Goal: Task Accomplishment & Management: Use online tool/utility

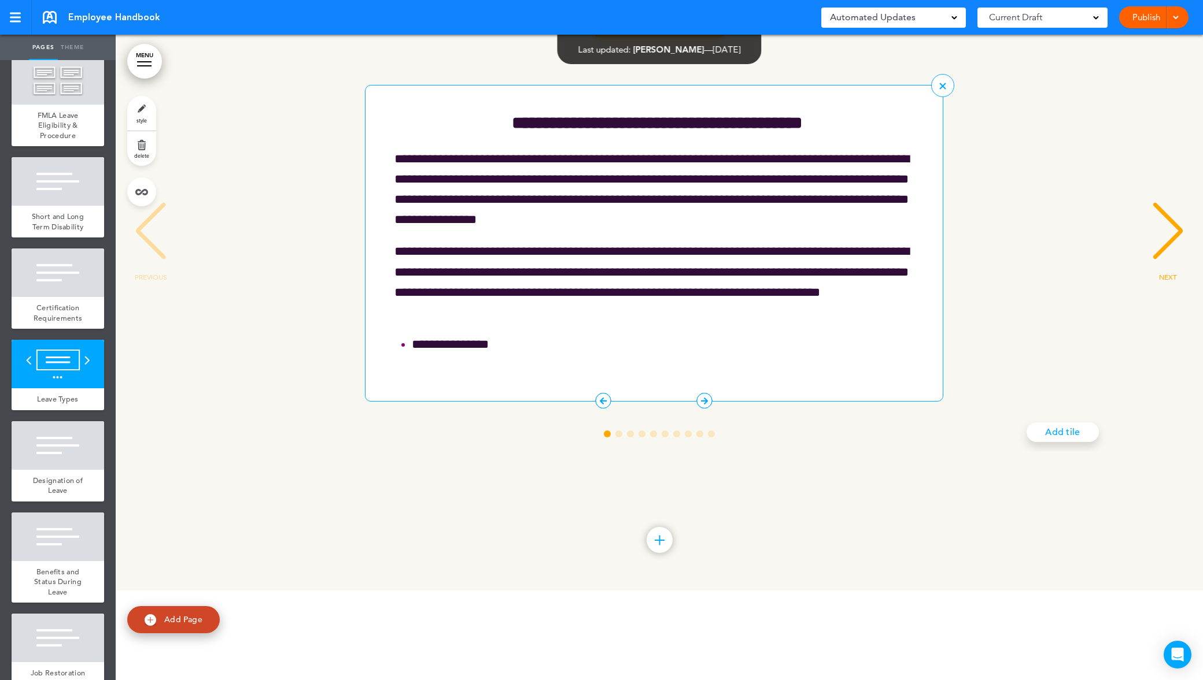
click at [702, 409] on icon "1 / 10" at bounding box center [705, 401] width 16 height 16
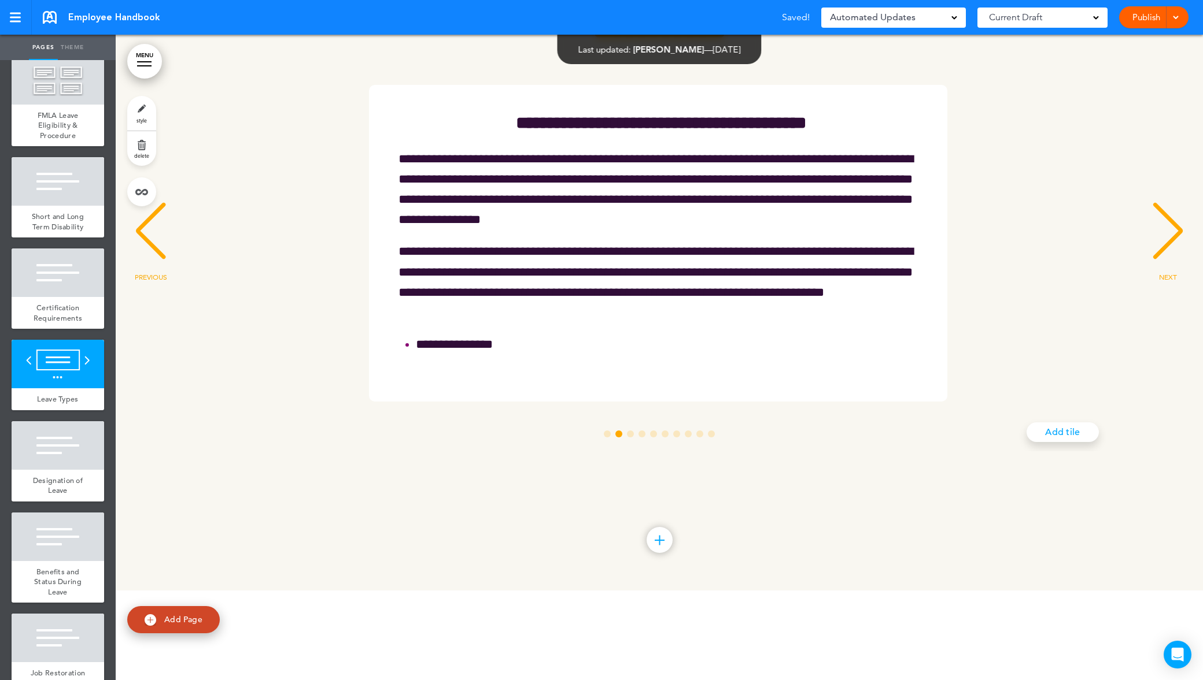
scroll to position [0, 1058]
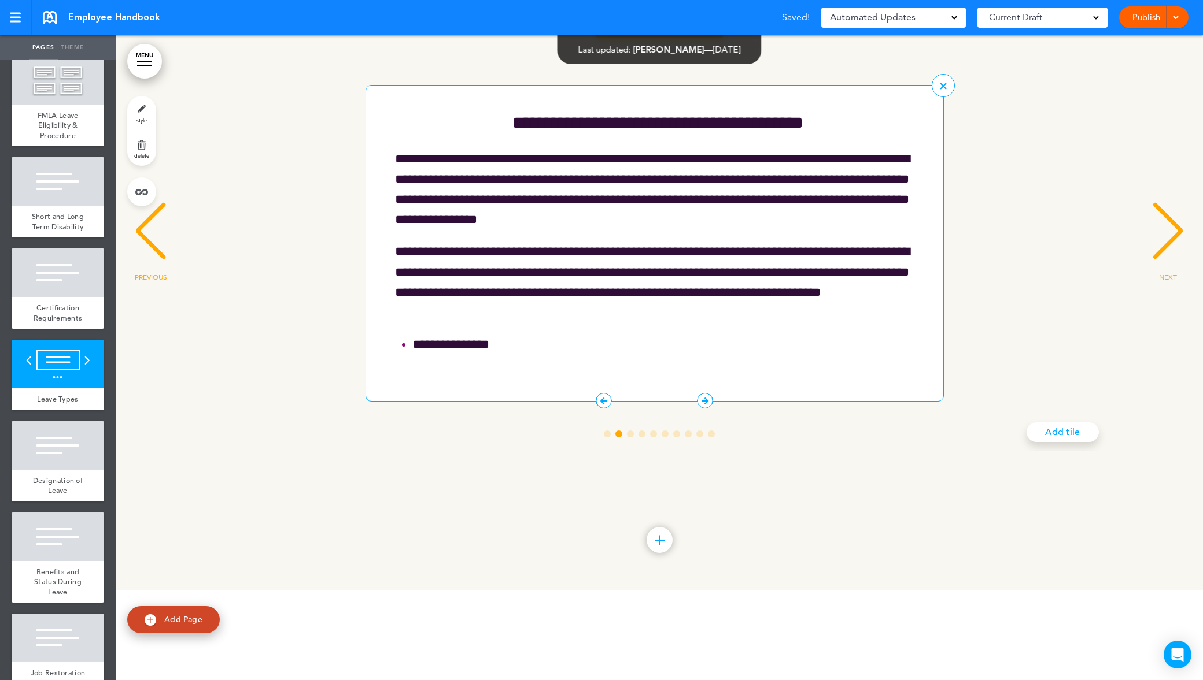
click at [609, 409] on icon "1 / 10" at bounding box center [604, 401] width 16 height 16
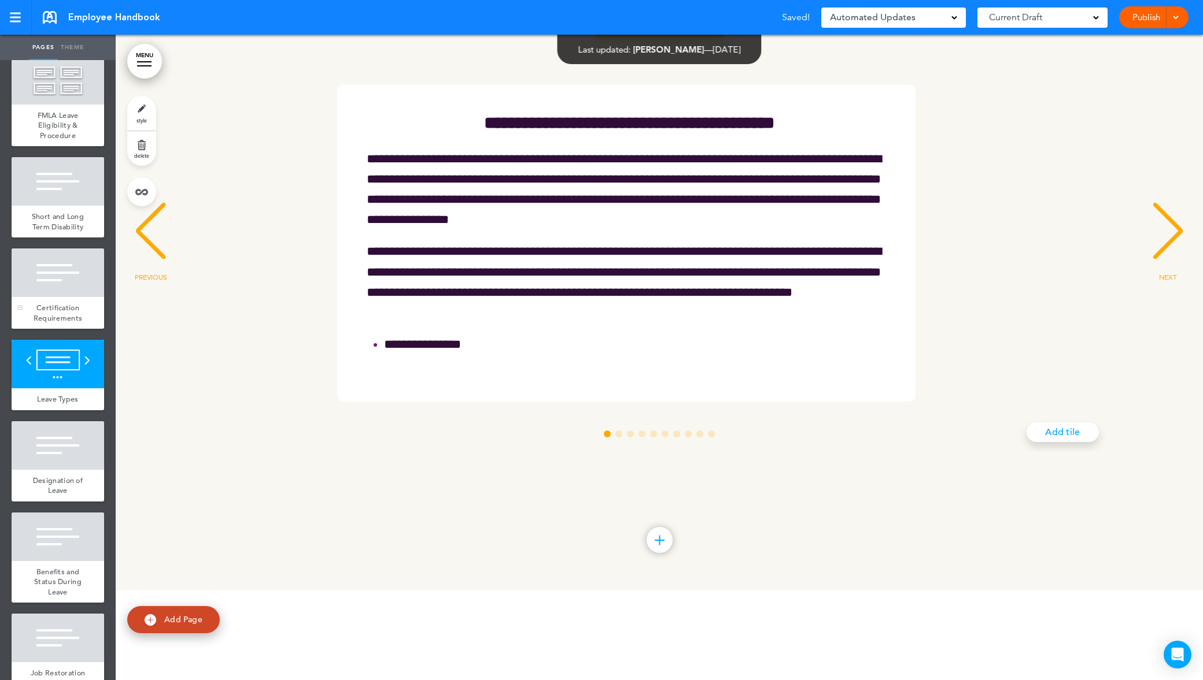
scroll to position [0, 0]
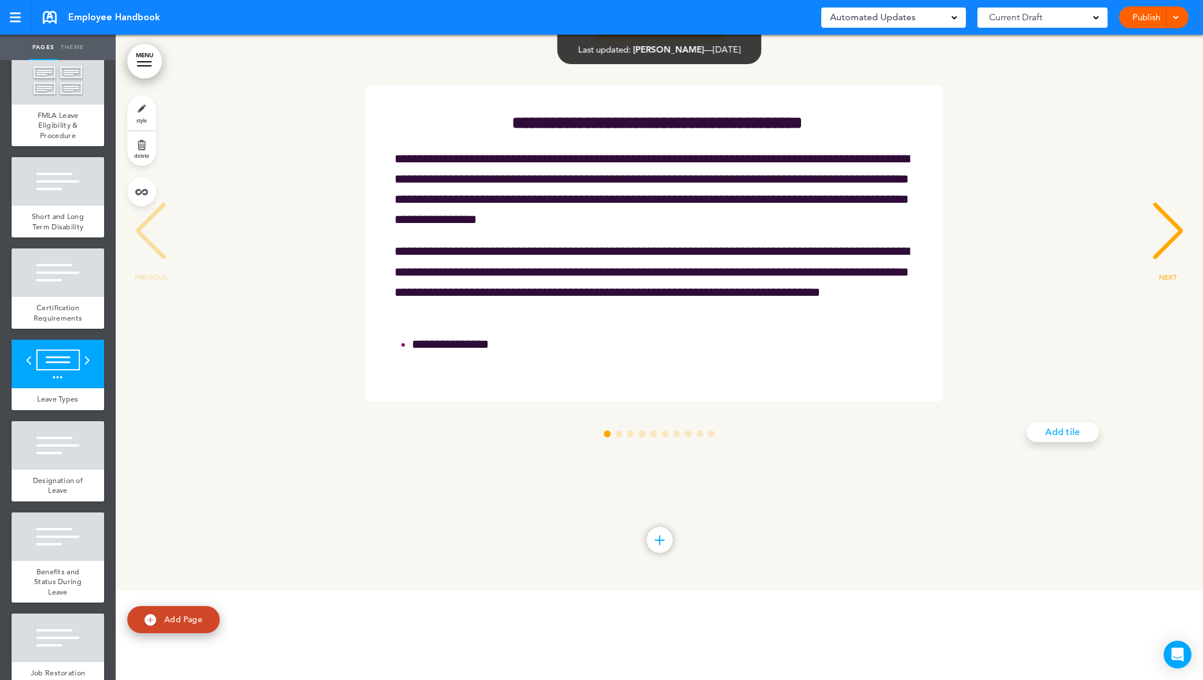
click at [1163, 271] on div "NEXT" at bounding box center [1167, 242] width 35 height 58
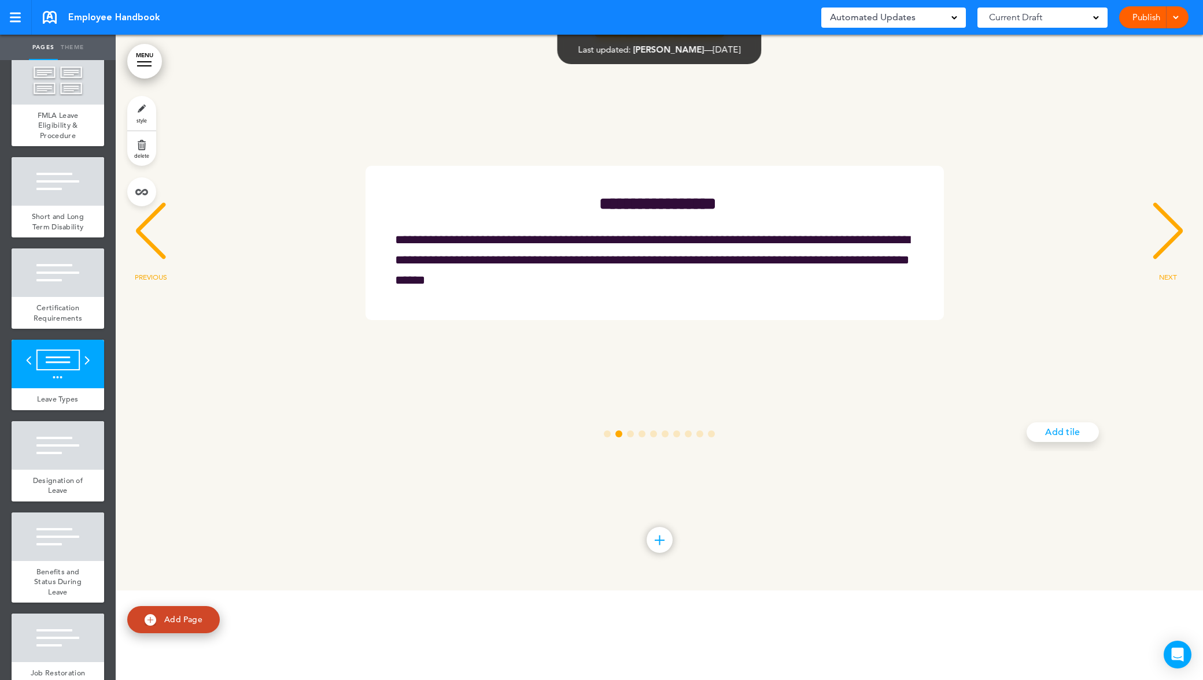
click at [1163, 271] on div "NEXT" at bounding box center [1167, 242] width 35 height 58
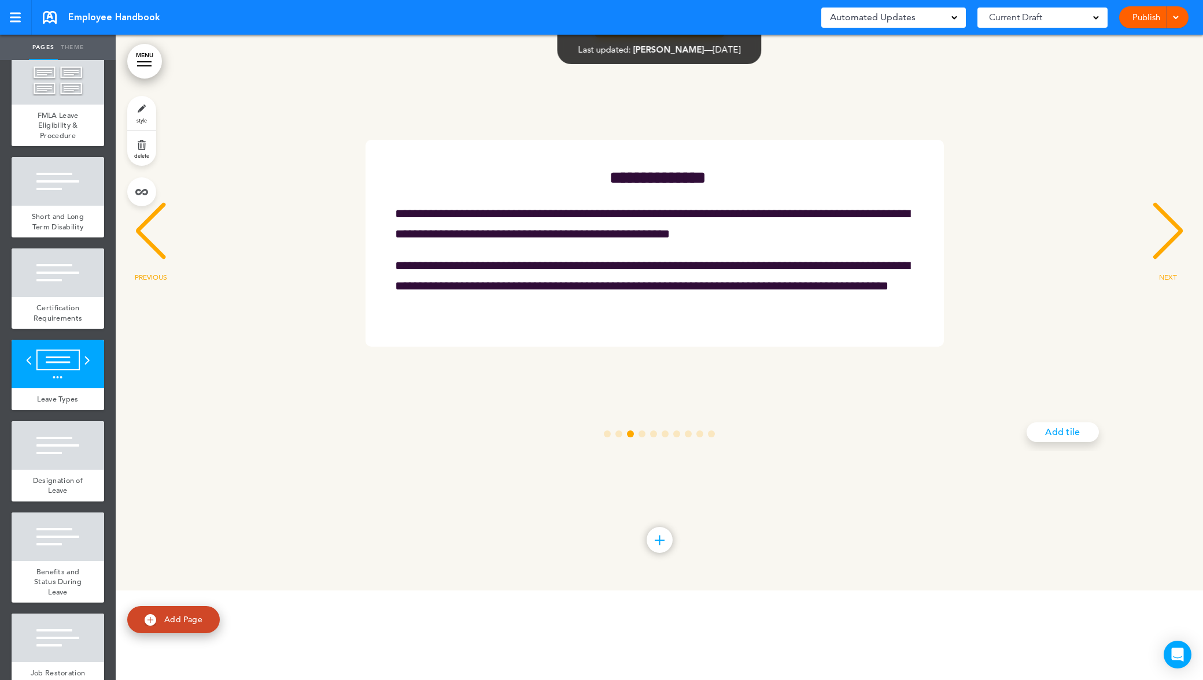
click at [1163, 271] on div "NEXT" at bounding box center [1167, 242] width 35 height 58
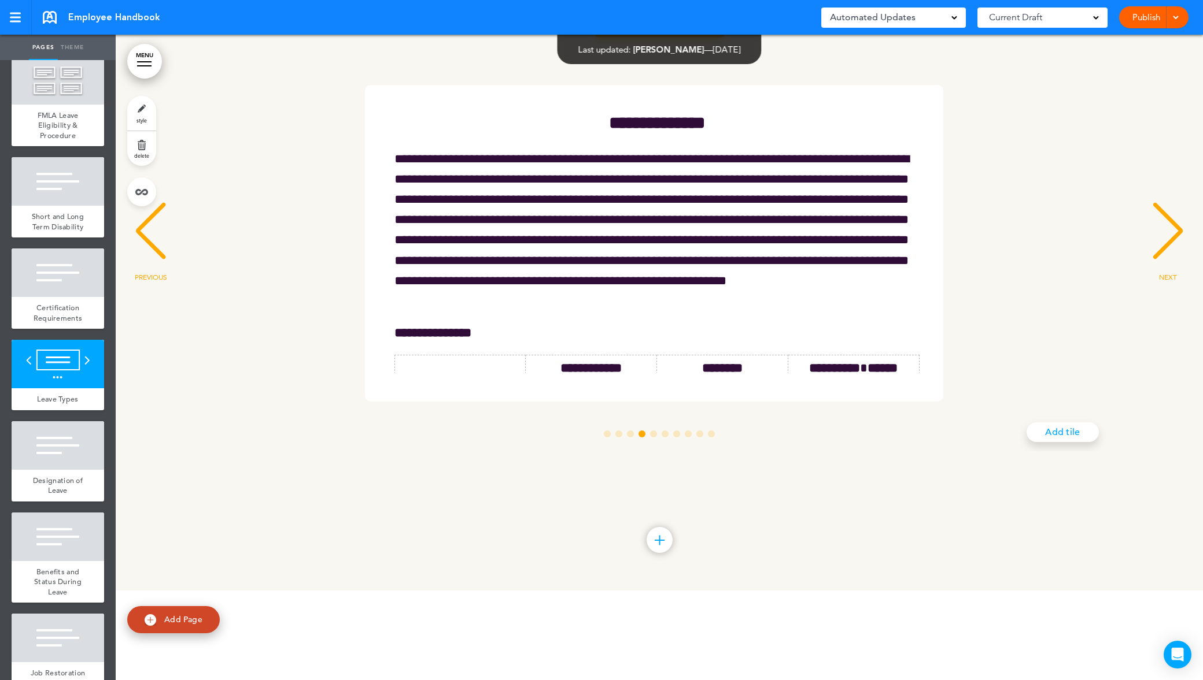
click at [1163, 271] on div "NEXT" at bounding box center [1167, 242] width 35 height 58
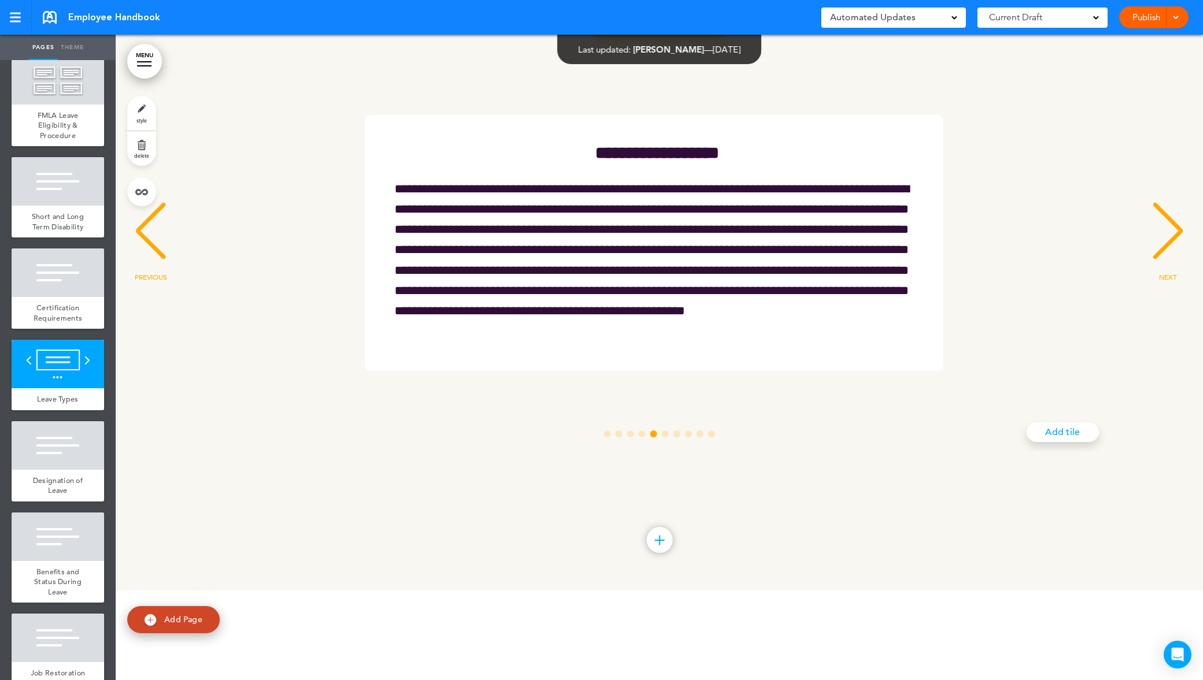
click at [1163, 271] on div "NEXT" at bounding box center [1167, 242] width 35 height 58
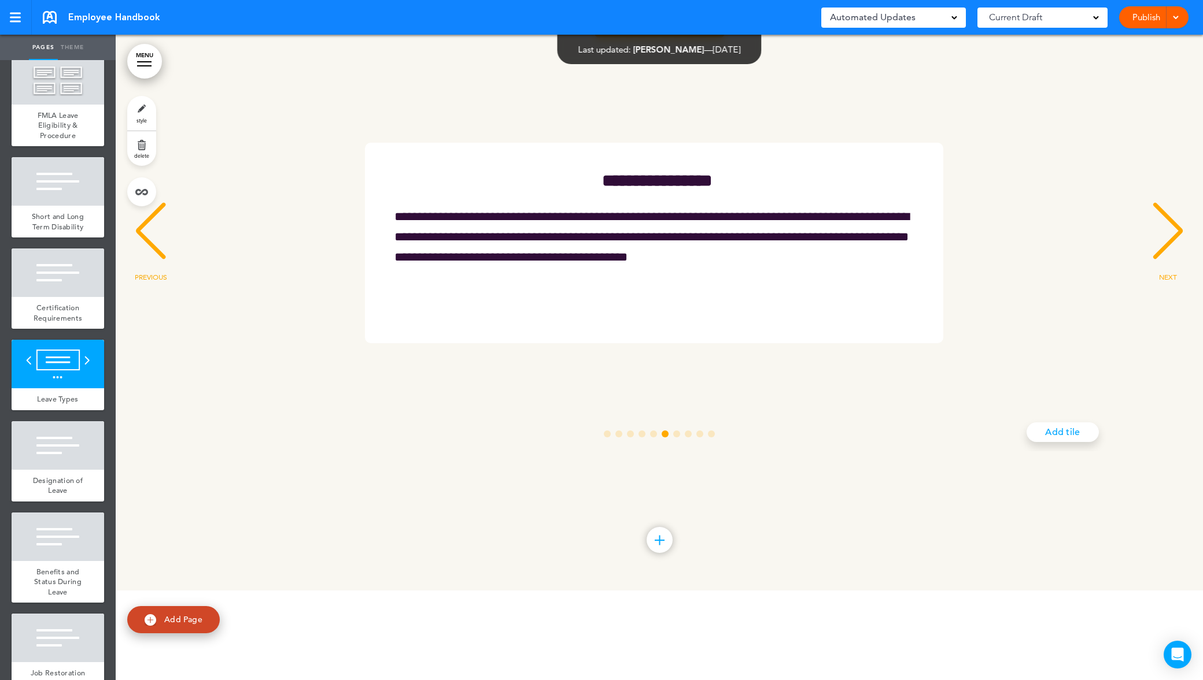
click at [1163, 271] on div "NEXT" at bounding box center [1167, 242] width 35 height 58
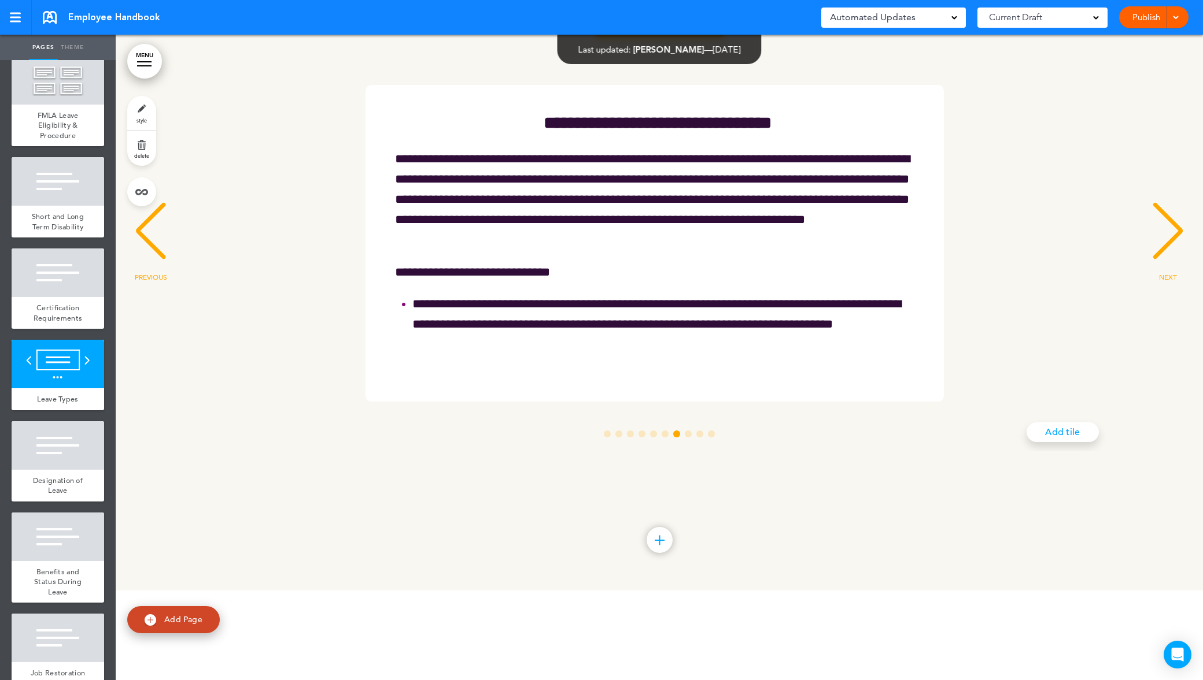
click at [1163, 271] on div "NEXT" at bounding box center [1167, 242] width 35 height 58
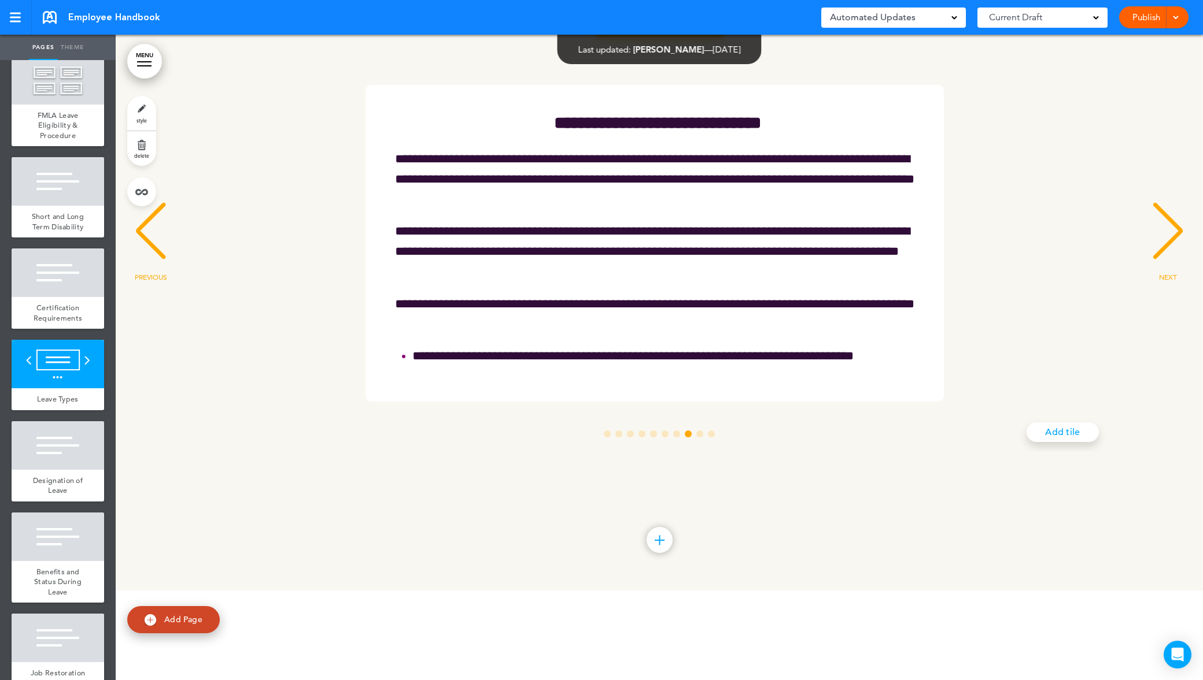
click at [1163, 271] on div "NEXT" at bounding box center [1167, 242] width 35 height 58
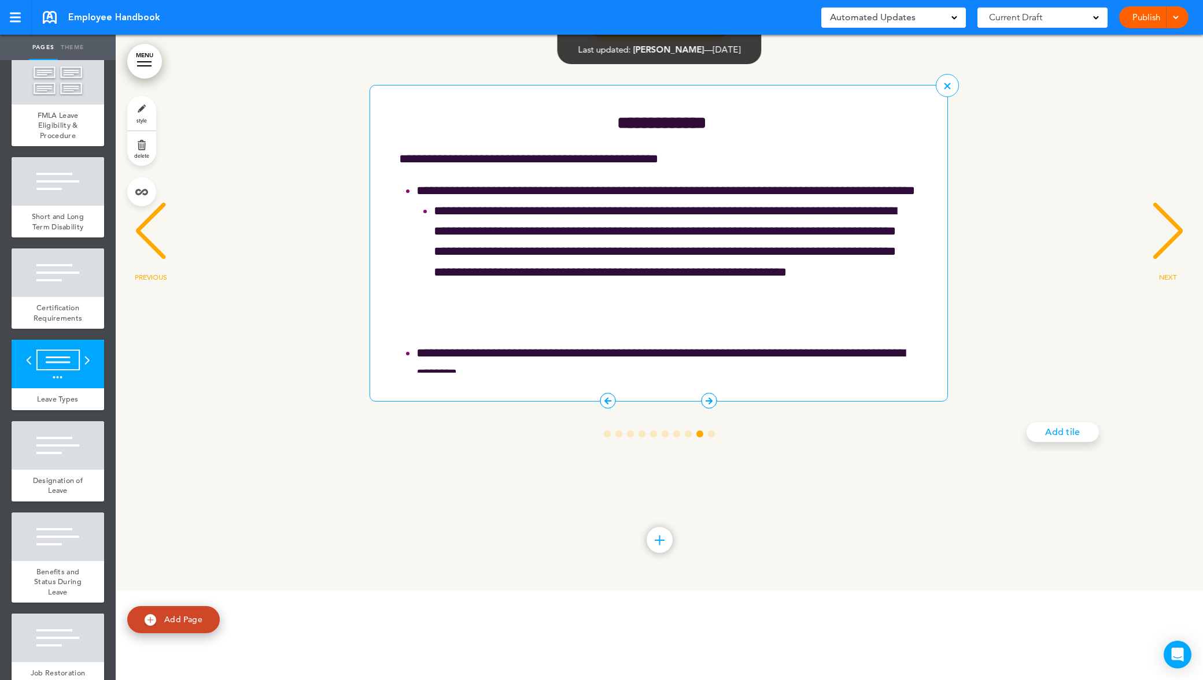
scroll to position [0, 8469]
click at [598, 409] on icon "9 / 10" at bounding box center [603, 401] width 16 height 16
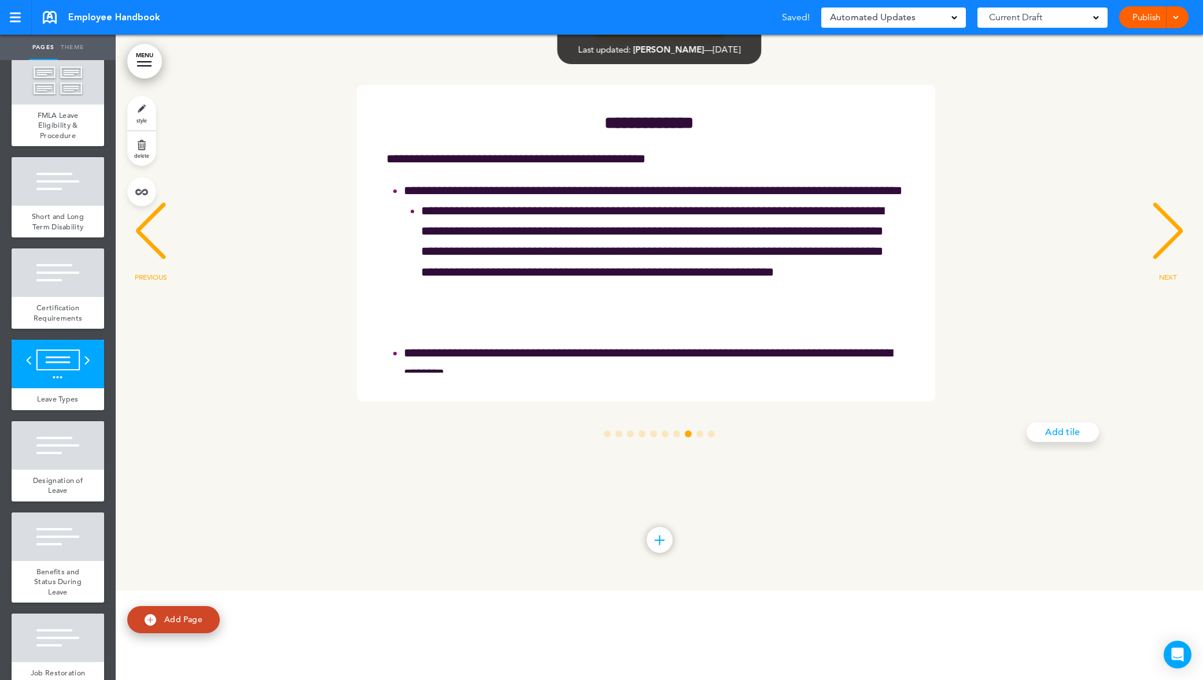
scroll to position [0, 7410]
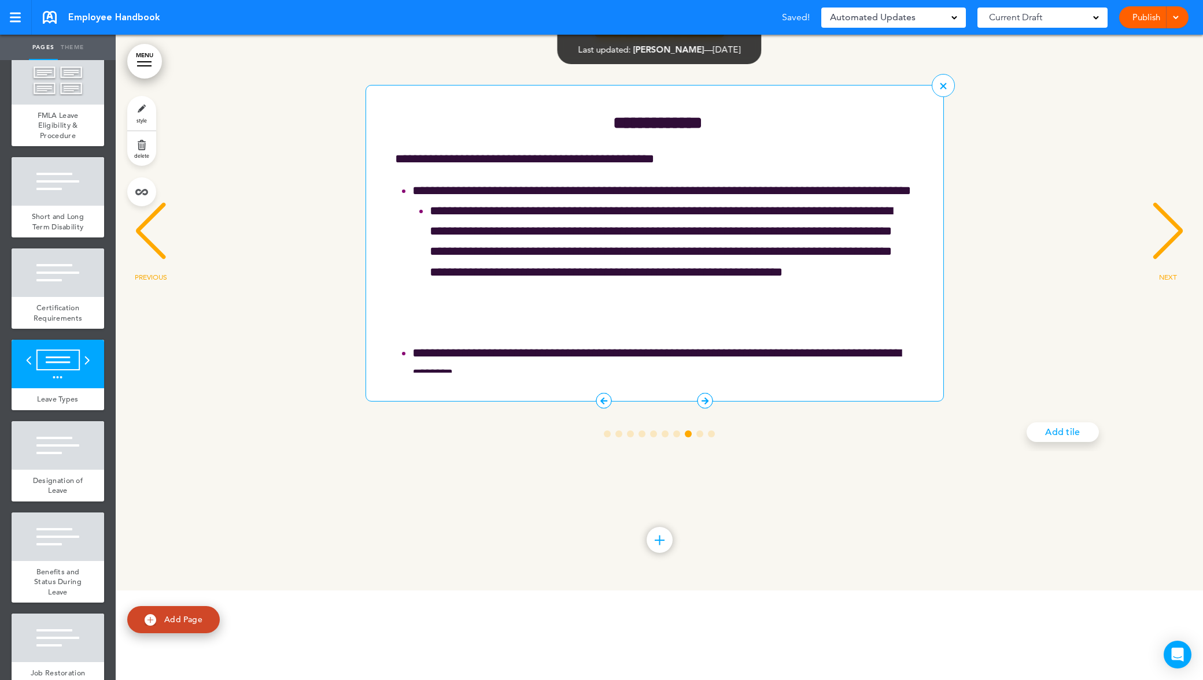
click at [601, 409] on icon "9 / 10" at bounding box center [604, 401] width 16 height 16
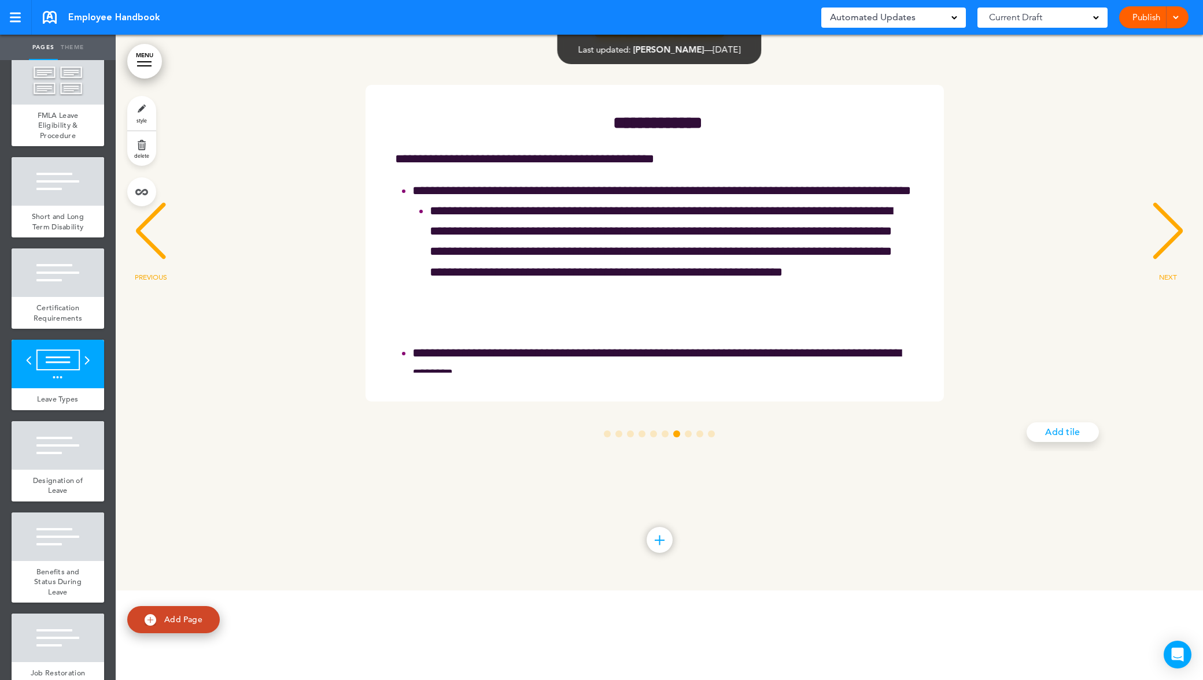
click at [0, 0] on icon "9 / 10" at bounding box center [0, 0] width 0 height 0
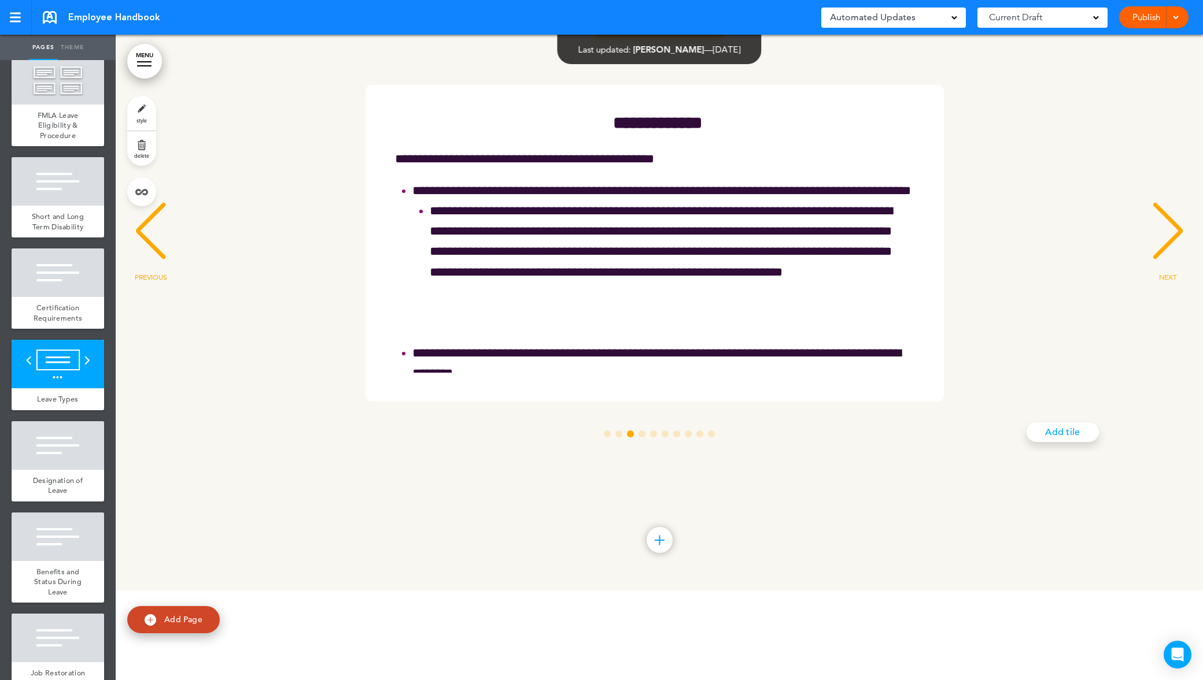
click at [0, 0] on icon "9 / 10" at bounding box center [0, 0] width 0 height 0
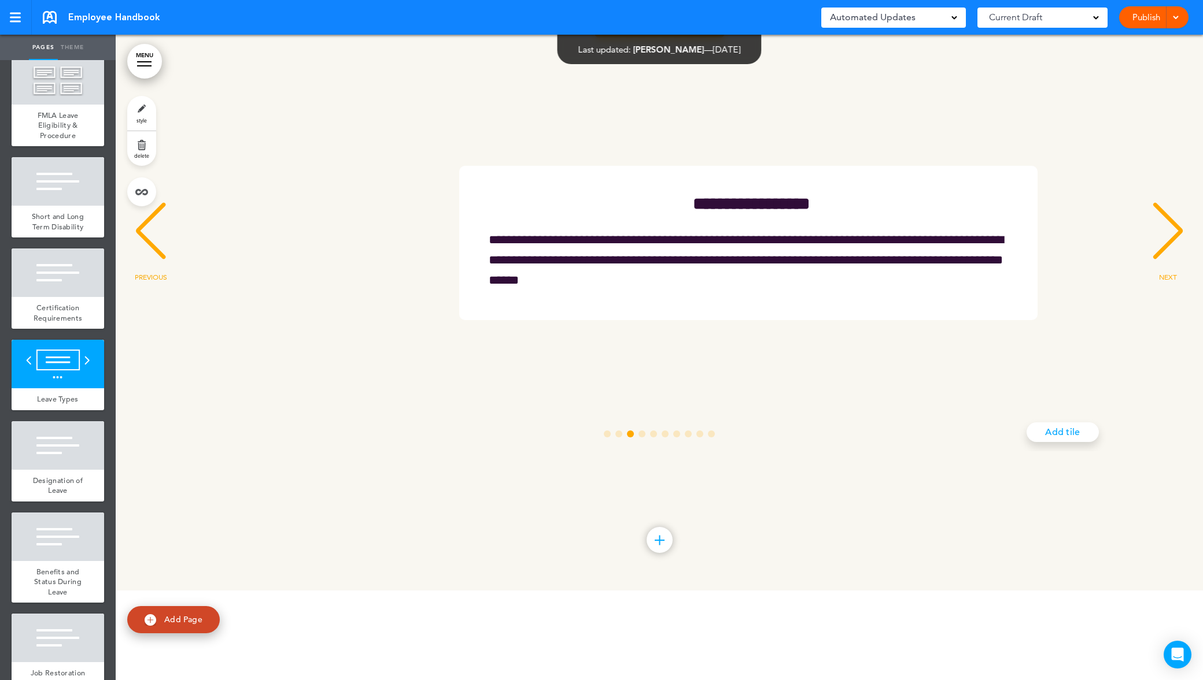
scroll to position [0, 2117]
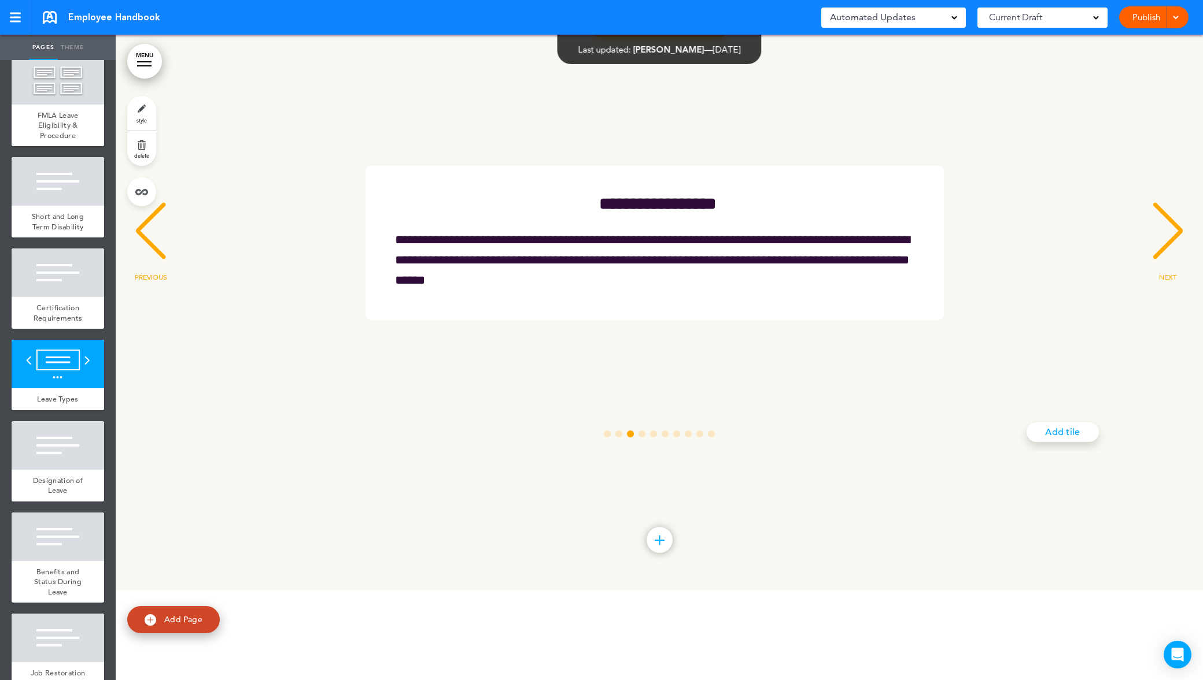
click at [141, 271] on div "PREVIOUS" at bounding box center [150, 242] width 35 height 58
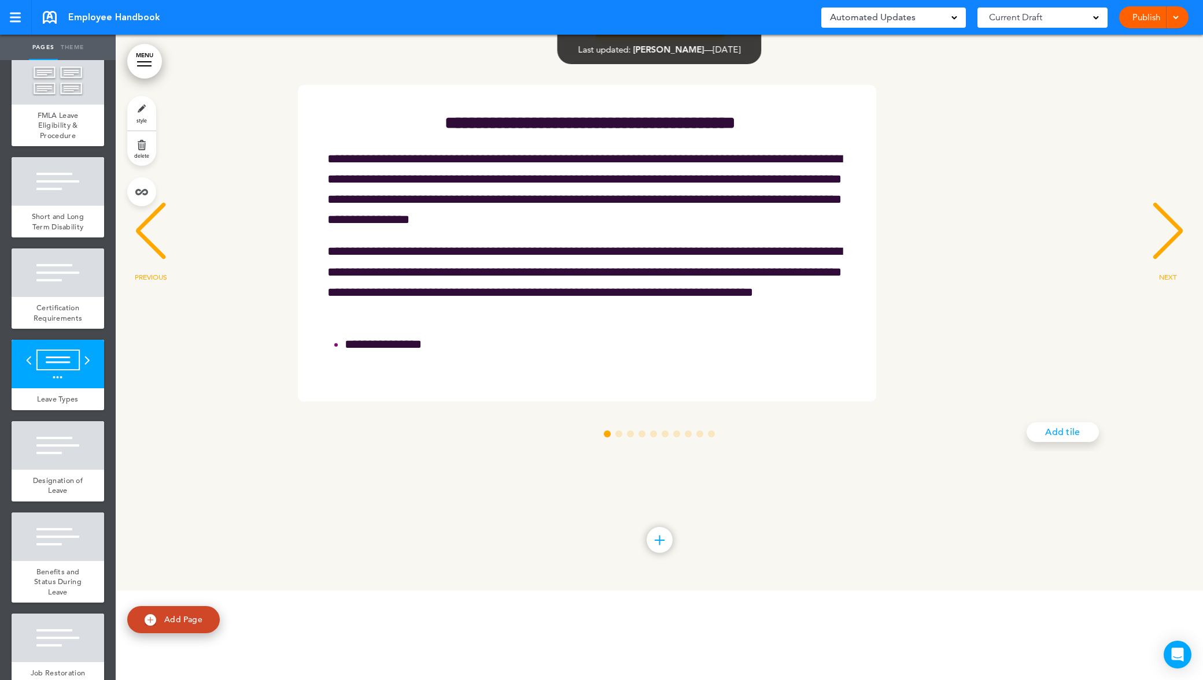
click at [141, 271] on div "PREVIOUS" at bounding box center [150, 242] width 35 height 58
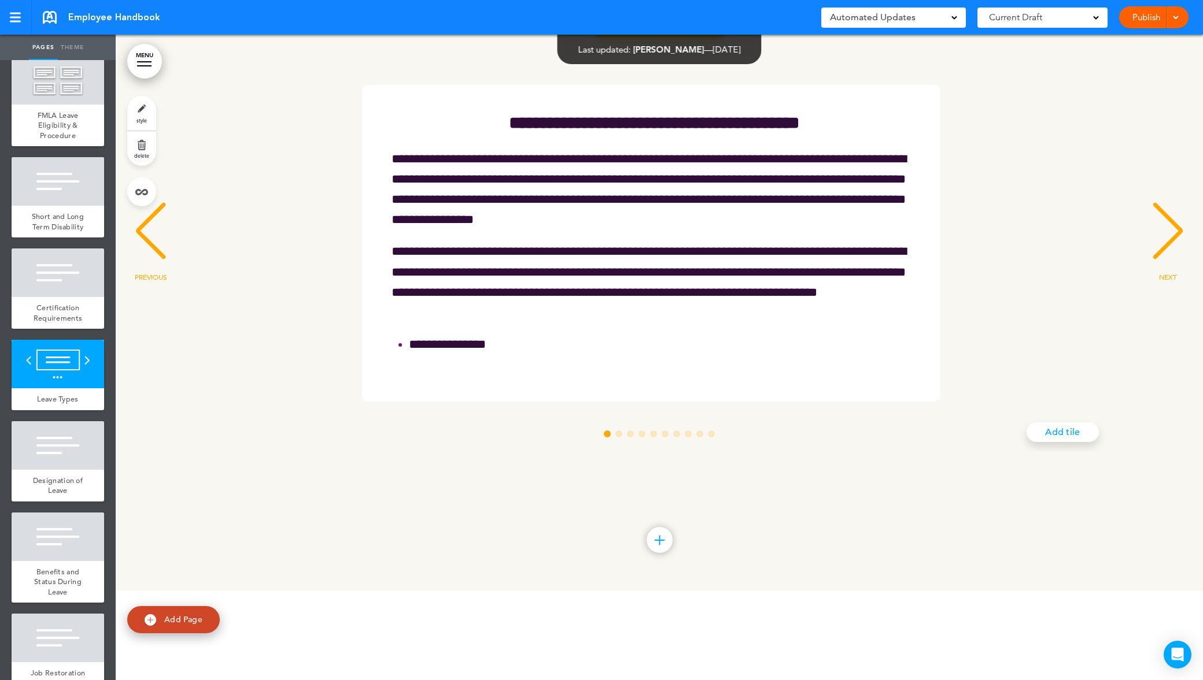
scroll to position [0, 0]
click at [1165, 271] on div "NEXT" at bounding box center [1167, 242] width 35 height 58
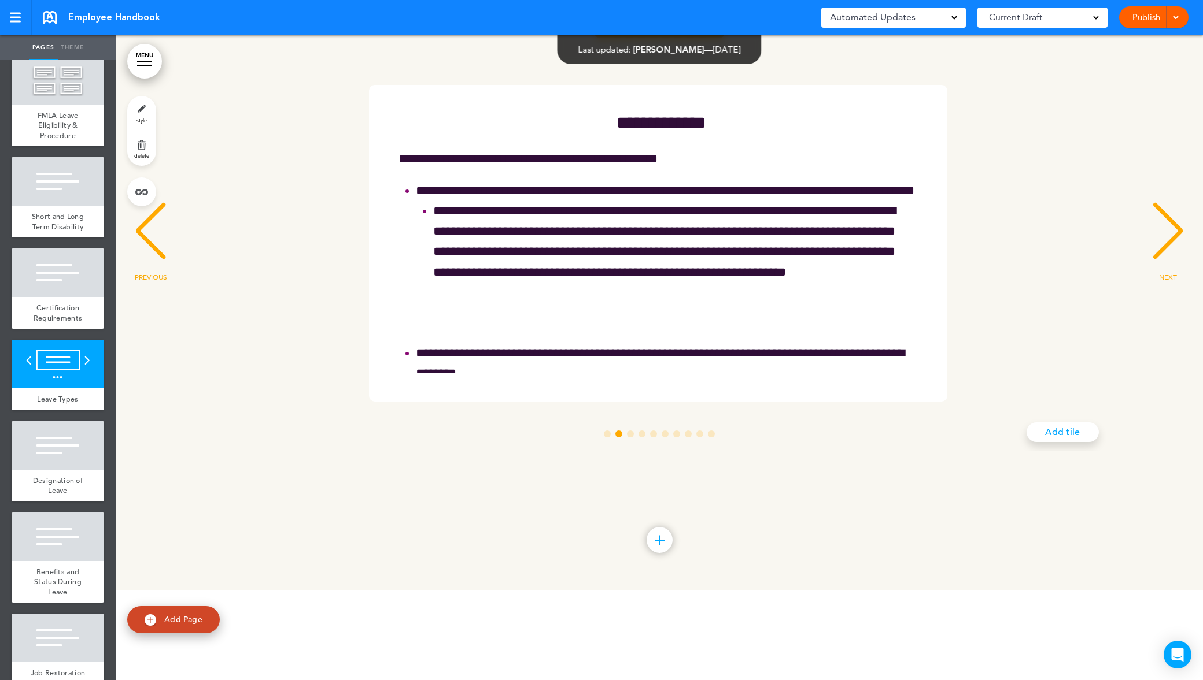
scroll to position [0, 1058]
click at [1152, 271] on div "NEXT" at bounding box center [1167, 242] width 35 height 58
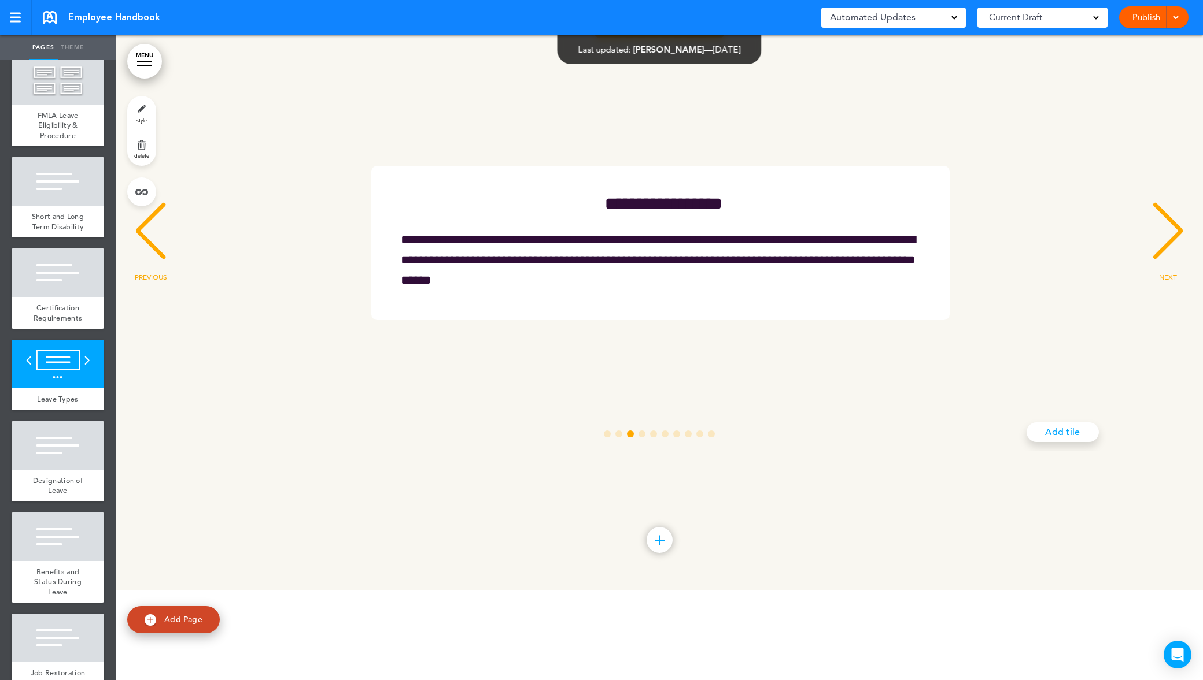
scroll to position [0, 2117]
click at [1152, 271] on div "NEXT" at bounding box center [1167, 242] width 35 height 58
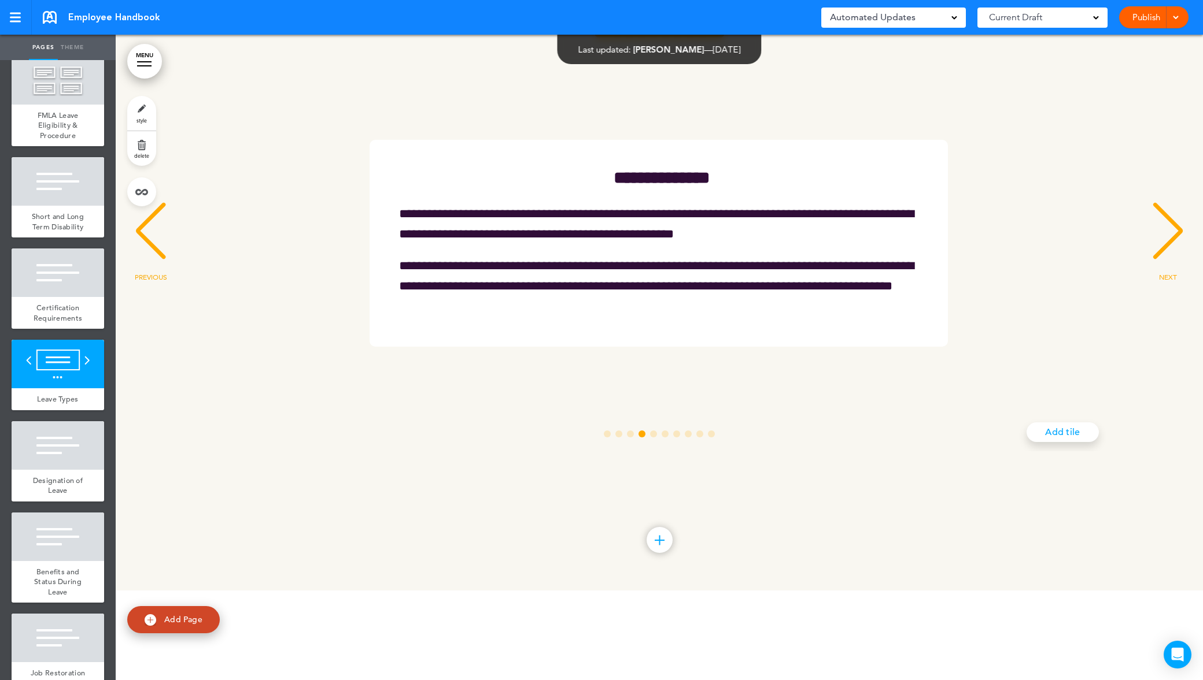
scroll to position [0, 3176]
click at [1152, 271] on div "NEXT" at bounding box center [1167, 242] width 35 height 58
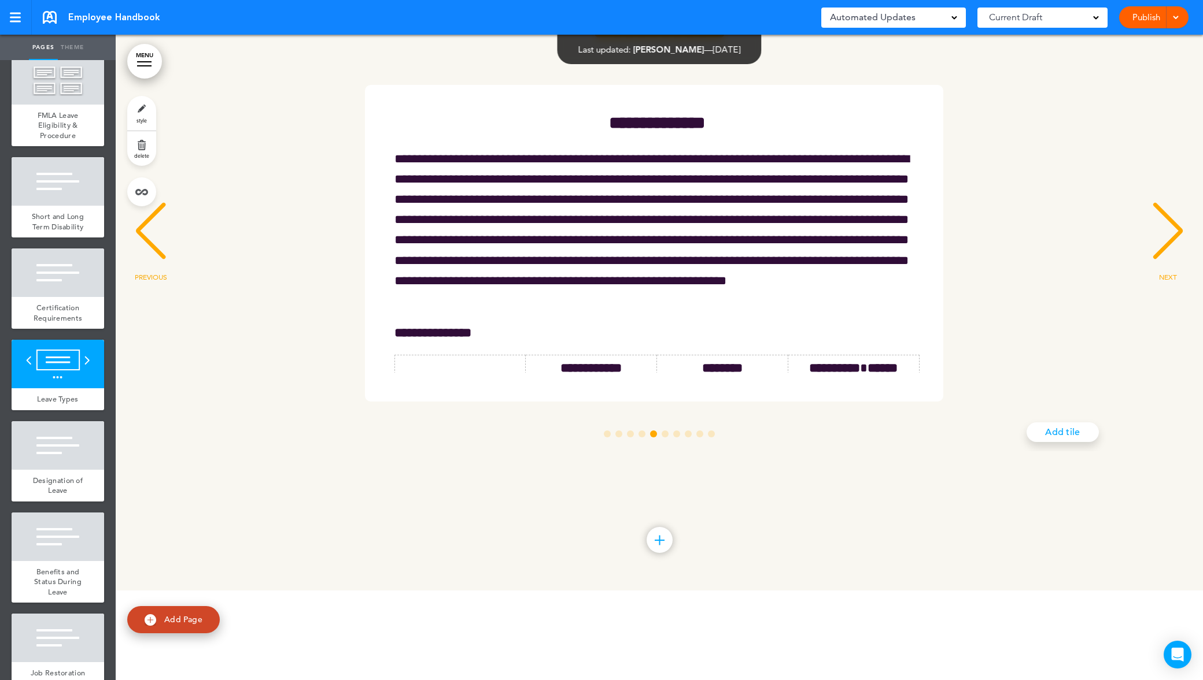
click at [1152, 271] on div "NEXT" at bounding box center [1167, 242] width 35 height 58
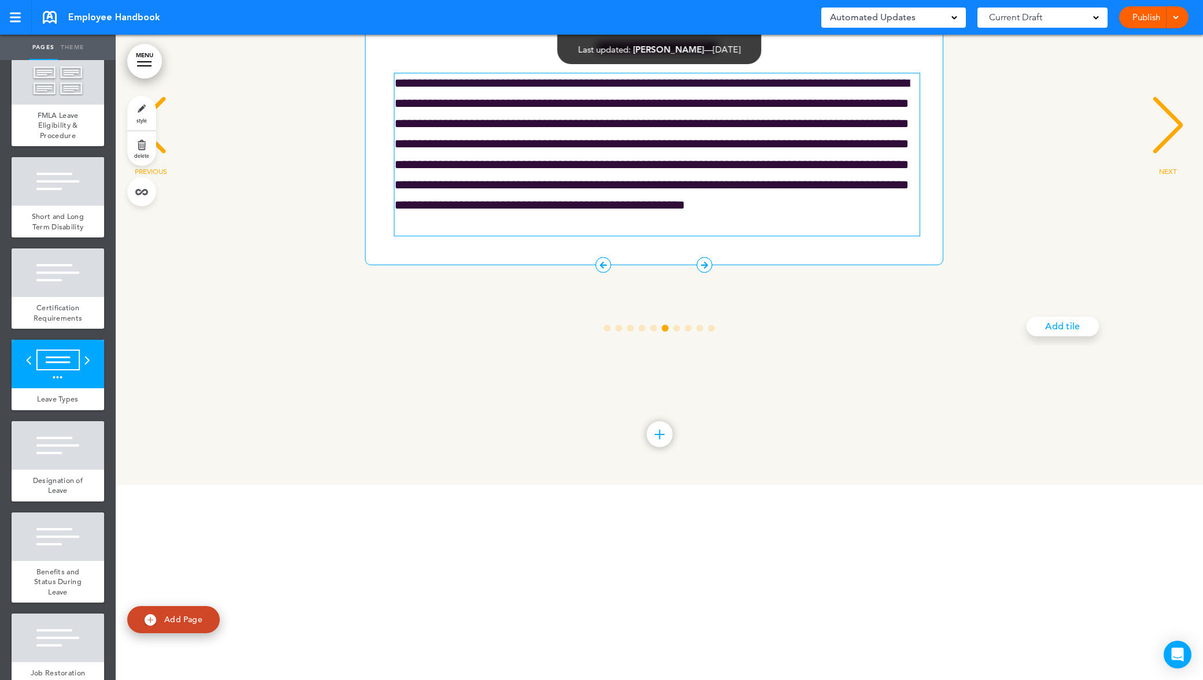
scroll to position [27998, 0]
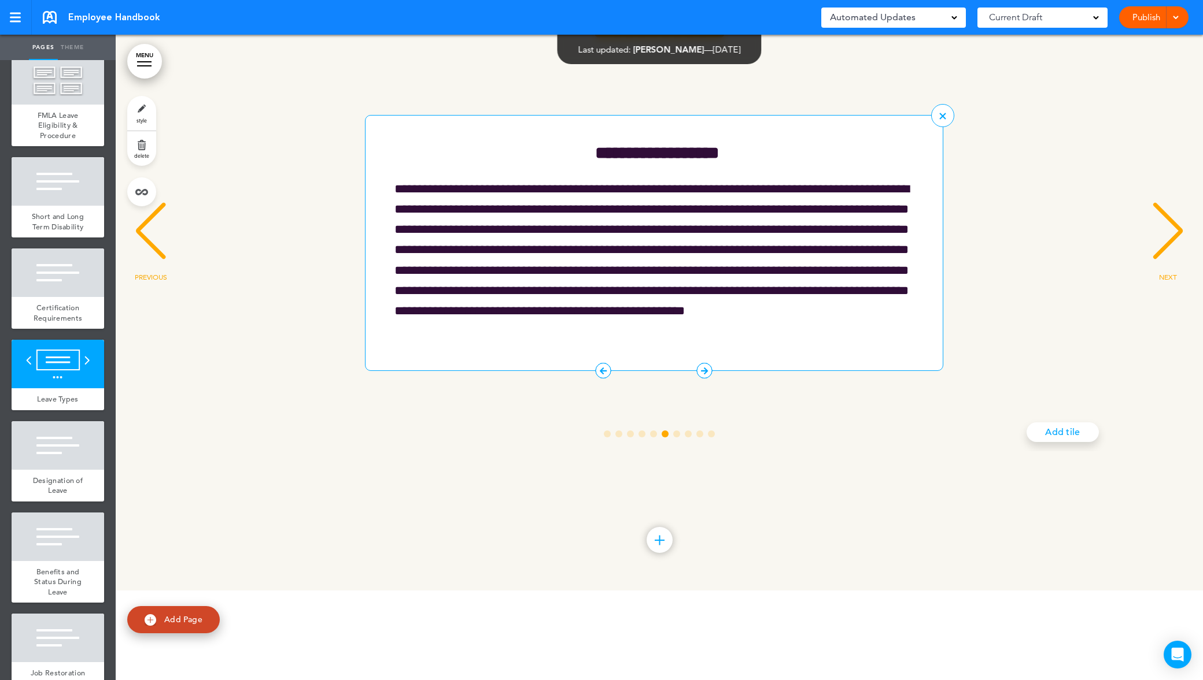
click at [607, 379] on icon "5 / 10" at bounding box center [603, 371] width 16 height 16
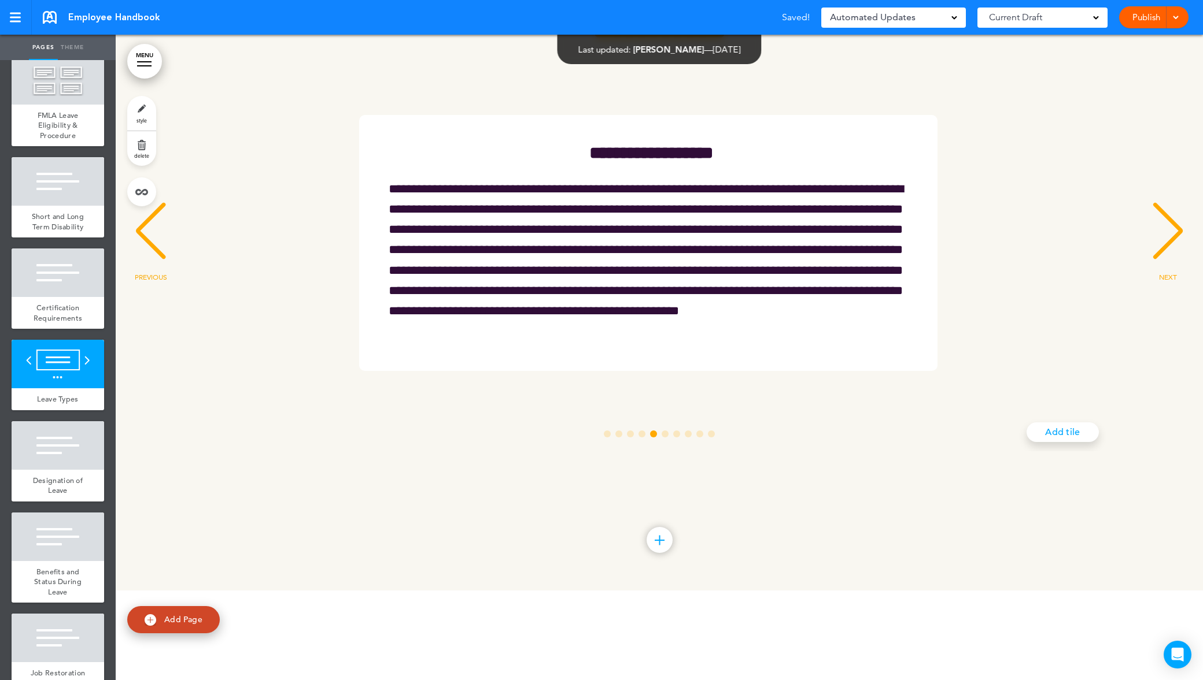
scroll to position [0, 4234]
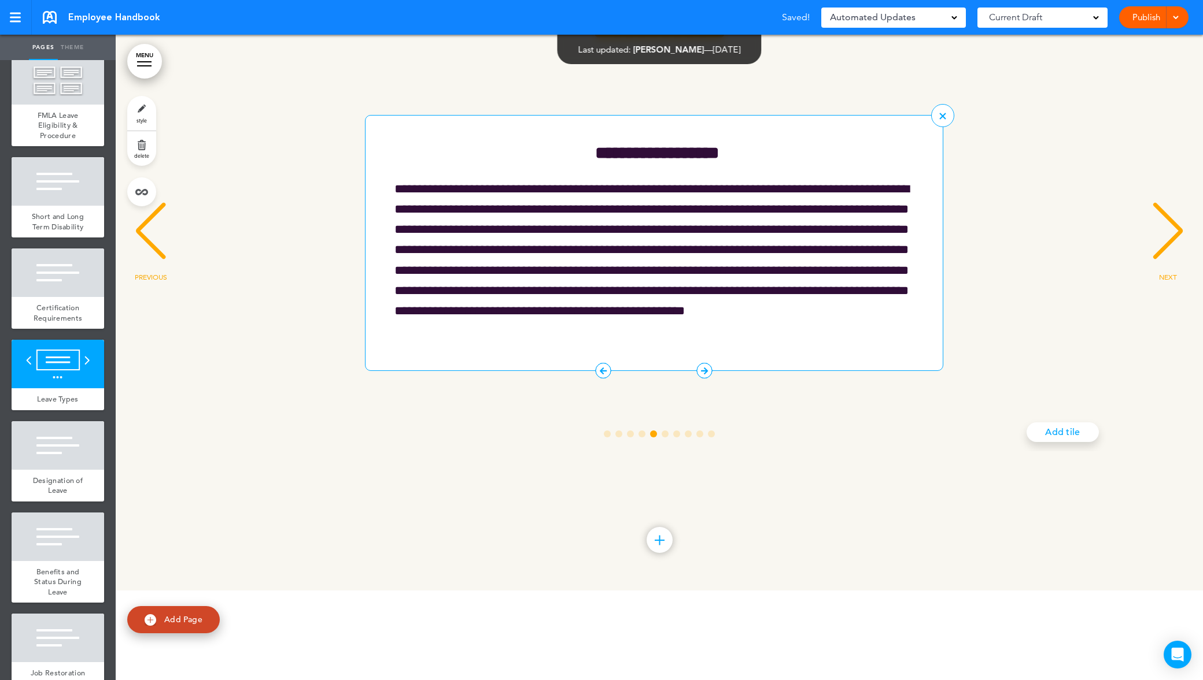
click at [603, 379] on icon "5 / 10" at bounding box center [603, 371] width 16 height 16
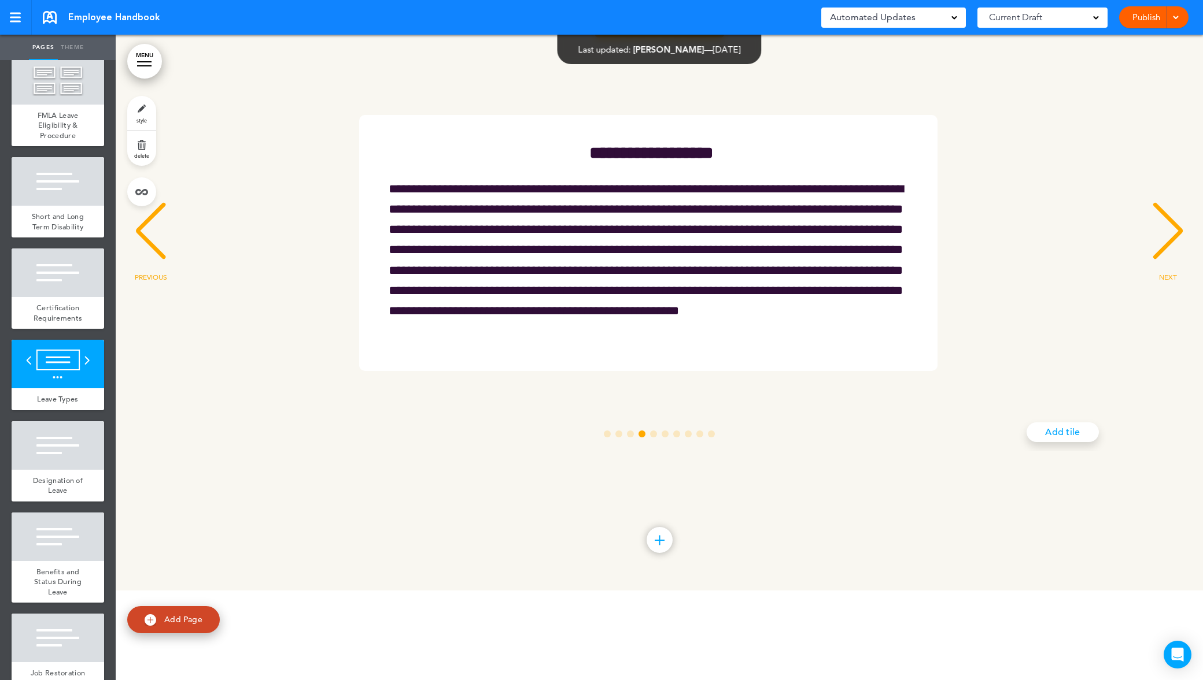
scroll to position [0, 3176]
click at [0, 0] on icon "5 / 10" at bounding box center [0, 0] width 0 height 0
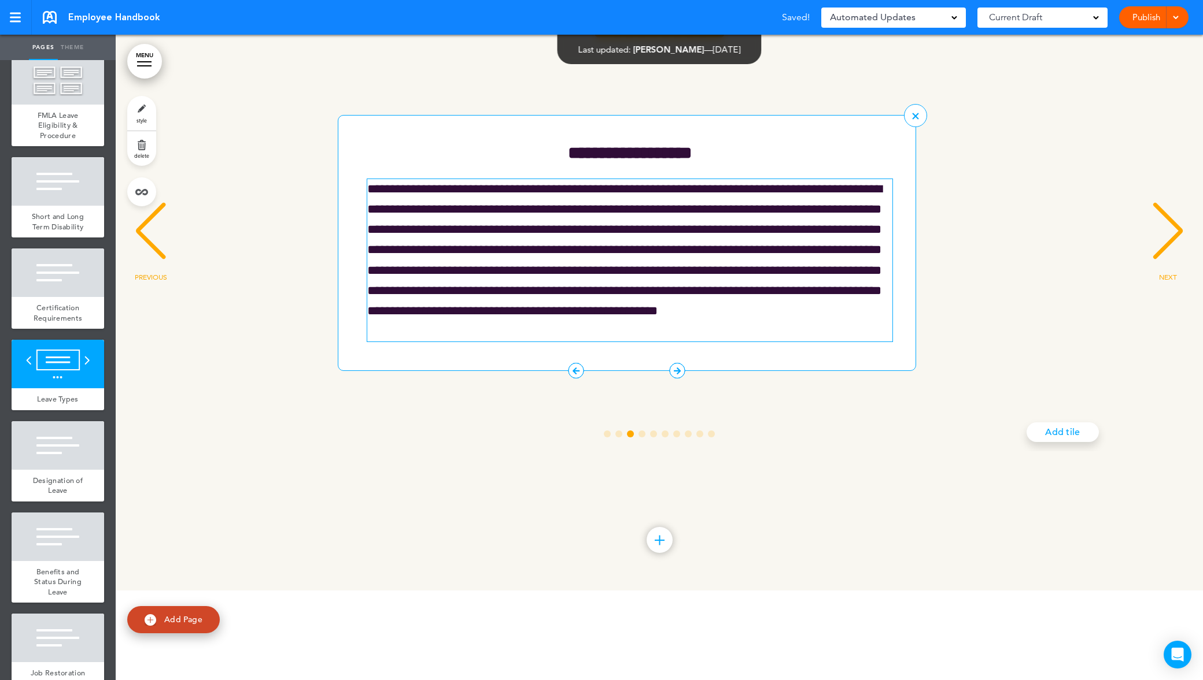
scroll to position [0, 2117]
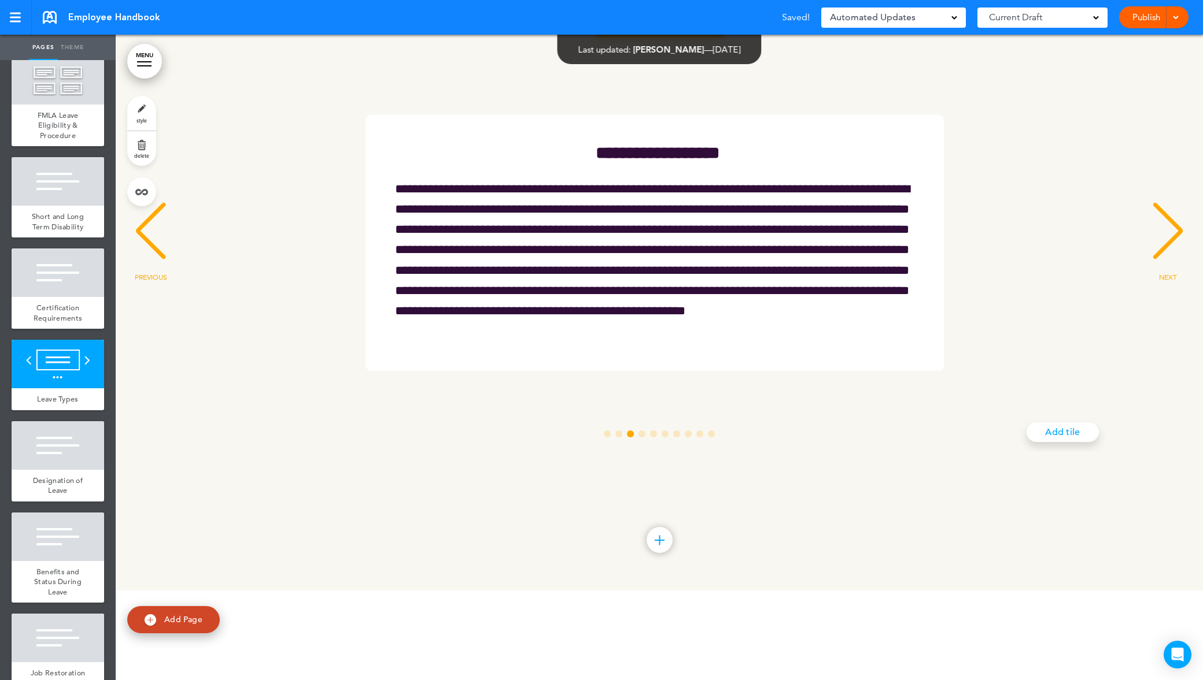
click at [171, 341] on div "**********" at bounding box center [654, 243] width 1053 height 257
click at [1164, 271] on div "NEXT" at bounding box center [1167, 242] width 35 height 58
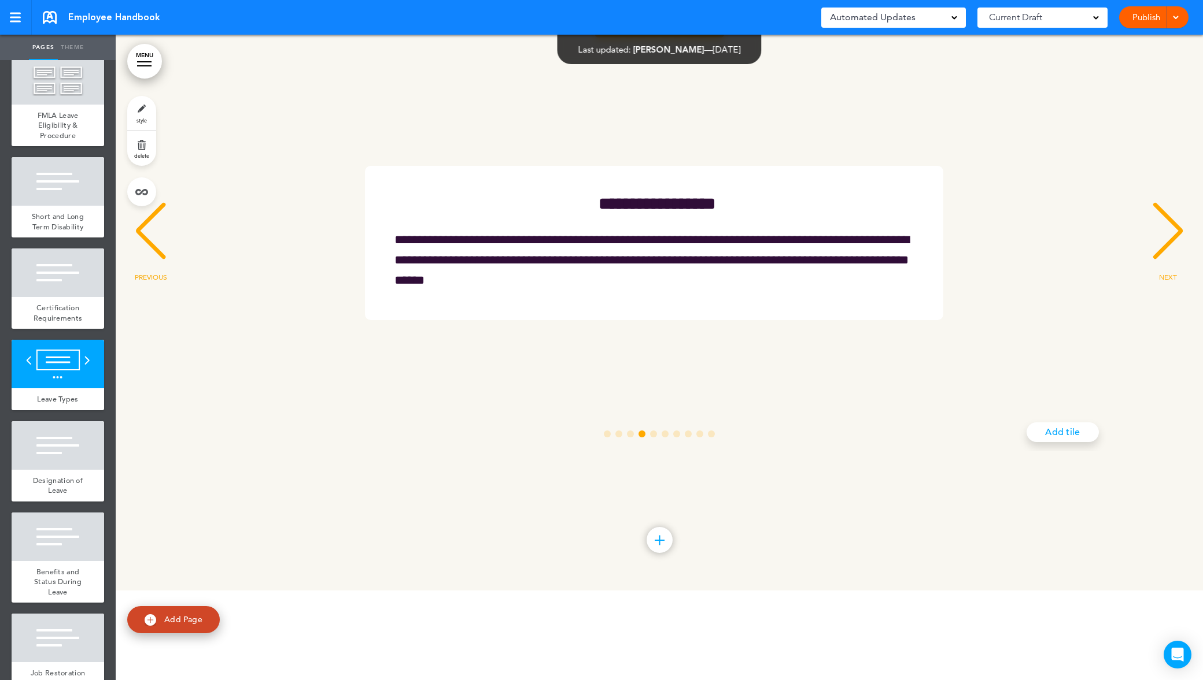
click at [1164, 271] on div "NEXT" at bounding box center [1167, 242] width 35 height 58
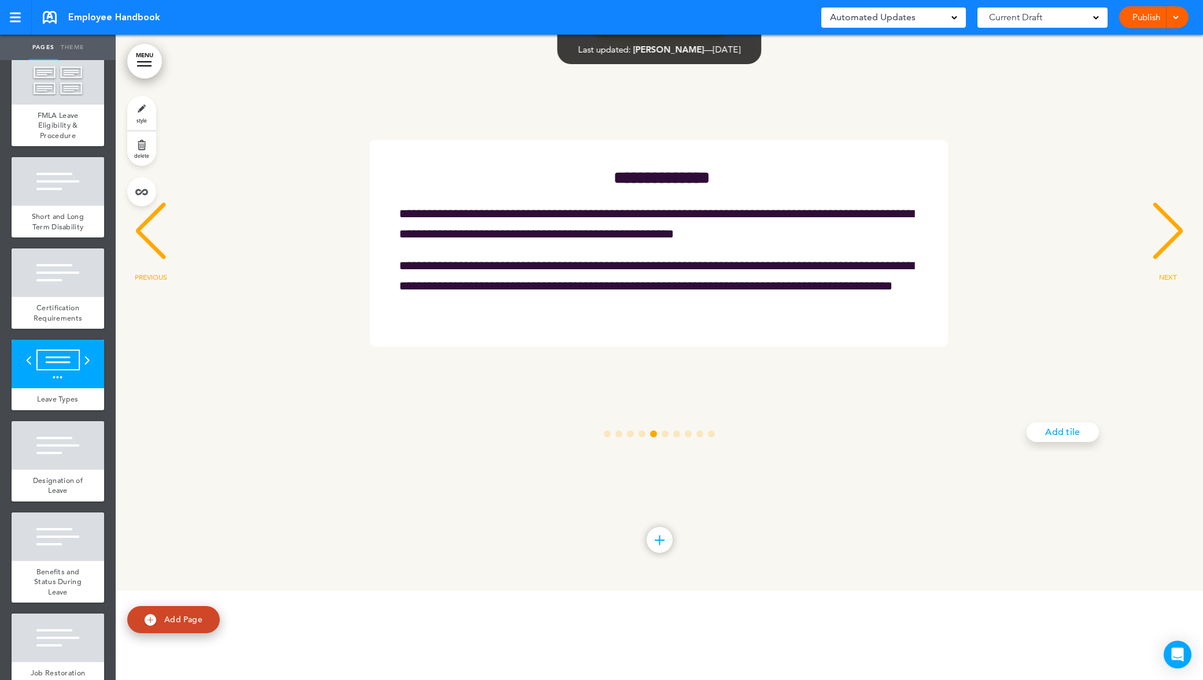
scroll to position [0, 4234]
click at [1168, 271] on div "NEXT" at bounding box center [1167, 242] width 35 height 58
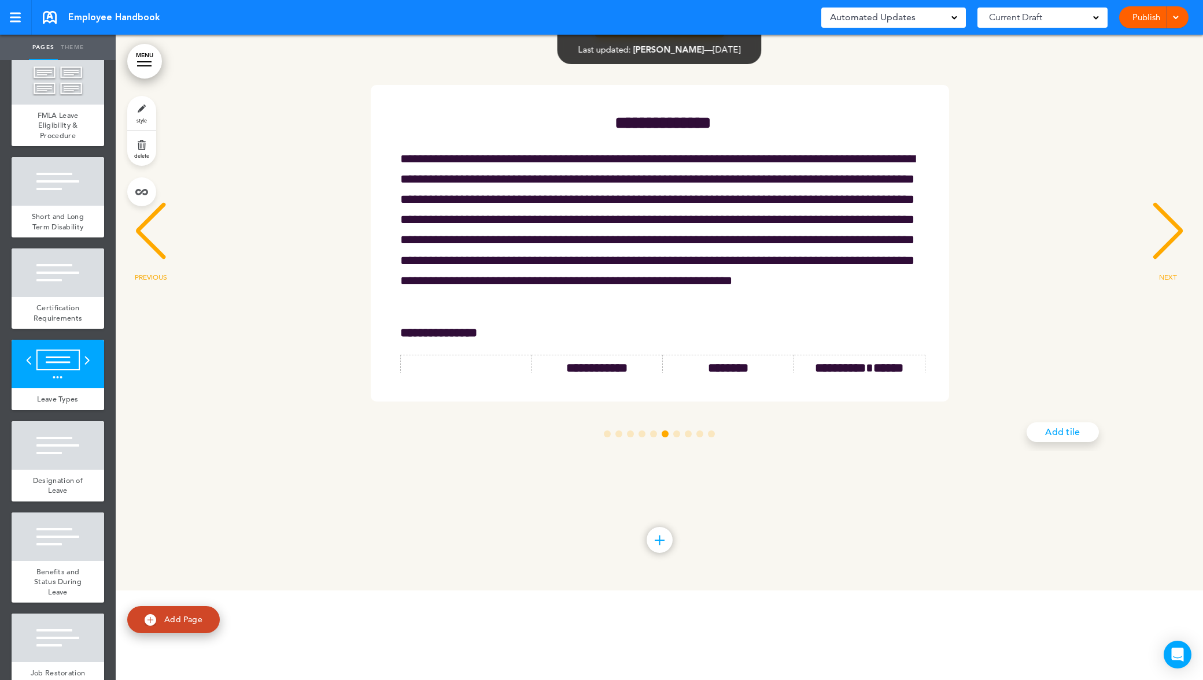
click at [1168, 271] on div "NEXT" at bounding box center [1167, 242] width 35 height 58
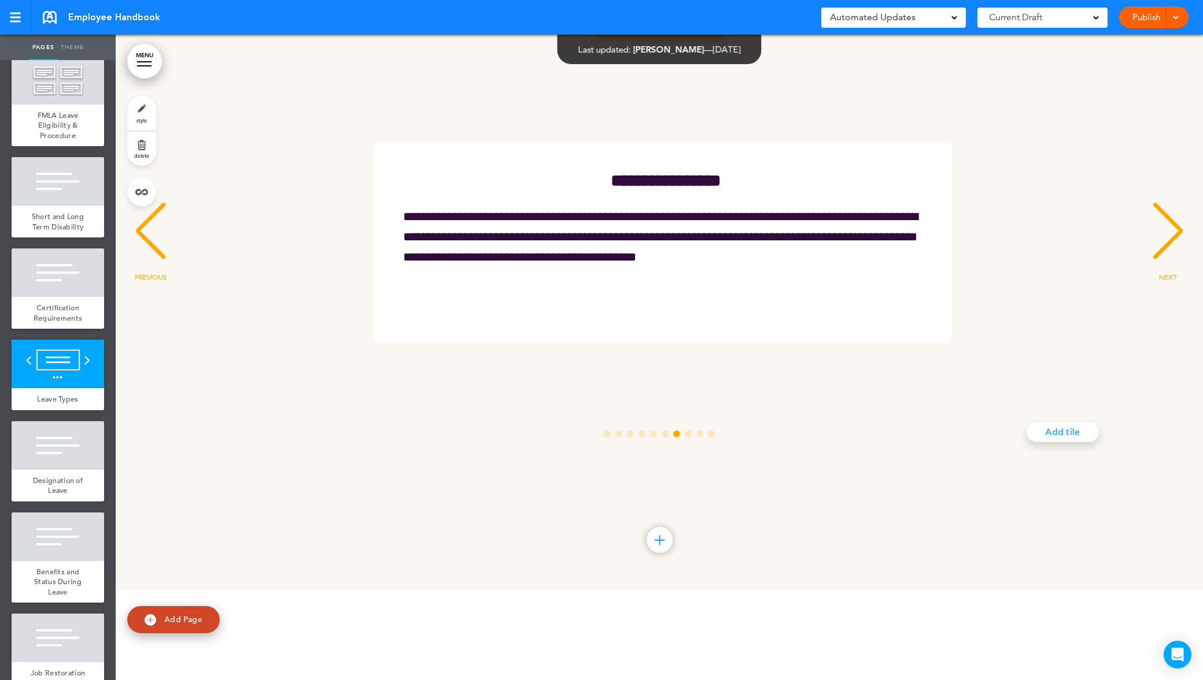
scroll to position [0, 6351]
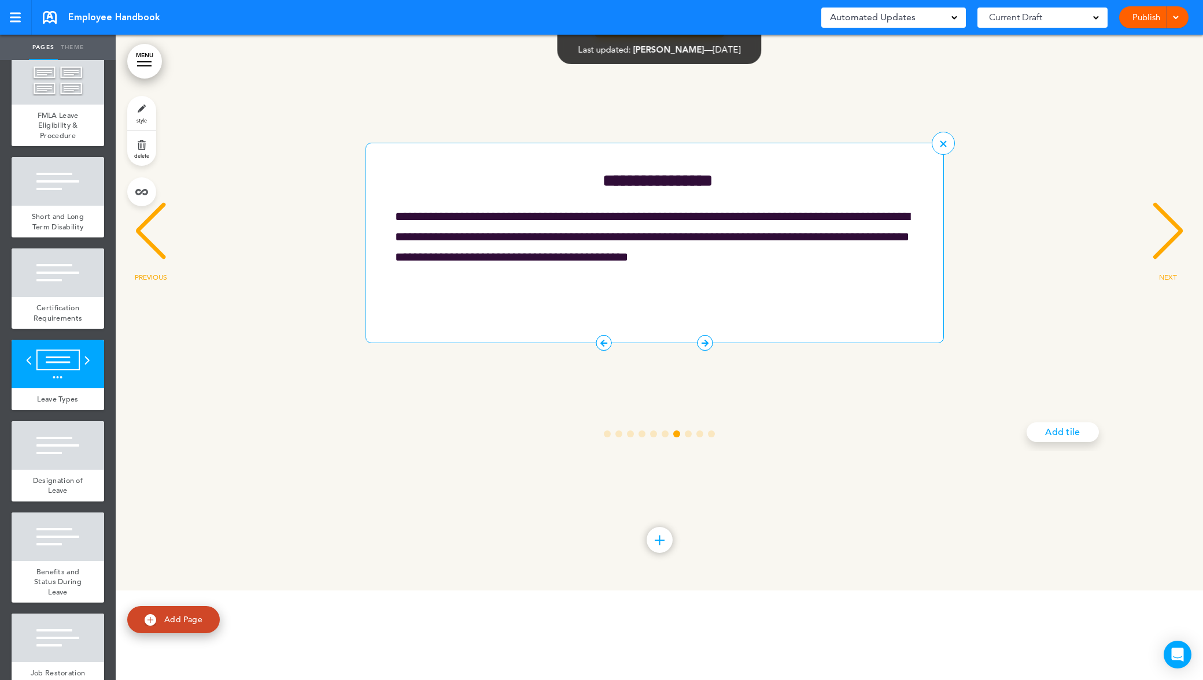
click at [604, 351] on icon "6 / 10" at bounding box center [604, 343] width 16 height 16
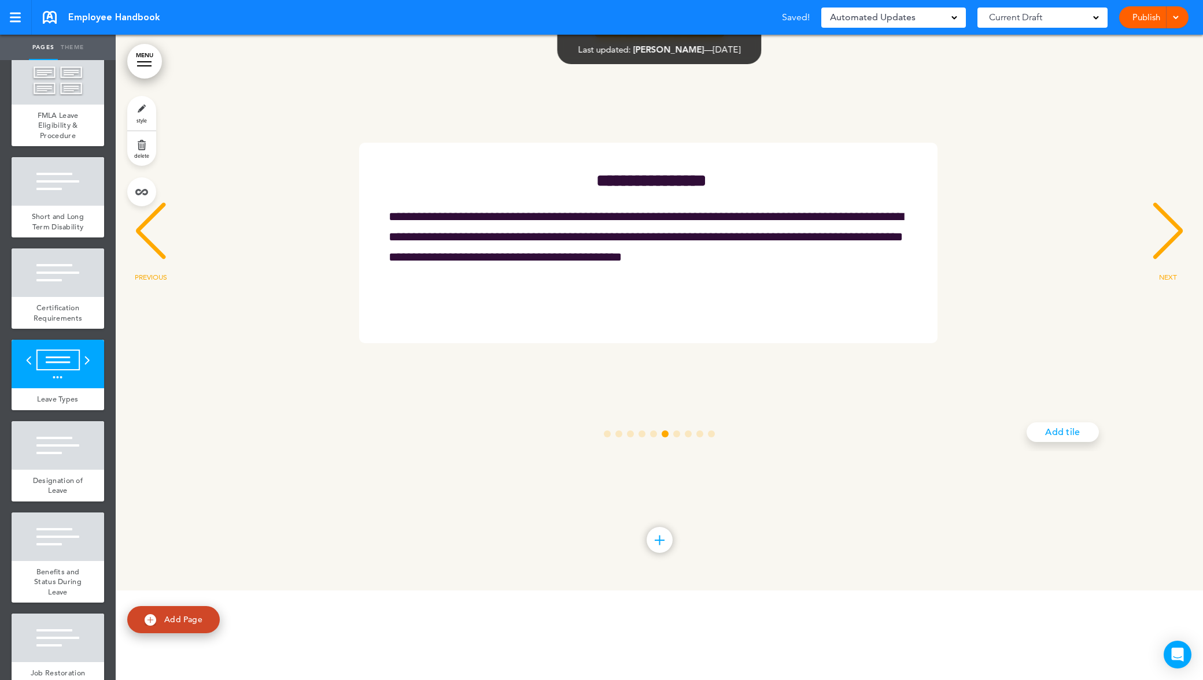
scroll to position [0, 5293]
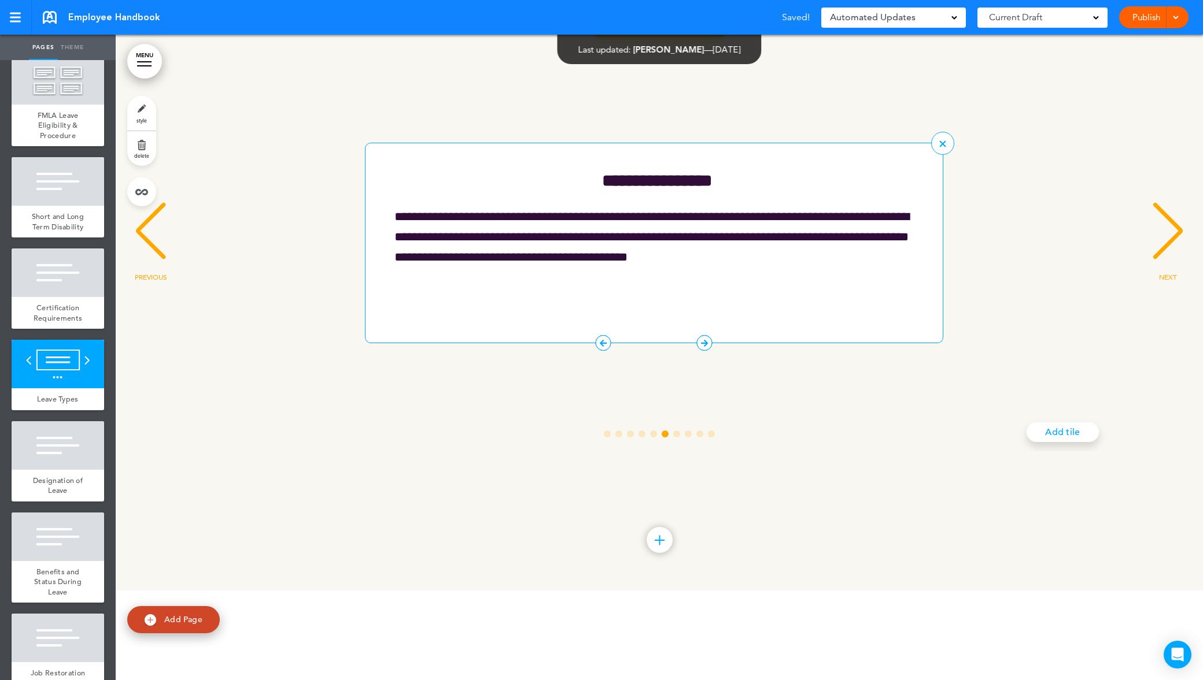
click at [605, 351] on icon "6 / 10" at bounding box center [603, 343] width 16 height 16
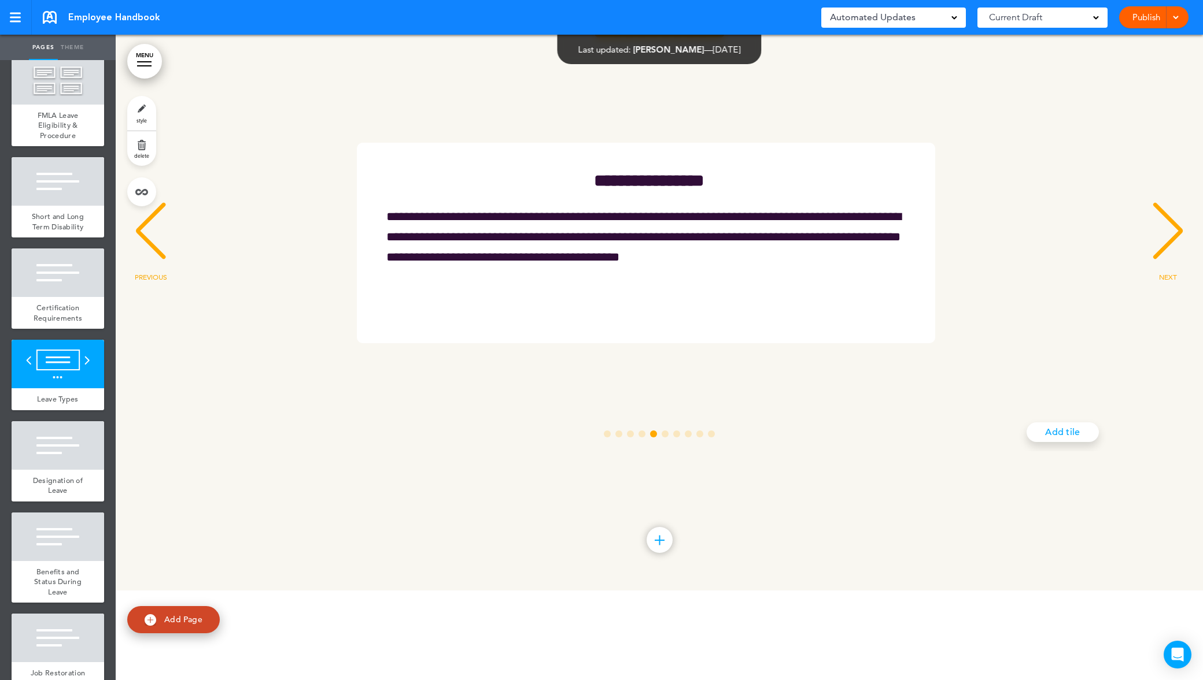
scroll to position [0, 4234]
click at [165, 271] on div "PREVIOUS" at bounding box center [150, 242] width 35 height 58
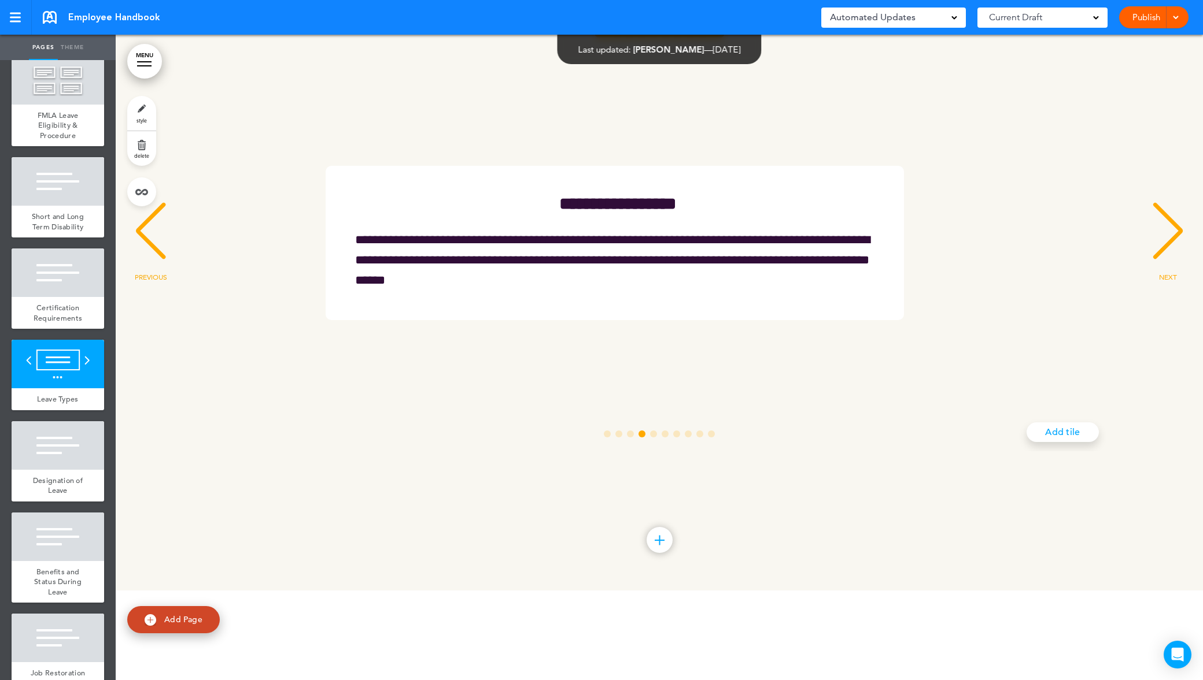
scroll to position [0, 3176]
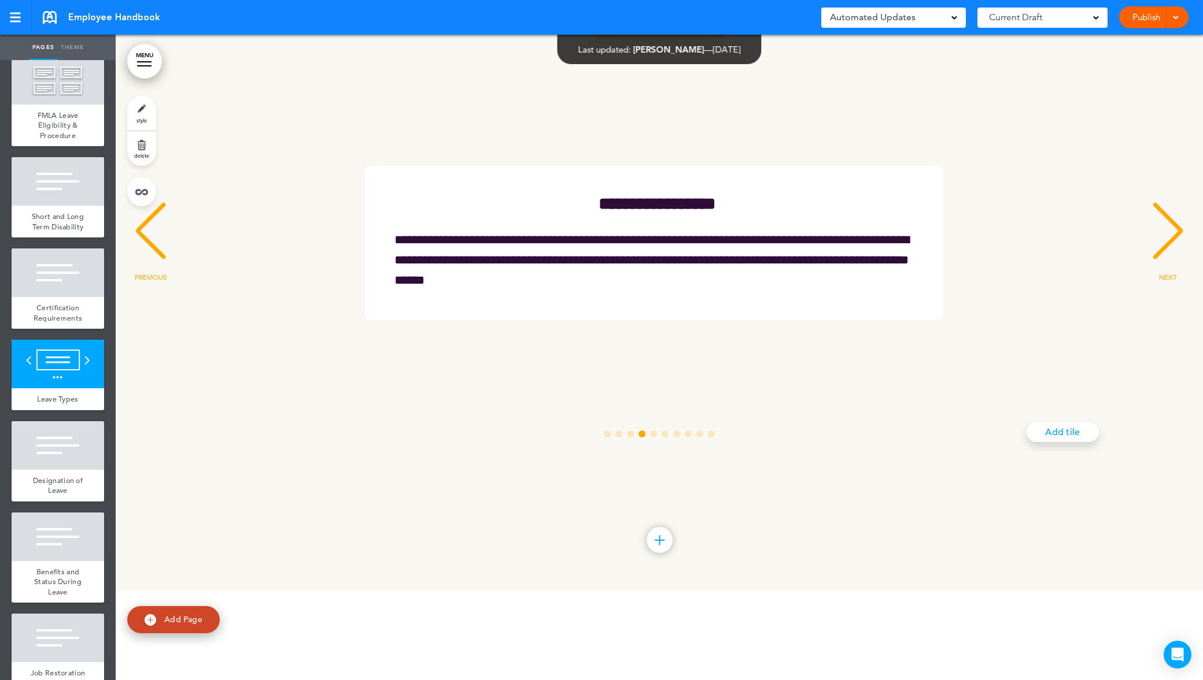
click at [1165, 271] on div "NEXT" at bounding box center [1167, 242] width 35 height 58
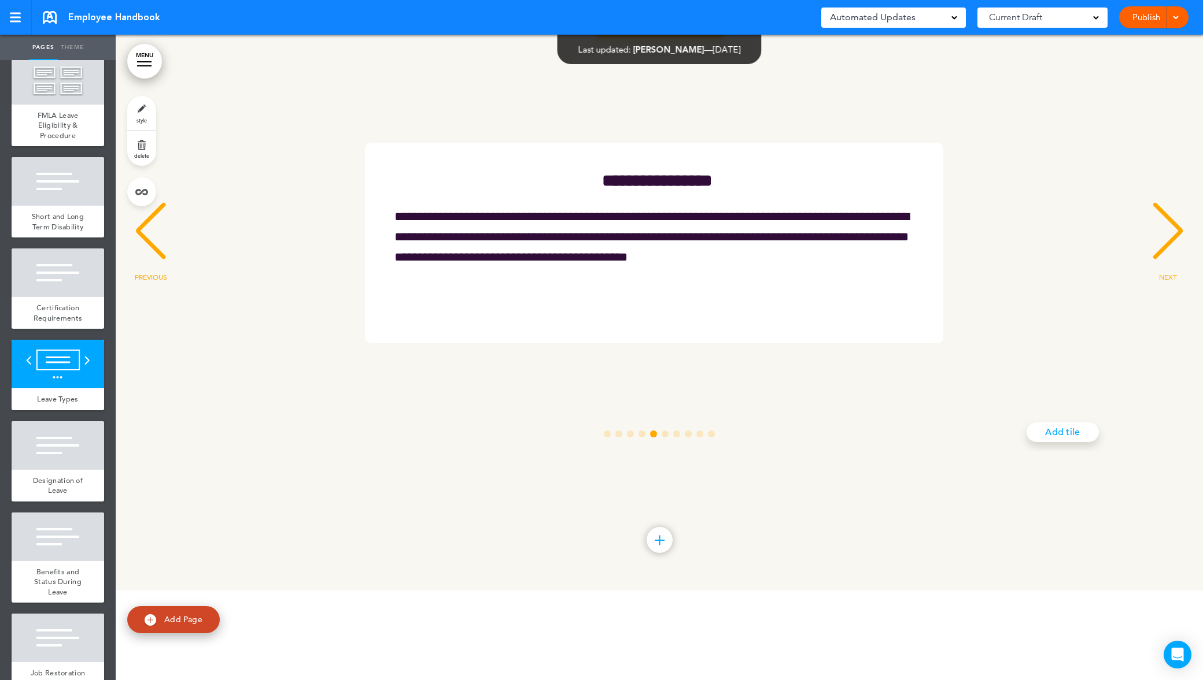
click at [1165, 271] on div "NEXT" at bounding box center [1167, 242] width 35 height 58
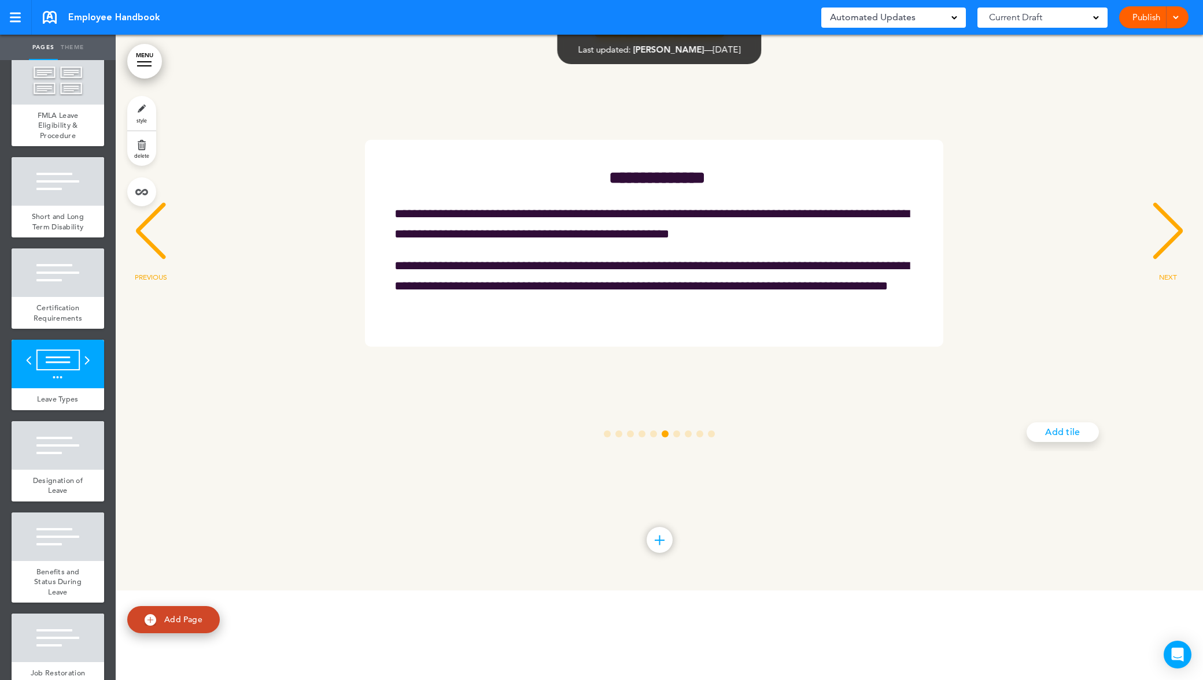
click at [1165, 271] on div "NEXT" at bounding box center [1167, 242] width 35 height 58
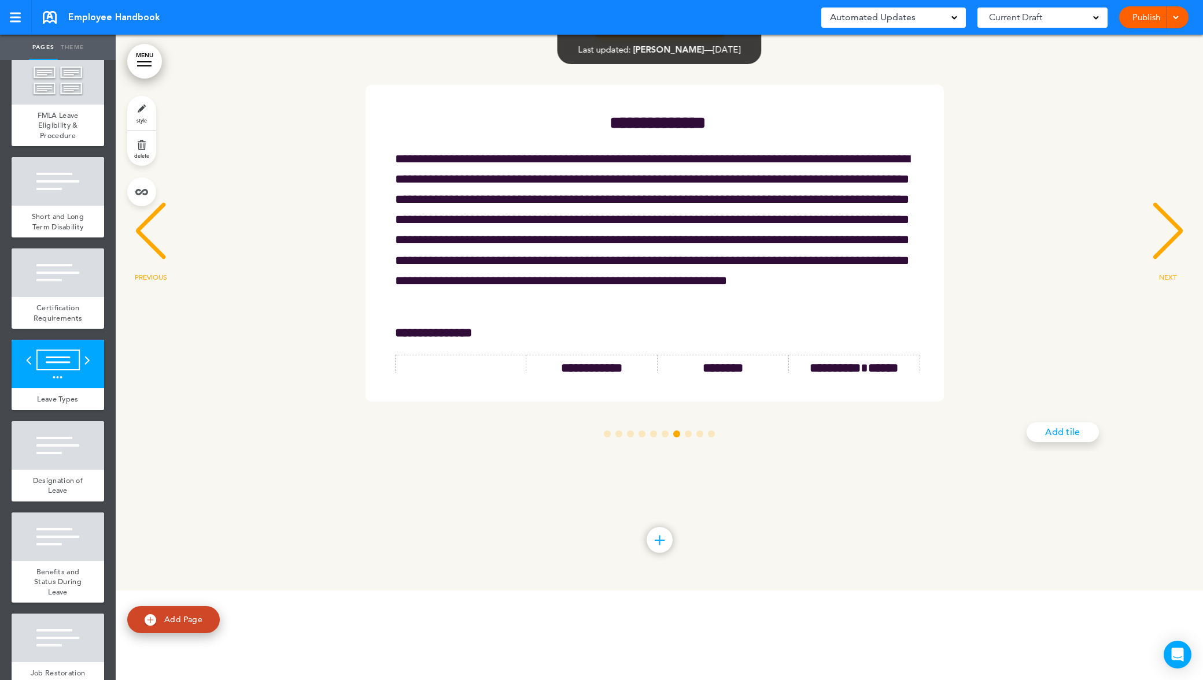
click at [1165, 271] on div "NEXT" at bounding box center [1167, 242] width 35 height 58
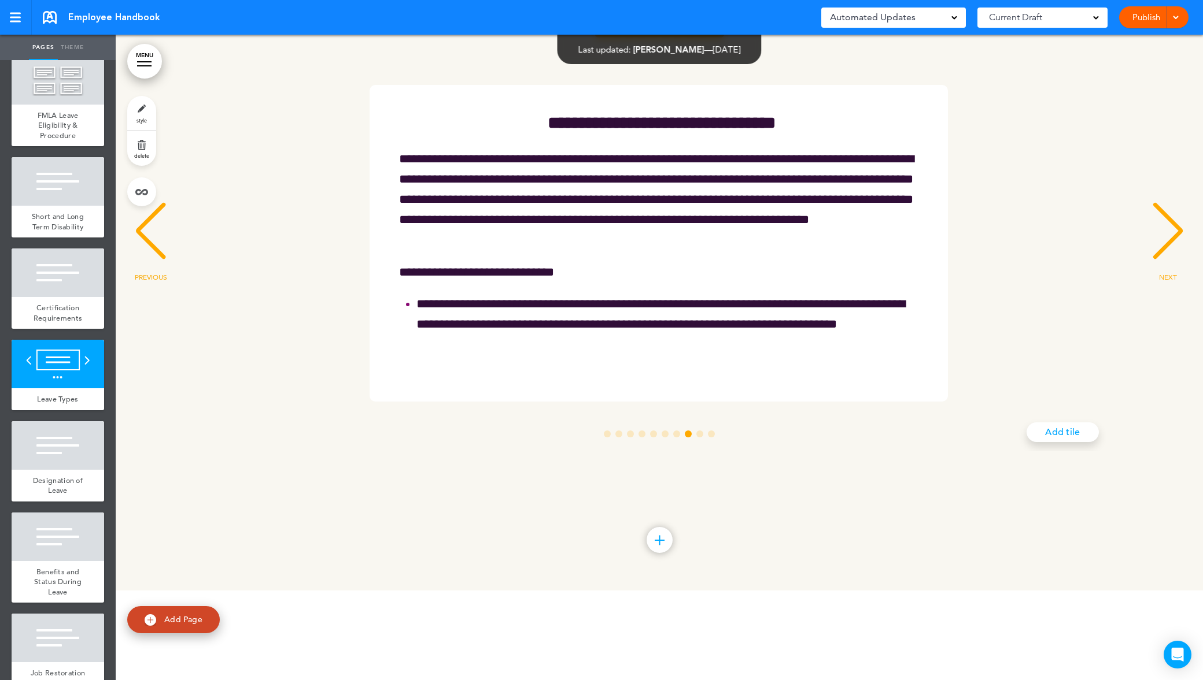
scroll to position [0, 7410]
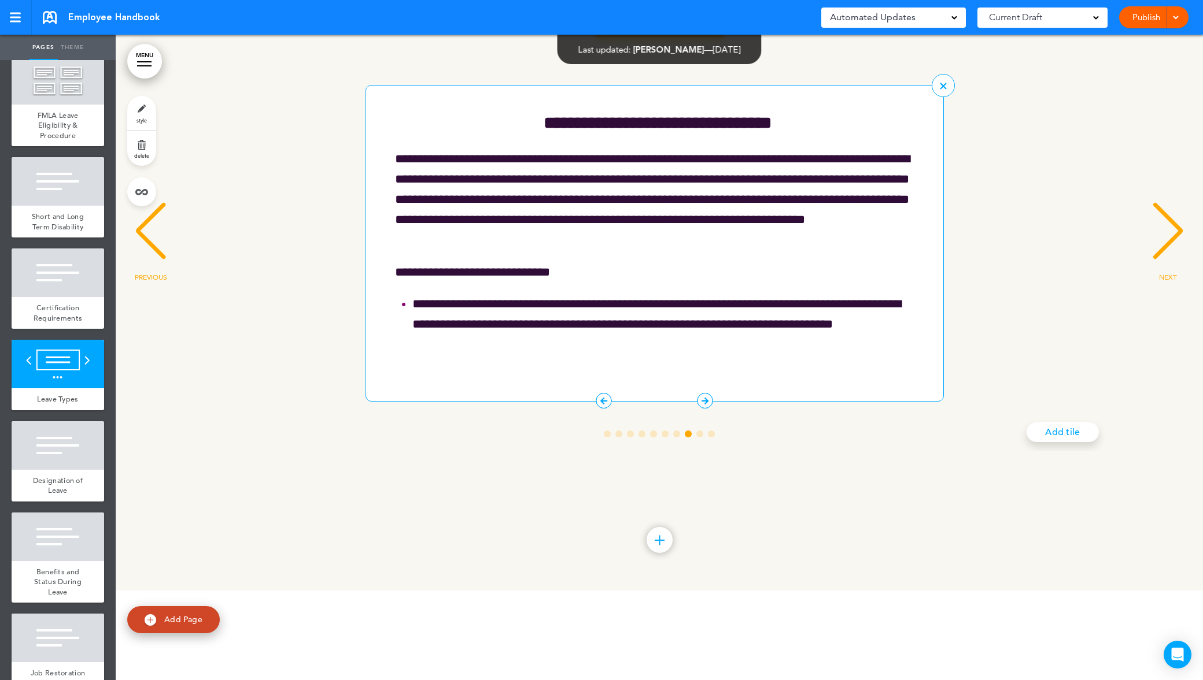
click at [606, 409] on icon "7 / 10" at bounding box center [604, 401] width 16 height 16
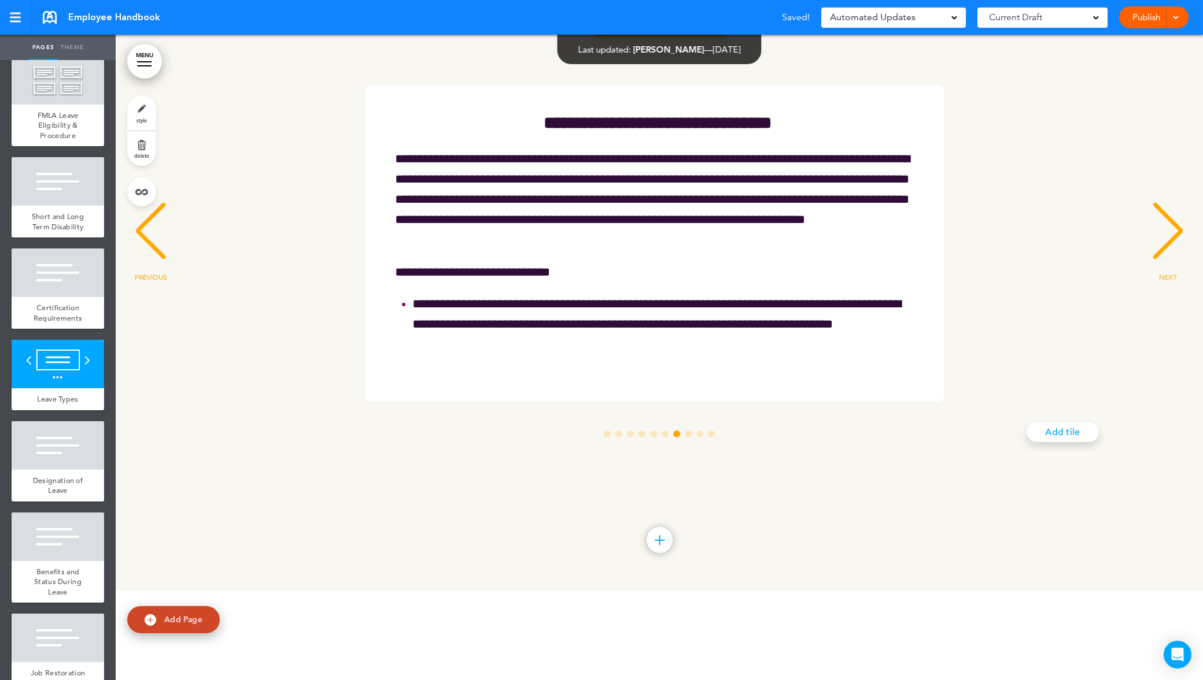
click at [0, 0] on icon "7 / 10" at bounding box center [0, 0] width 0 height 0
click at [150, 271] on div "PREVIOUS" at bounding box center [150, 242] width 35 height 58
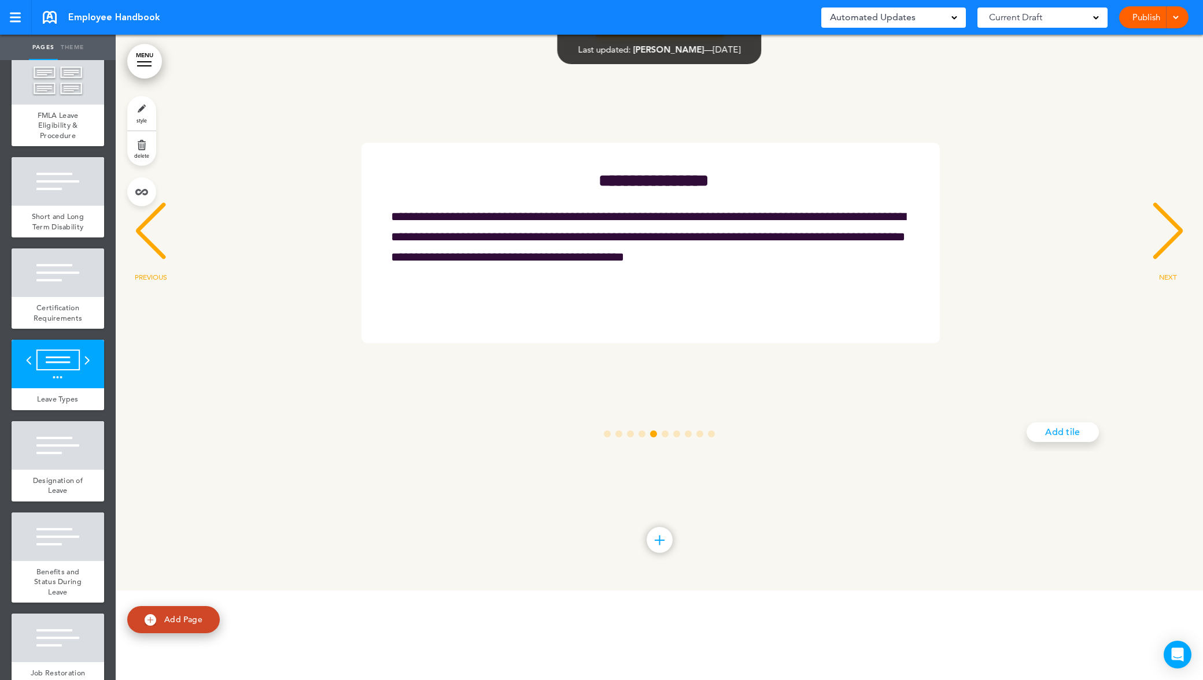
scroll to position [0, 4234]
click at [1159, 271] on div "NEXT" at bounding box center [1167, 242] width 35 height 58
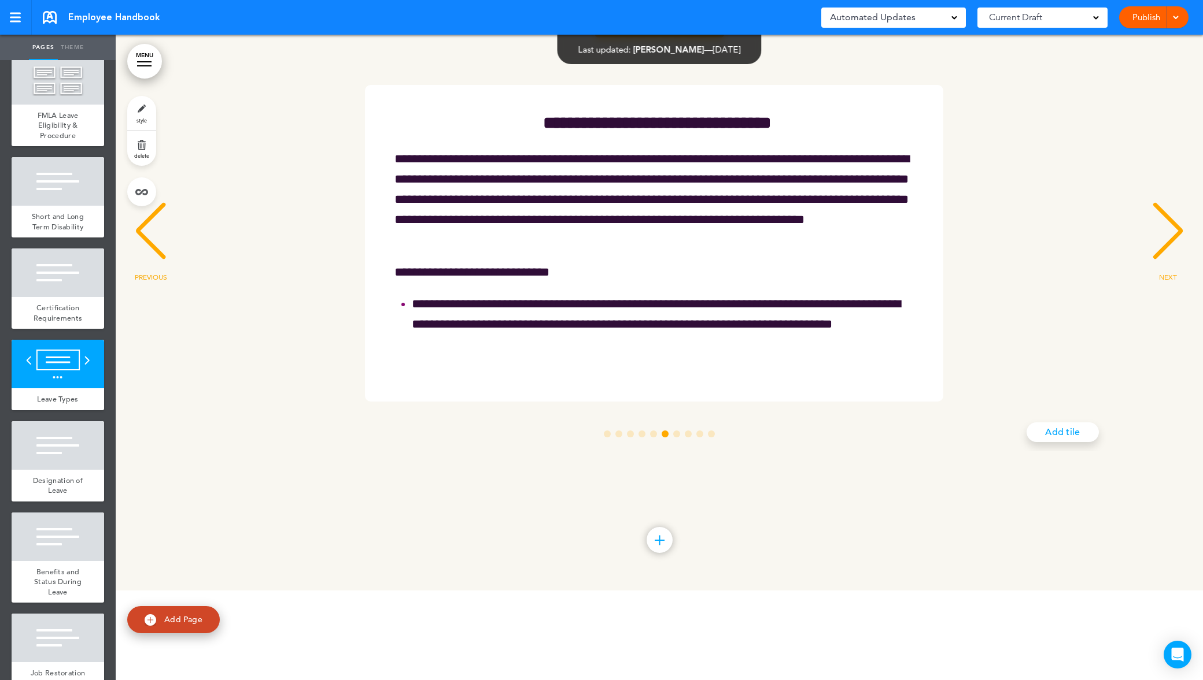
click at [1159, 271] on div "NEXT" at bounding box center [1167, 242] width 35 height 58
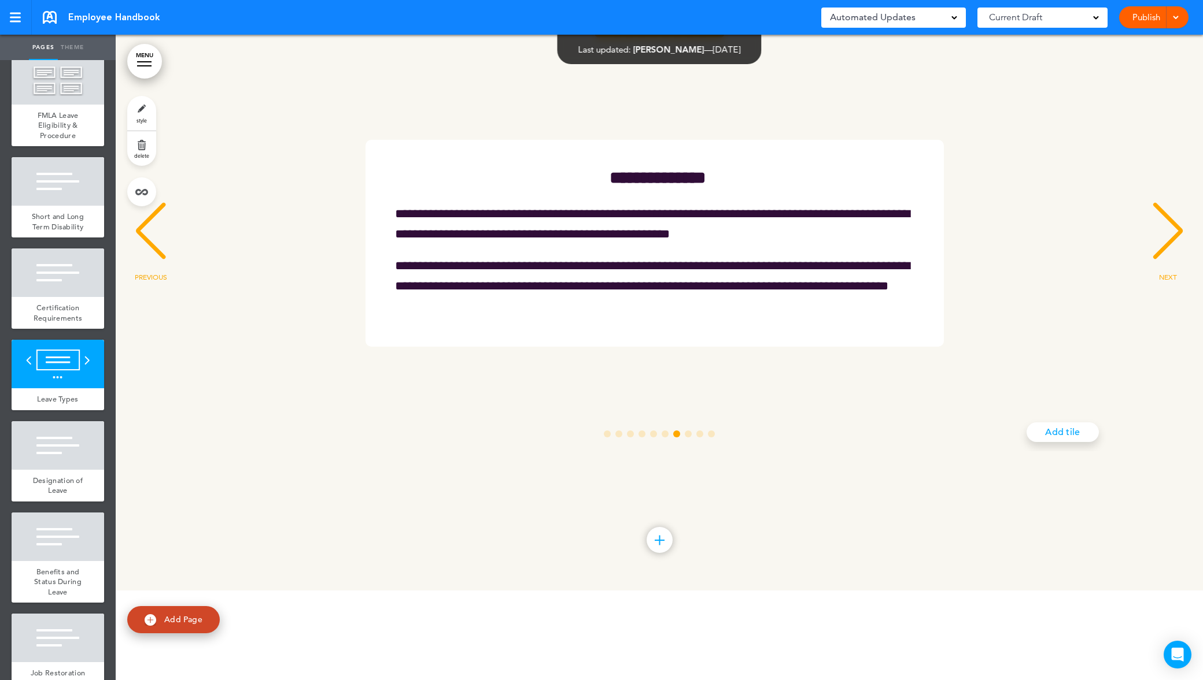
click at [1159, 271] on div "NEXT" at bounding box center [1167, 242] width 35 height 58
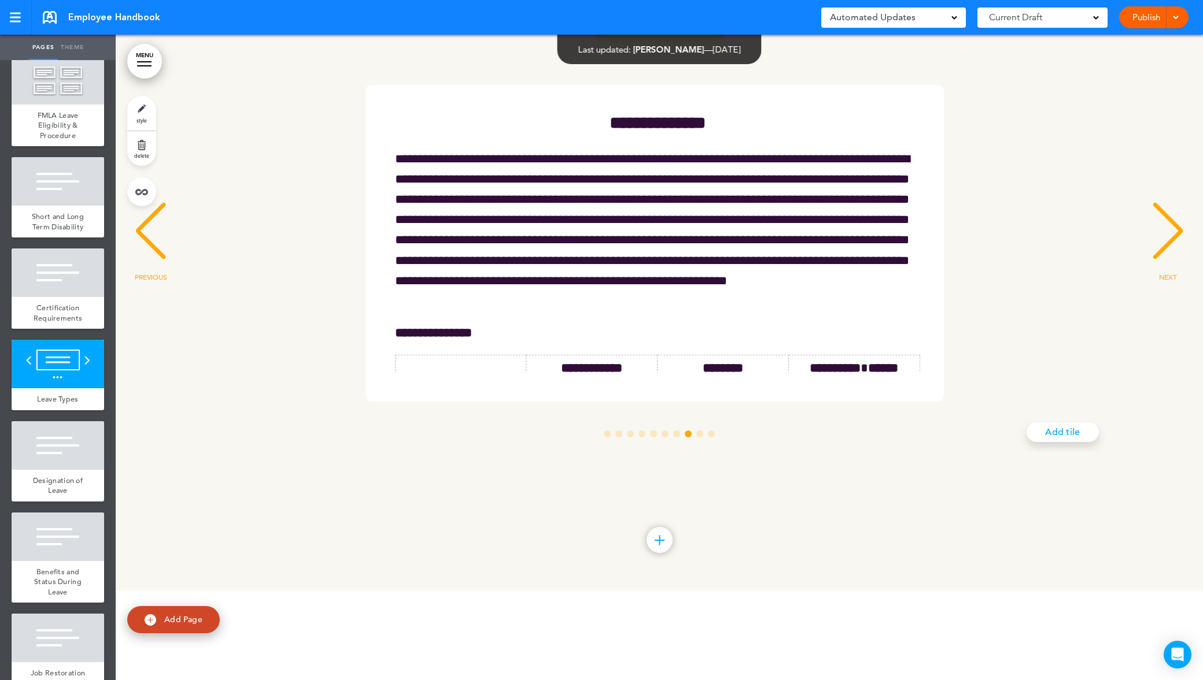
click at [1159, 271] on div "NEXT" at bounding box center [1167, 242] width 35 height 58
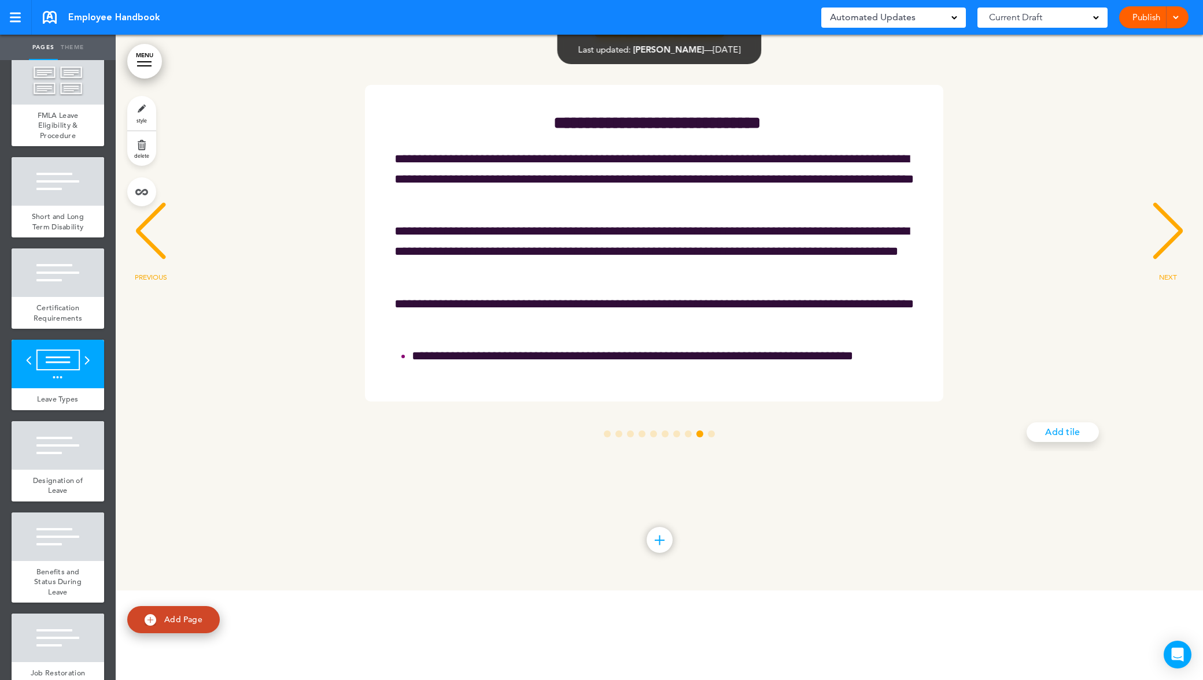
click at [1159, 271] on div "NEXT" at bounding box center [1167, 242] width 35 height 58
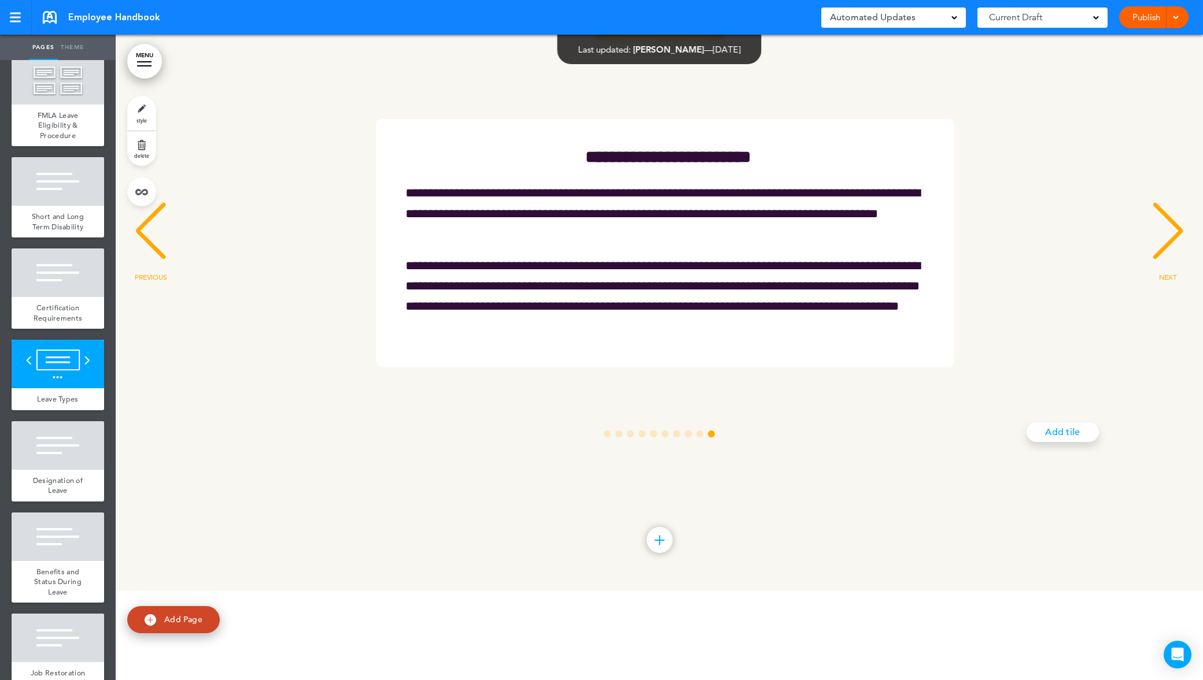
scroll to position [0, 9527]
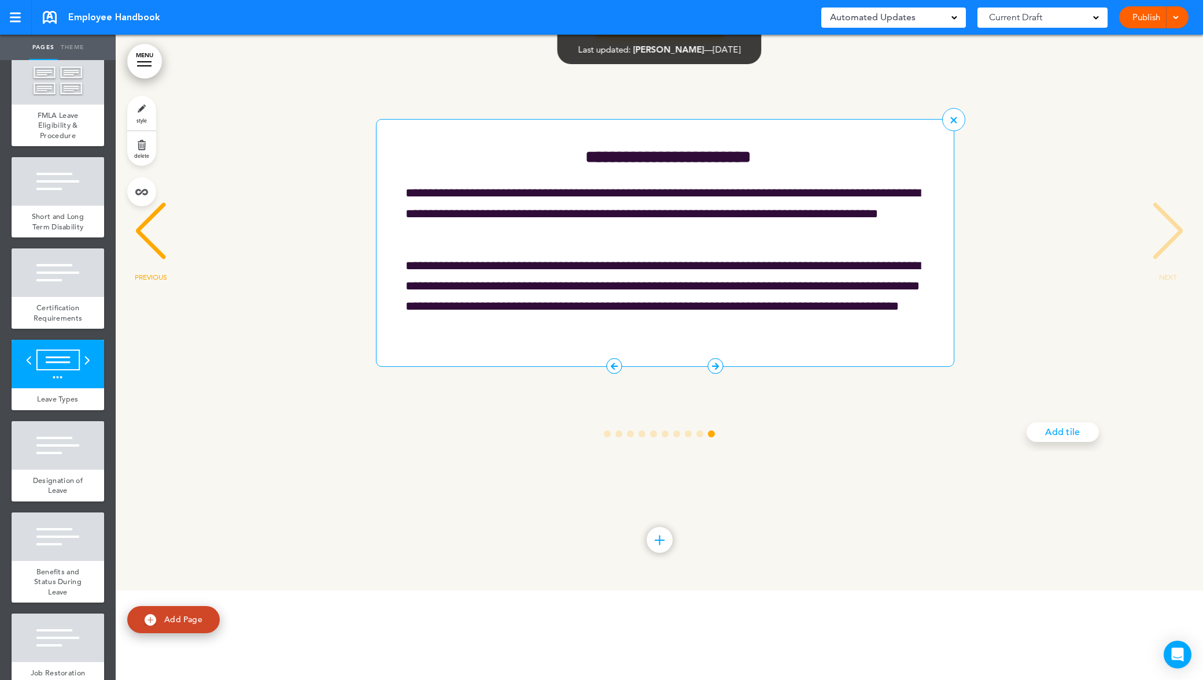
click at [609, 374] on icon "10 / 10" at bounding box center [614, 366] width 16 height 16
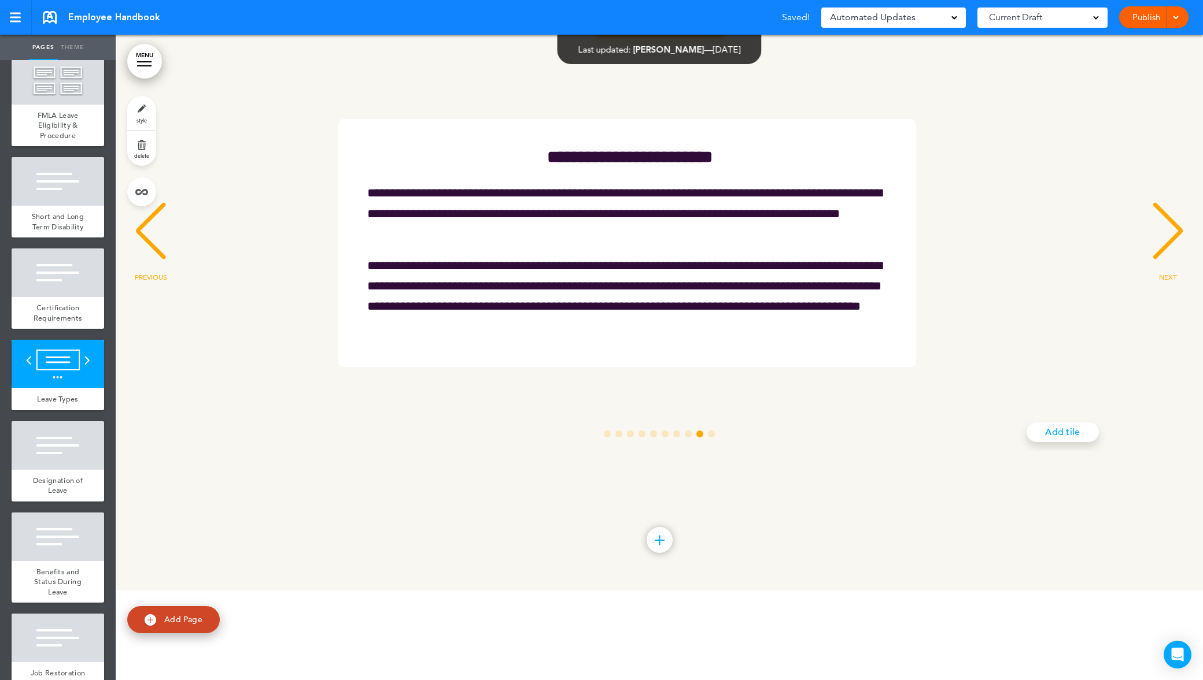
scroll to position [0, 8469]
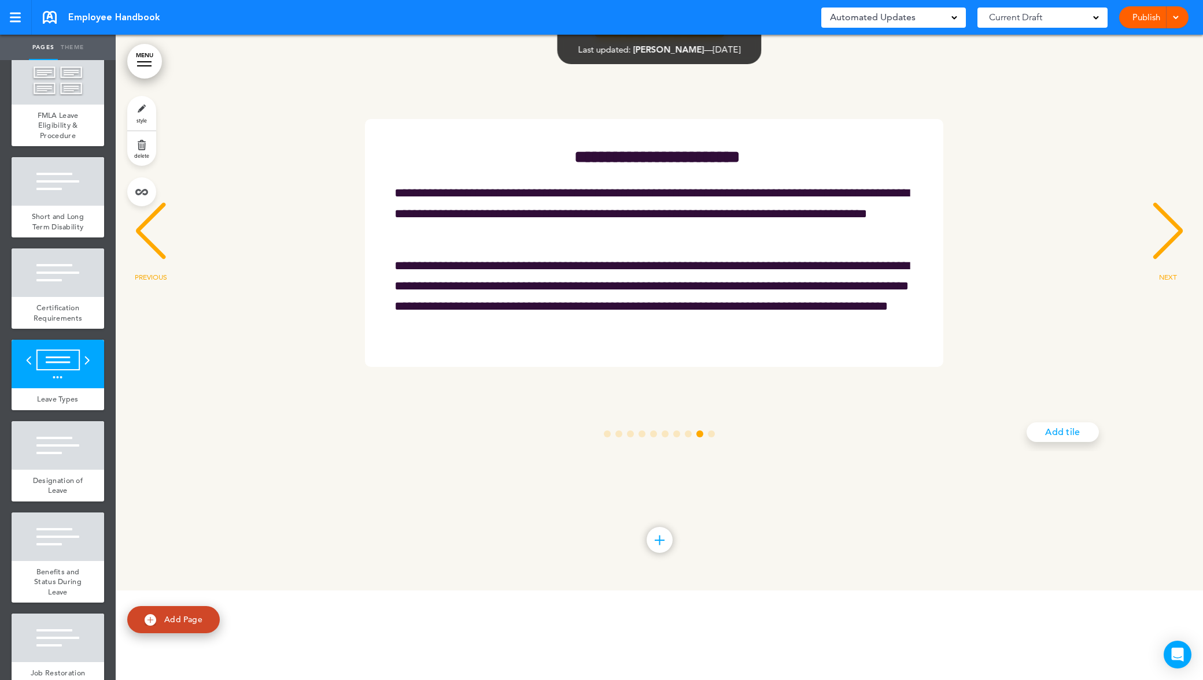
click at [1151, 271] on div "NEXT" at bounding box center [1167, 242] width 35 height 58
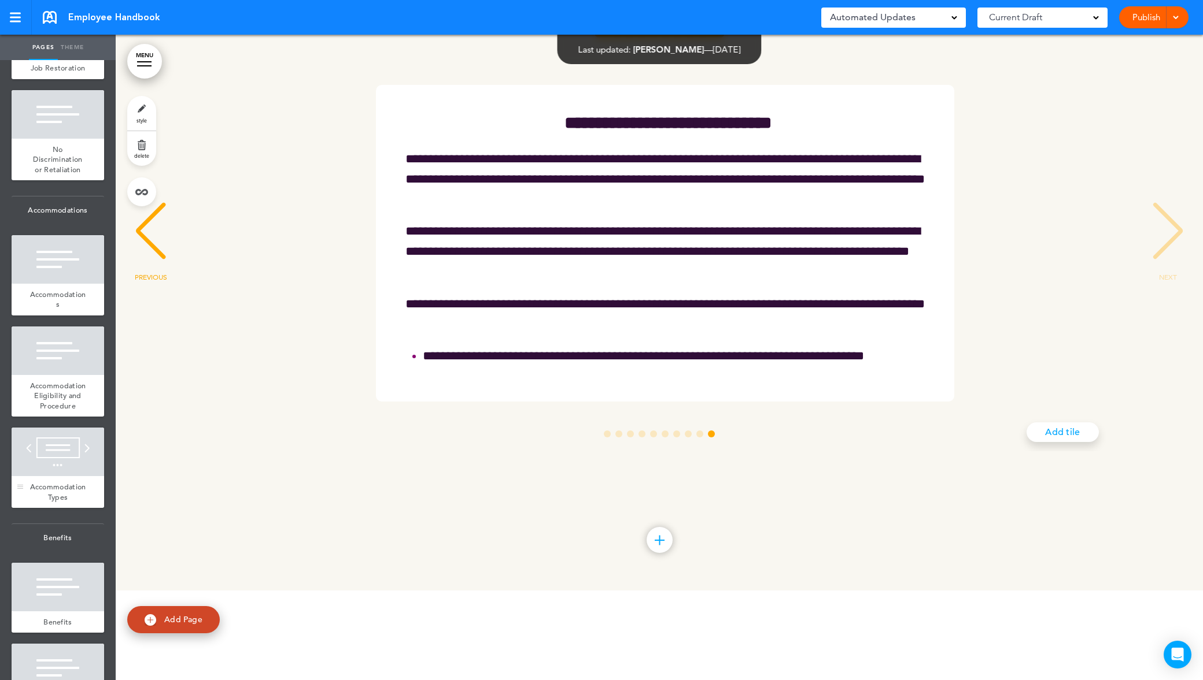
scroll to position [3938, 0]
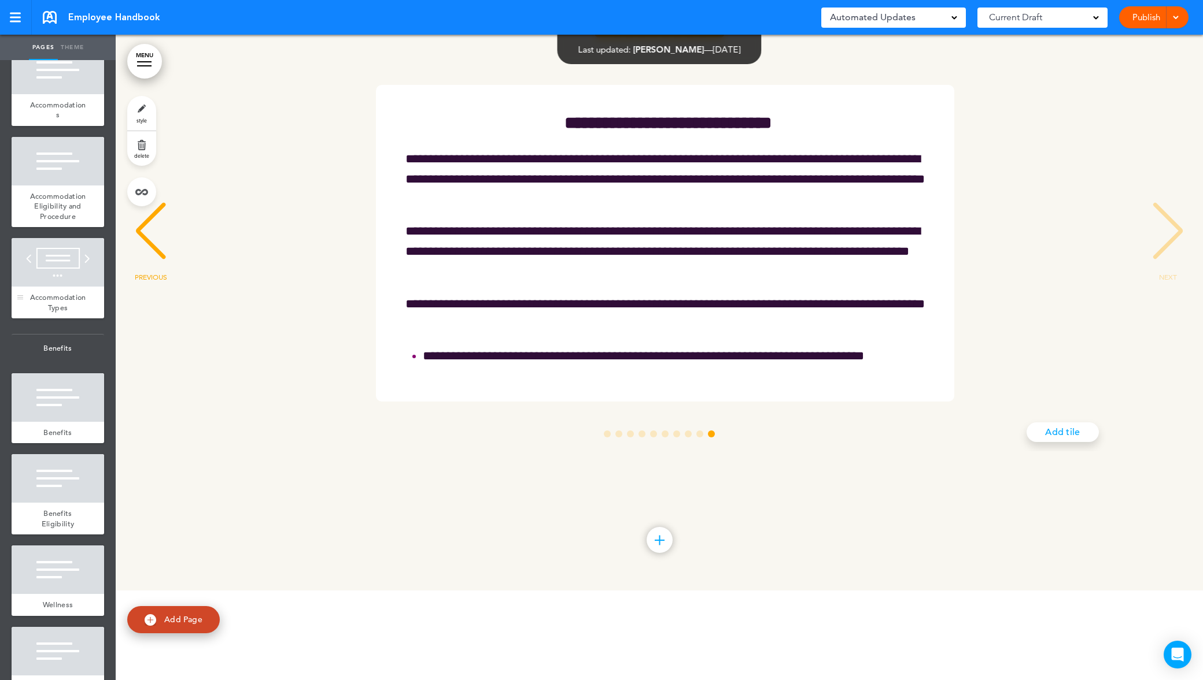
click at [56, 287] on div at bounding box center [58, 262] width 93 height 49
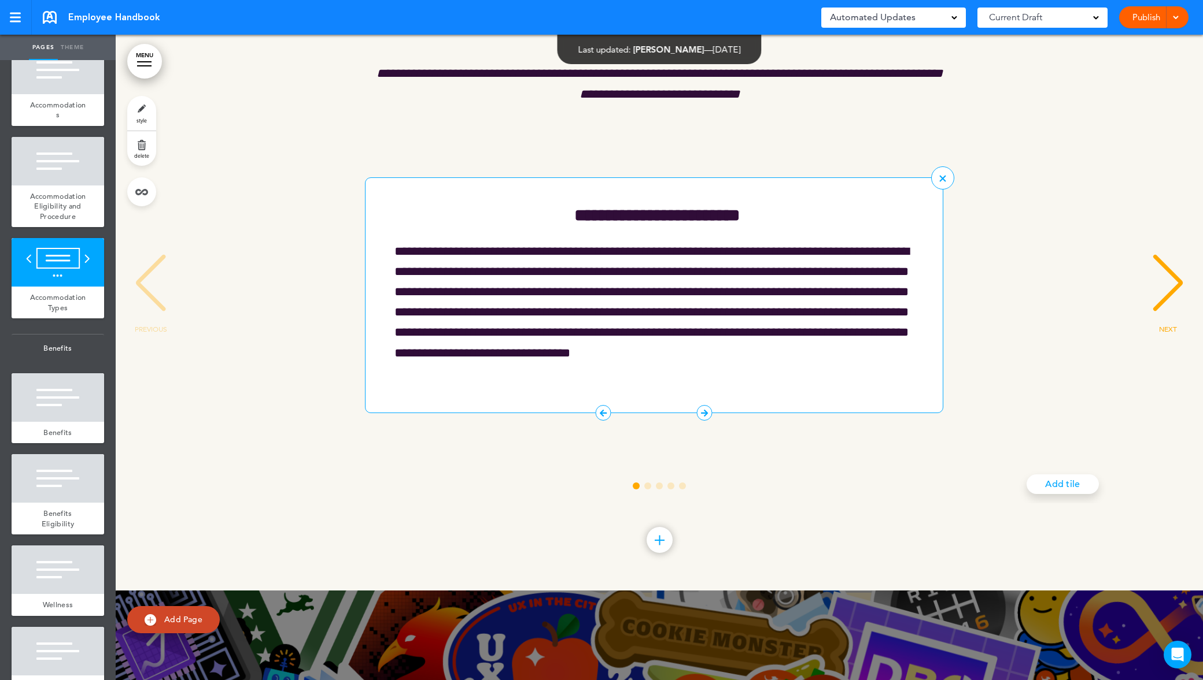
click at [700, 421] on icon "1 / 5" at bounding box center [705, 413] width 16 height 16
click at [1156, 323] on div "NEXT" at bounding box center [1167, 294] width 35 height 58
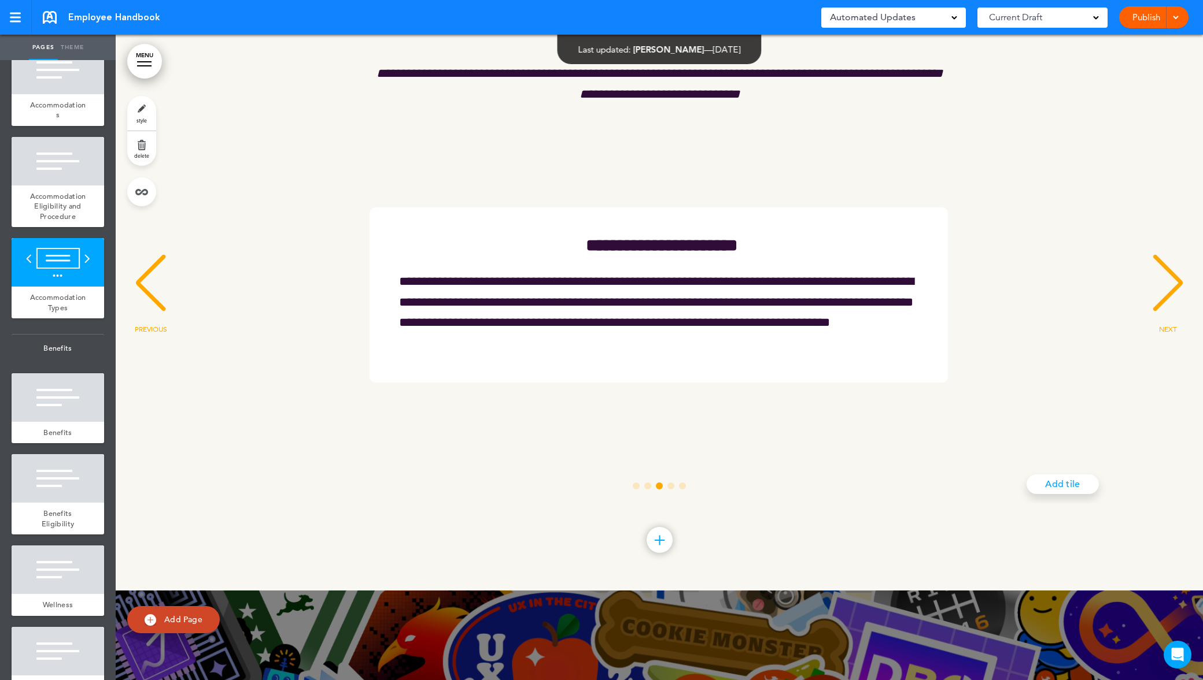
scroll to position [0, 2117]
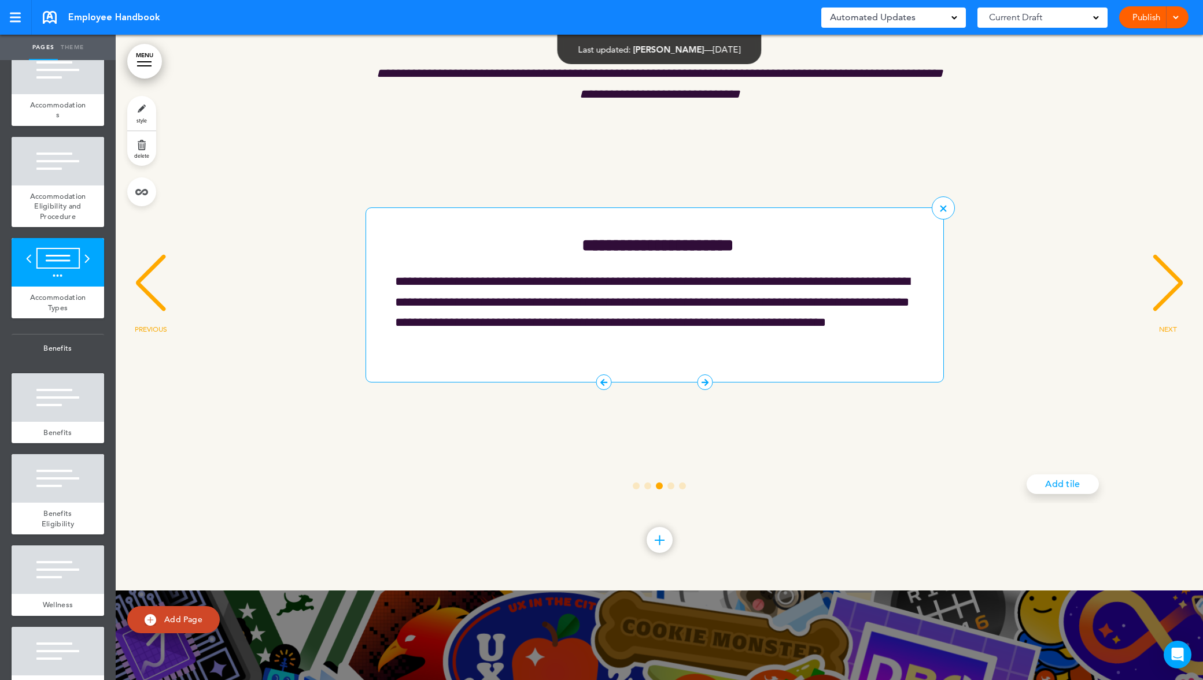
click at [601, 390] on icon "3 / 5" at bounding box center [604, 383] width 16 height 16
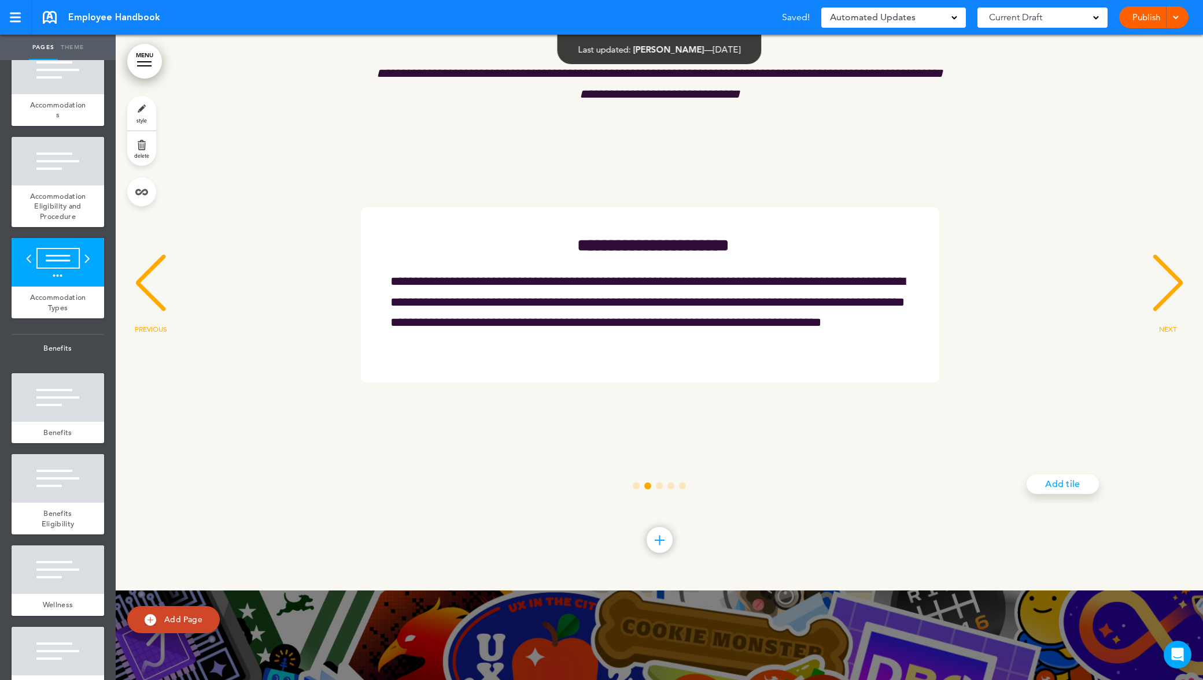
scroll to position [0, 1058]
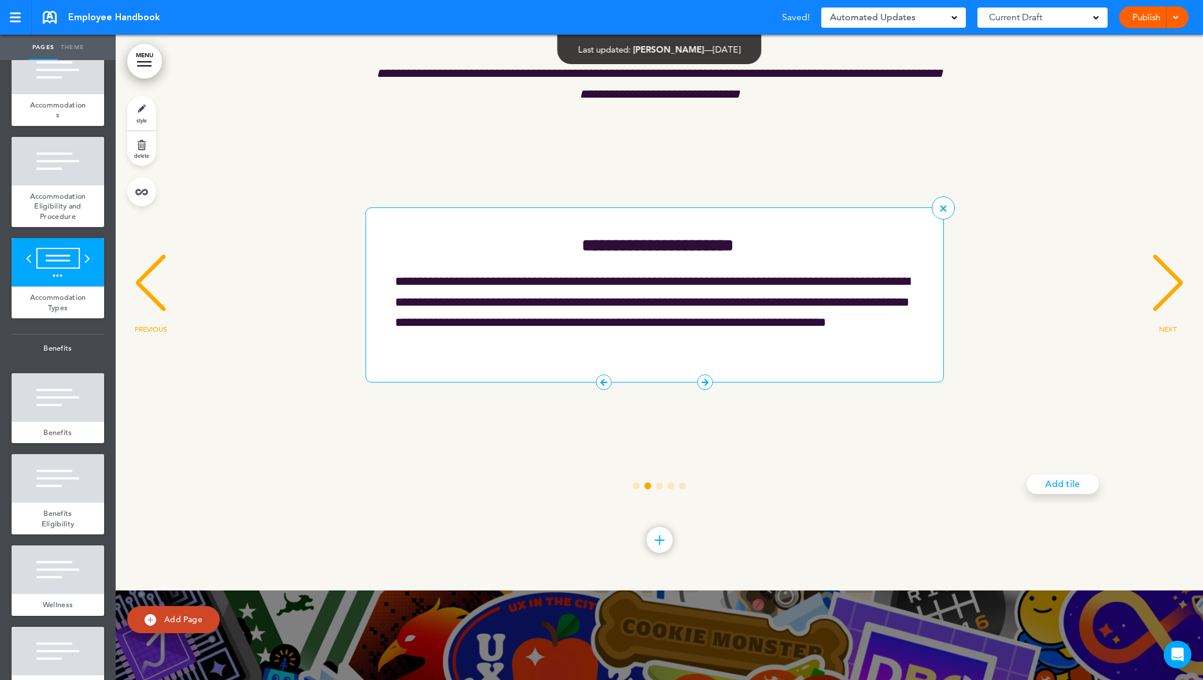
click at [605, 390] on icon "3 / 5" at bounding box center [604, 383] width 16 height 16
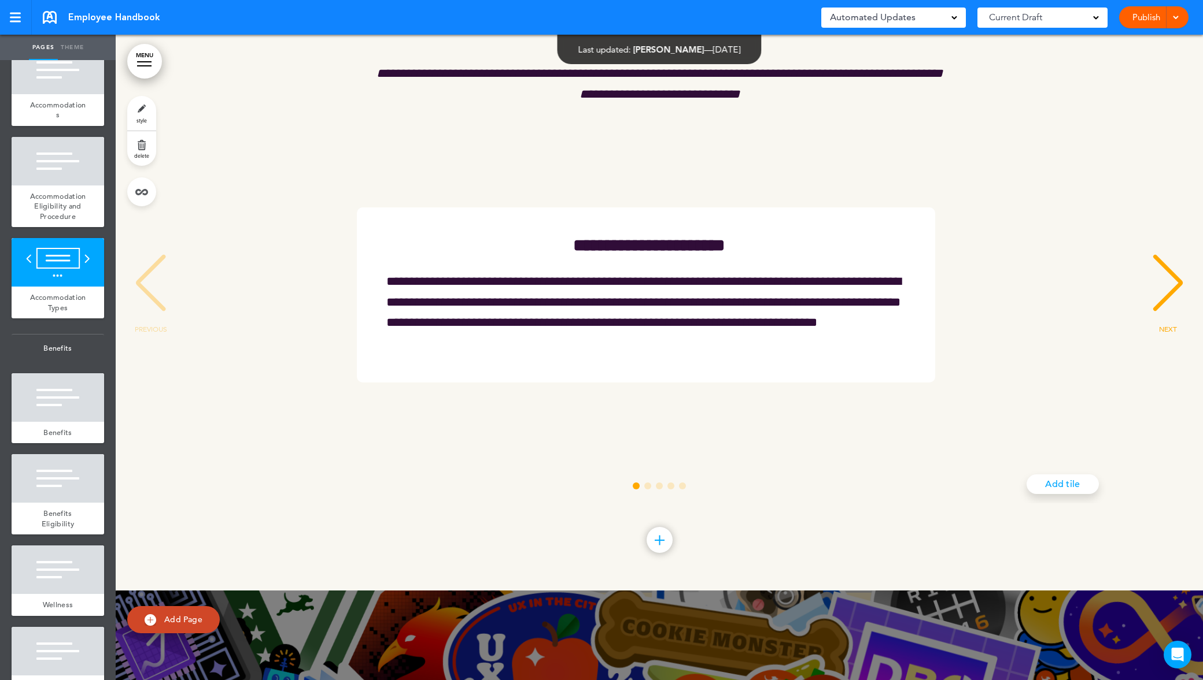
scroll to position [0, 0]
click at [1171, 323] on div "NEXT" at bounding box center [1167, 294] width 35 height 58
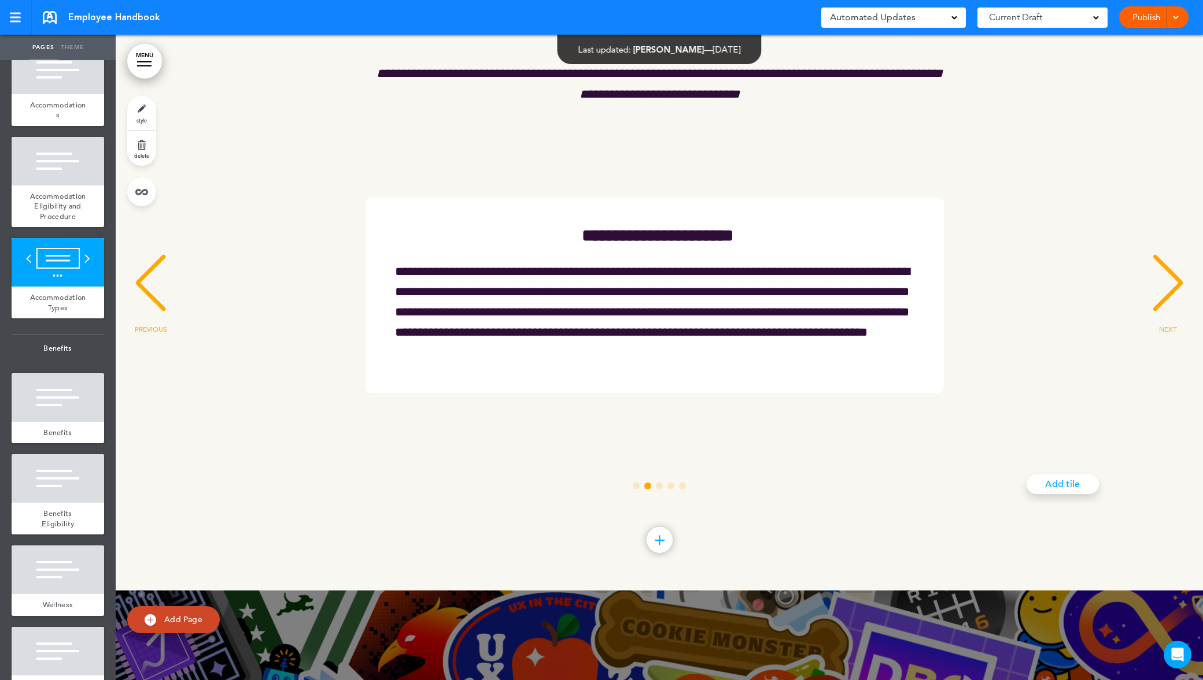
click at [1171, 323] on div "NEXT" at bounding box center [1167, 294] width 35 height 58
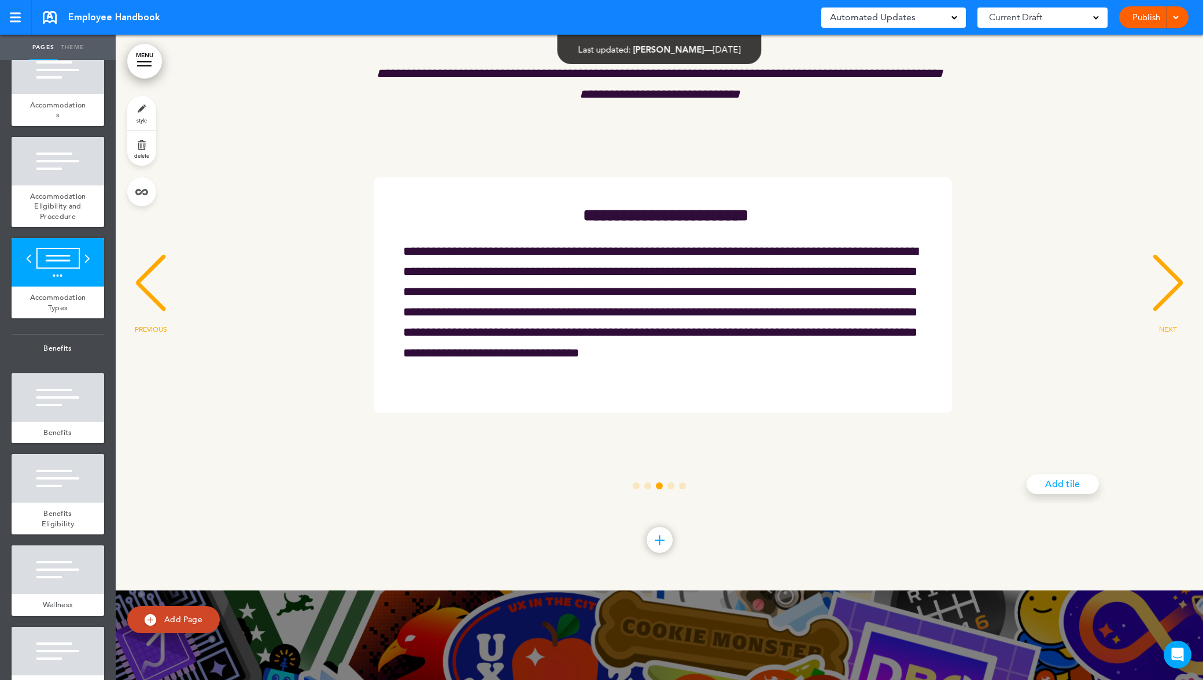
click at [1171, 323] on div "NEXT" at bounding box center [1167, 294] width 35 height 58
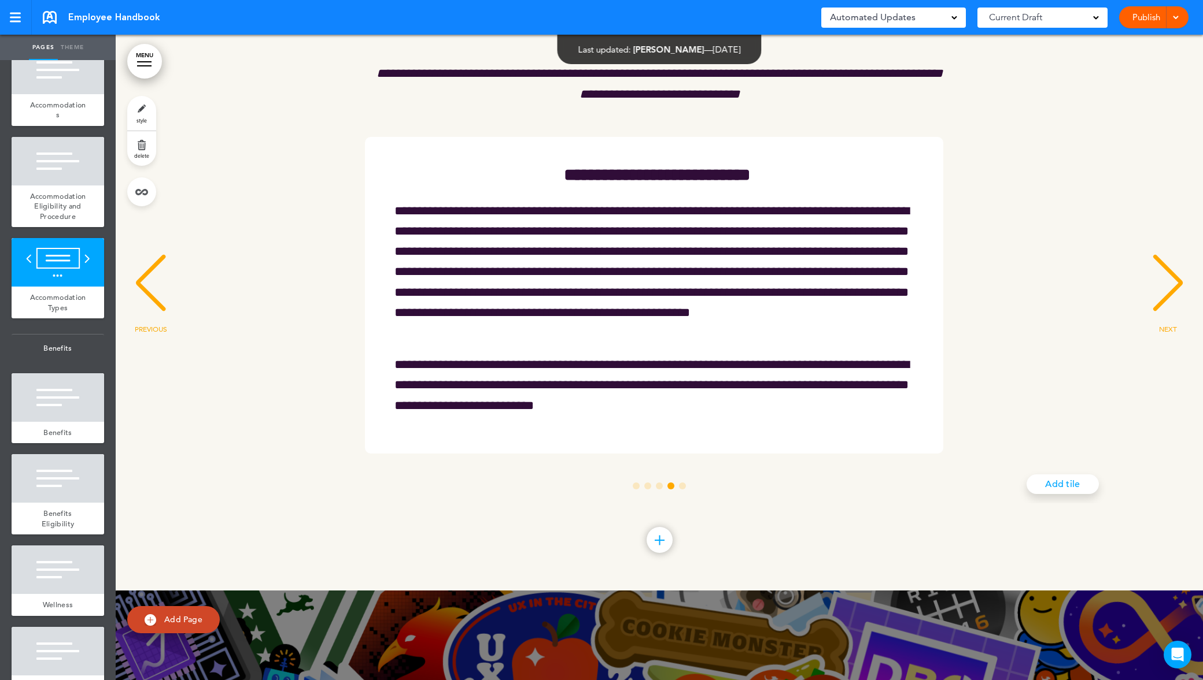
click at [1171, 323] on div "NEXT" at bounding box center [1167, 294] width 35 height 58
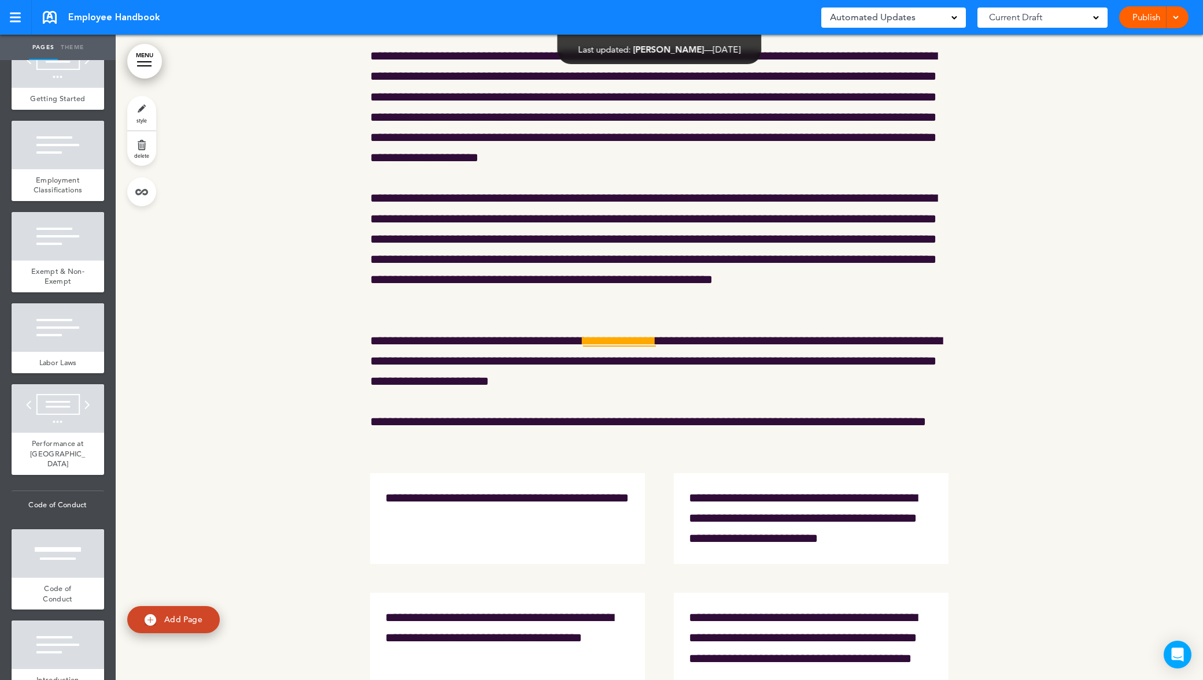
scroll to position [253, 0]
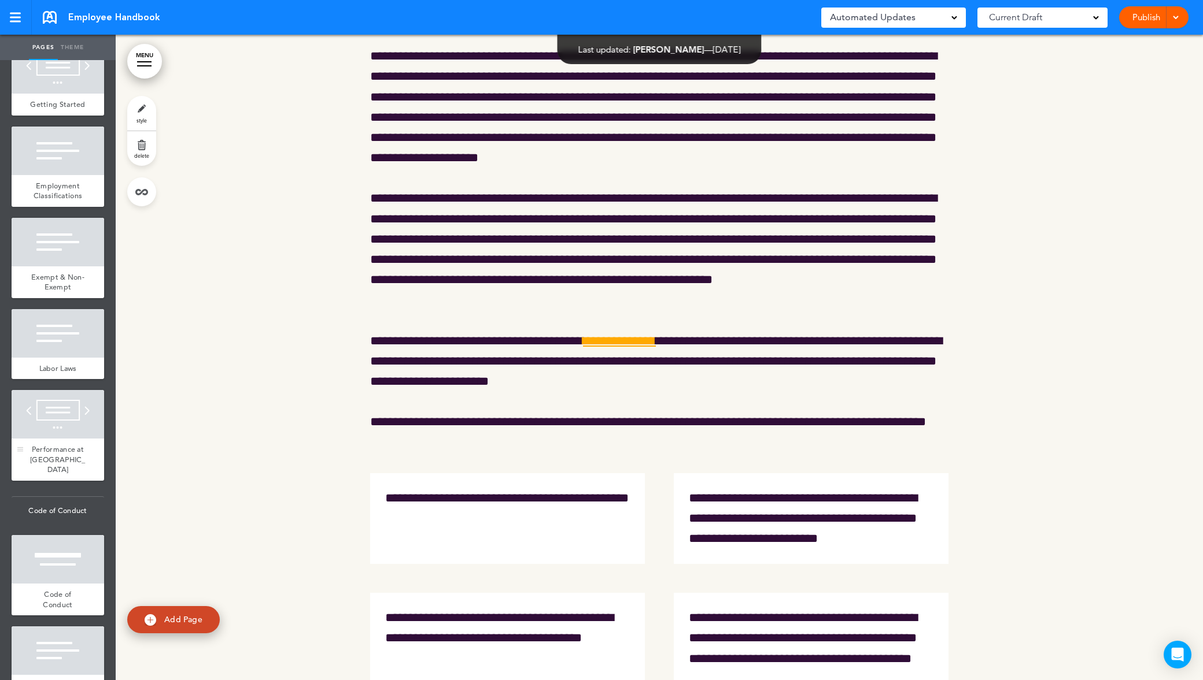
click at [64, 439] on div at bounding box center [58, 414] width 93 height 49
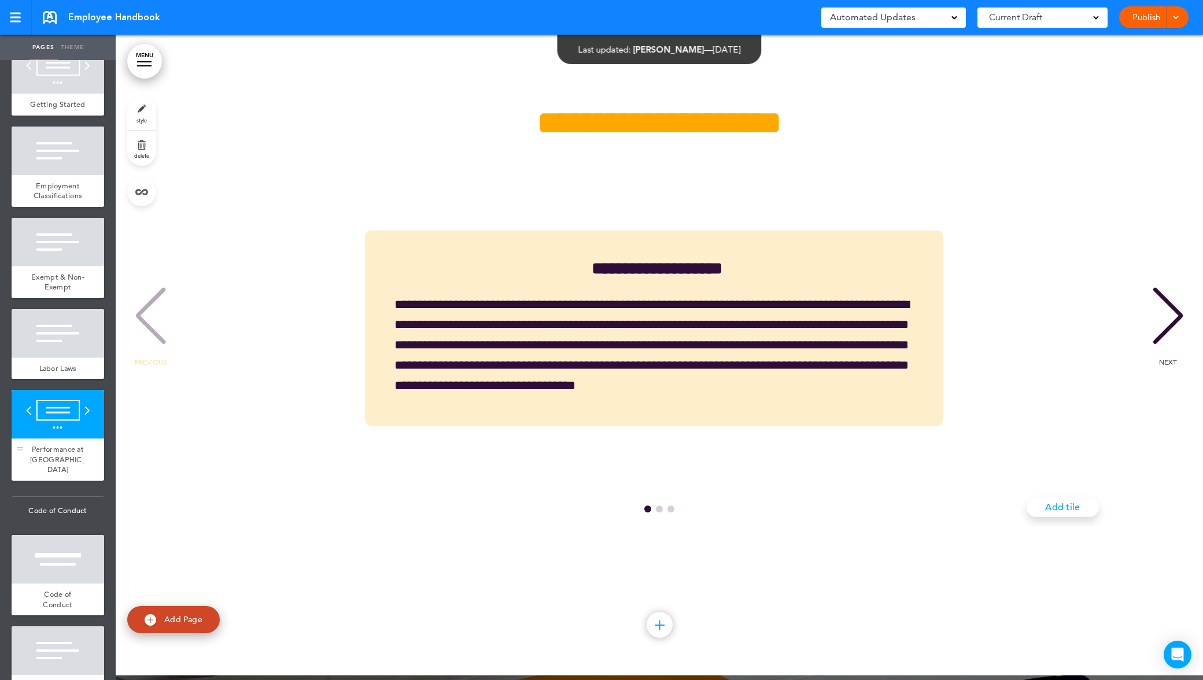
scroll to position [3955, 0]
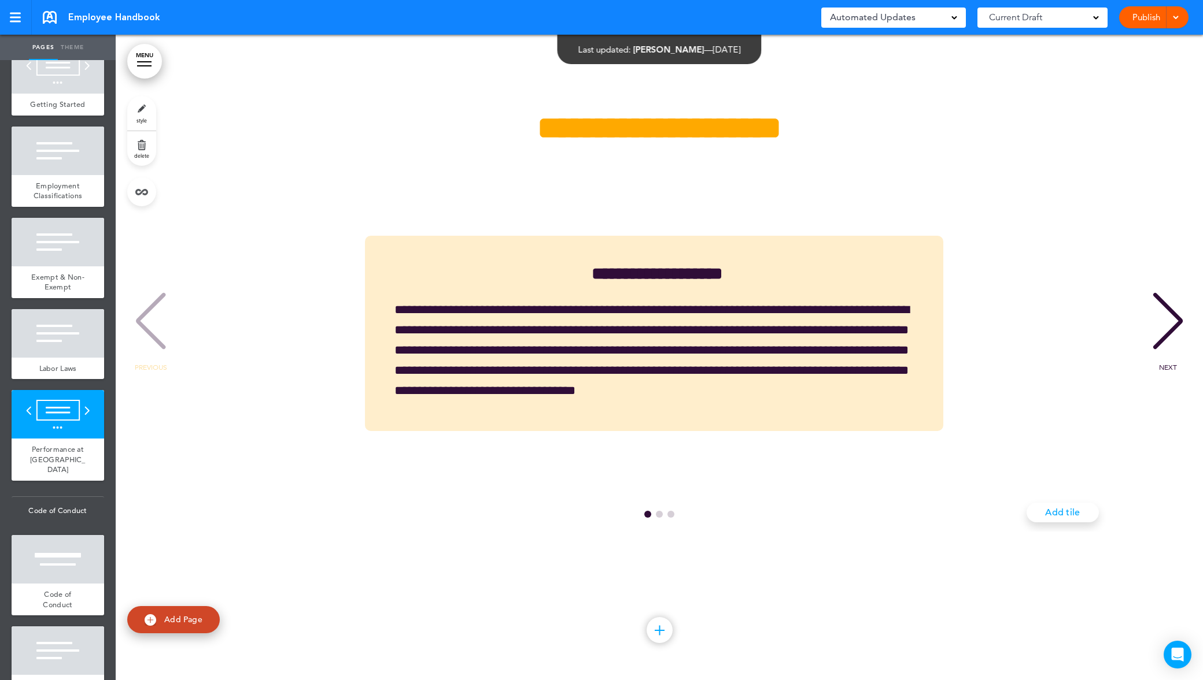
click at [1162, 317] on div "NEXT" at bounding box center [1167, 332] width 35 height 58
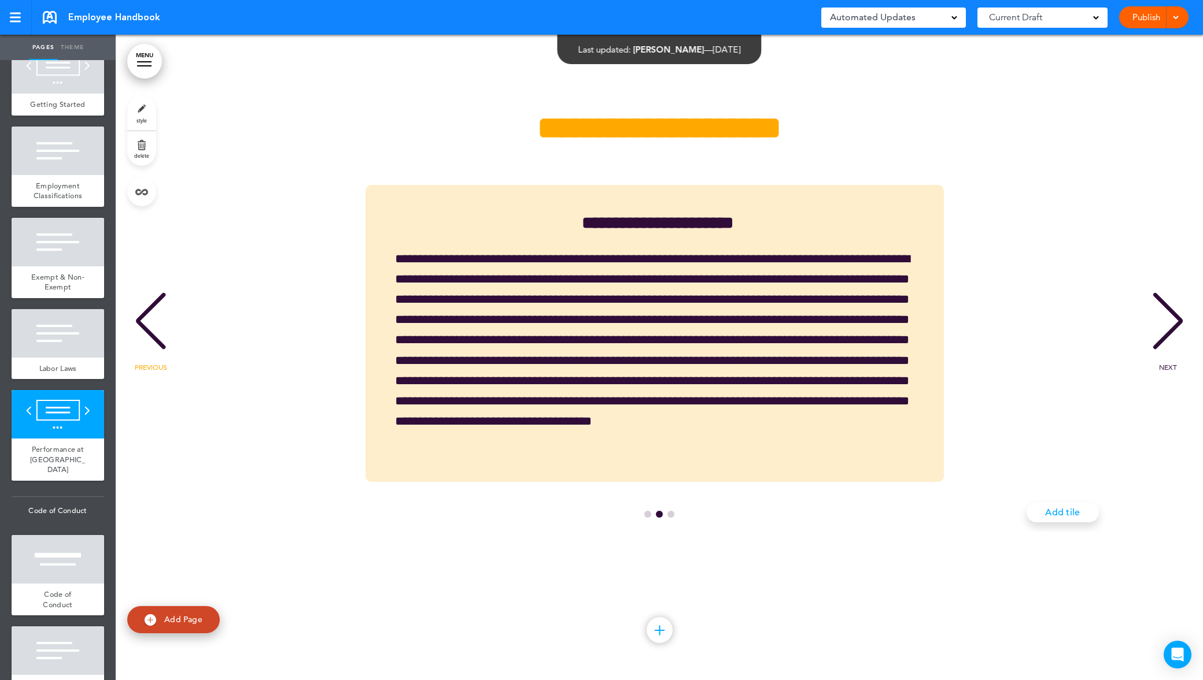
click at [1162, 317] on div "NEXT" at bounding box center [1167, 332] width 35 height 58
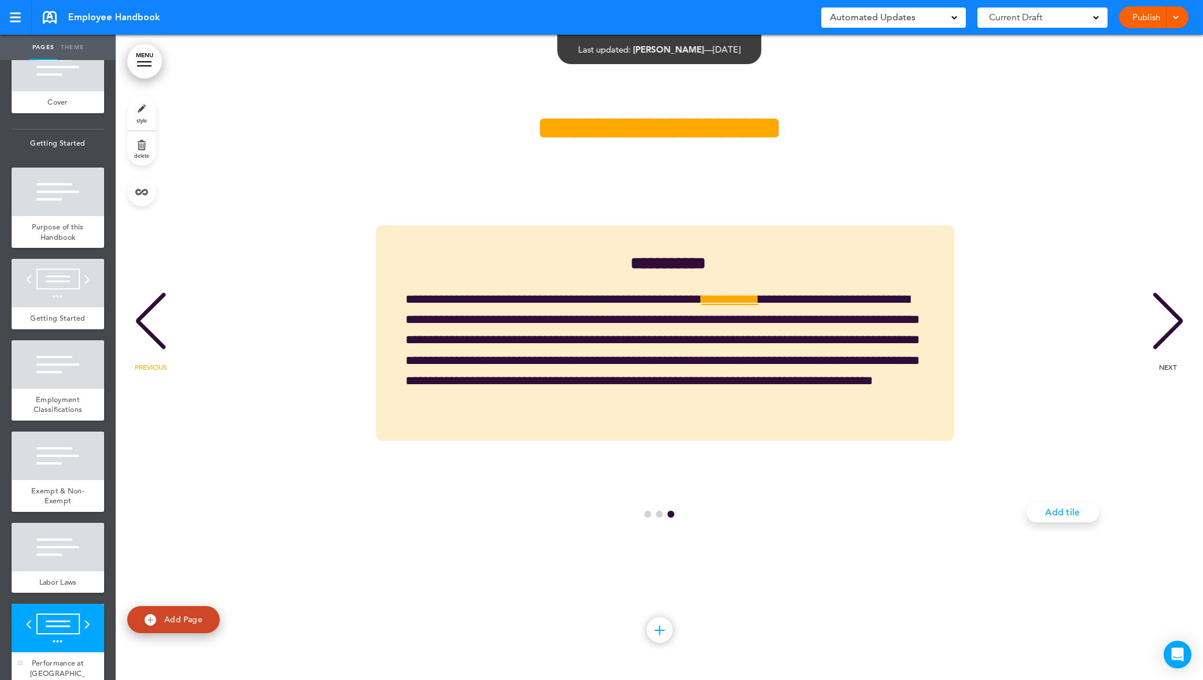
scroll to position [0, 0]
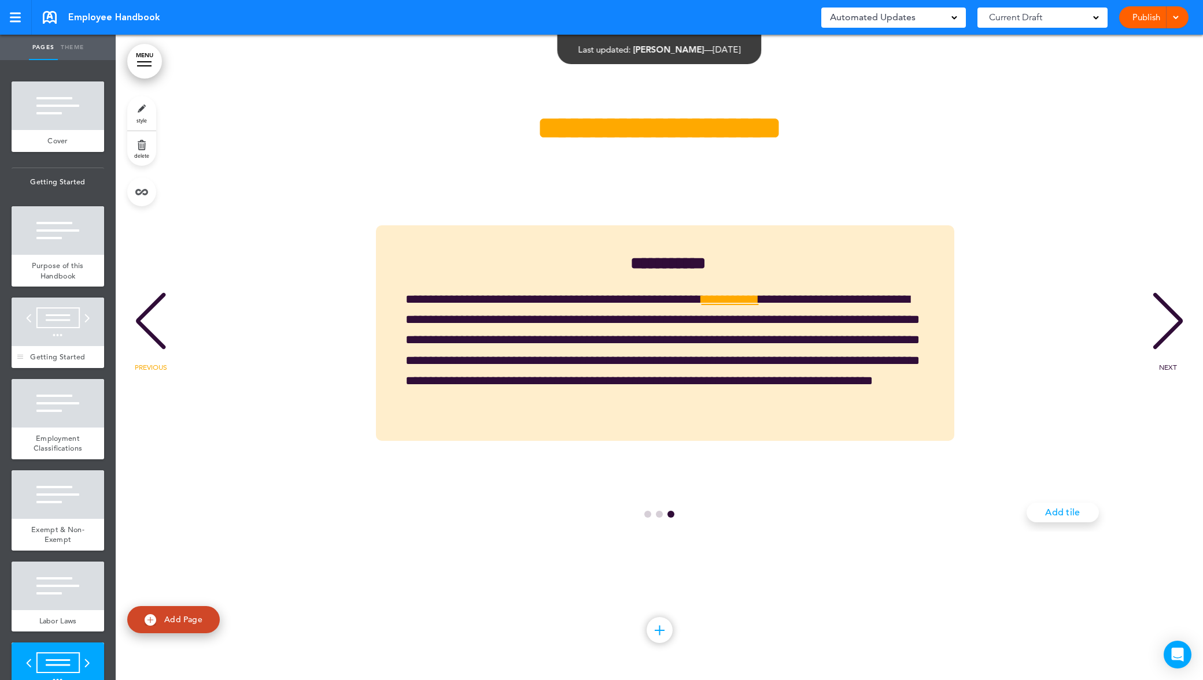
click at [49, 346] on div at bounding box center [58, 322] width 93 height 49
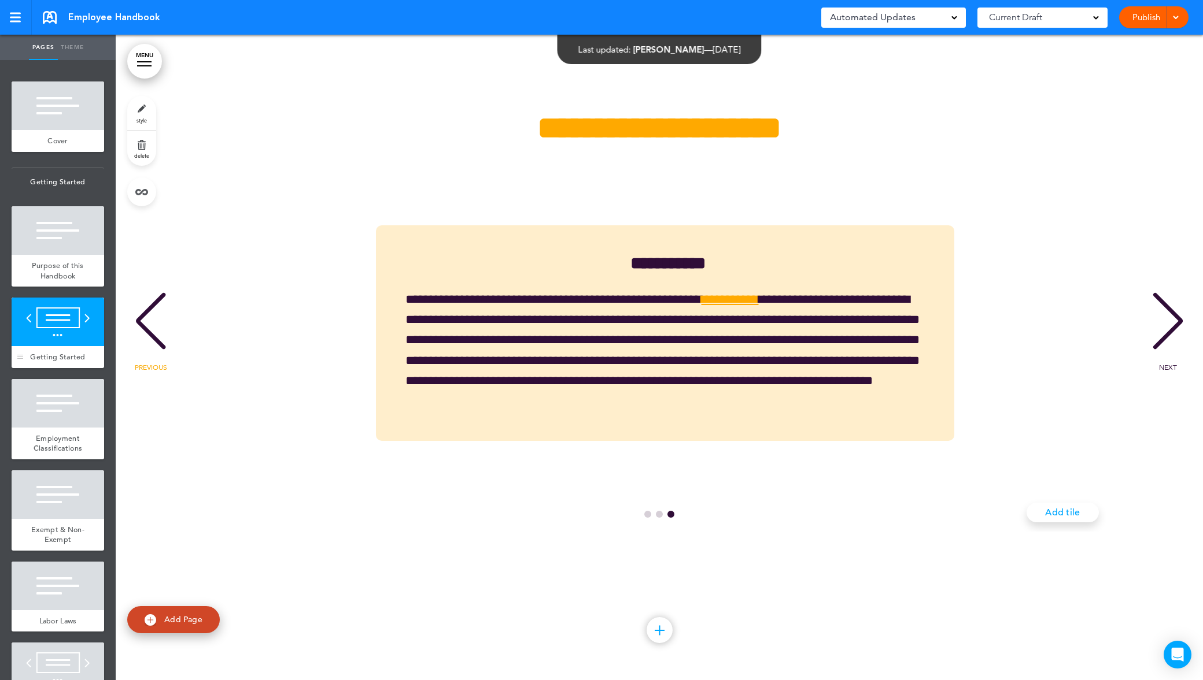
scroll to position [1292, 0]
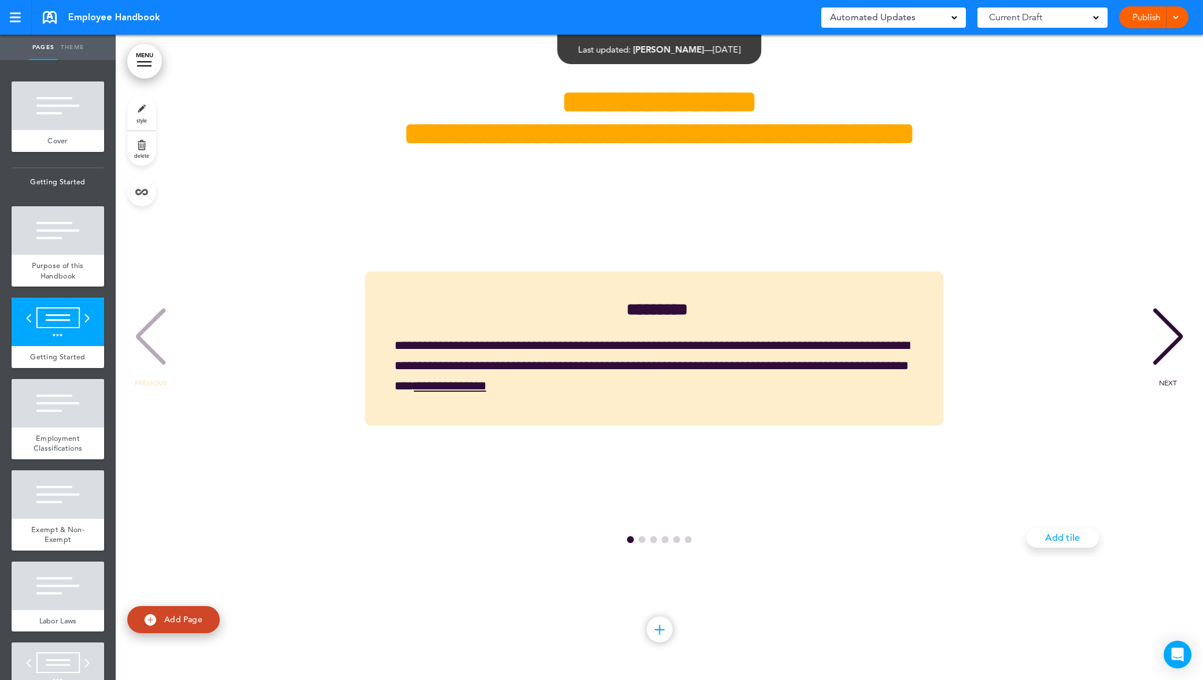
click at [1165, 369] on div "NEXT" at bounding box center [1167, 348] width 35 height 58
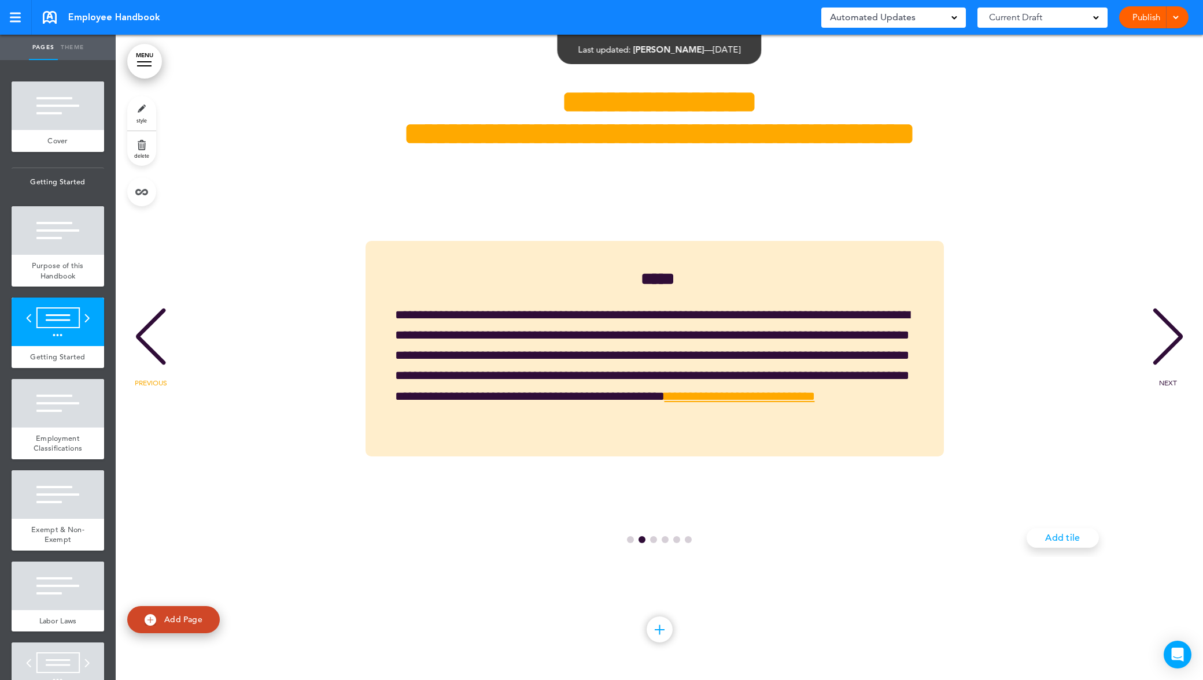
click at [1165, 369] on div "NEXT" at bounding box center [1167, 348] width 35 height 58
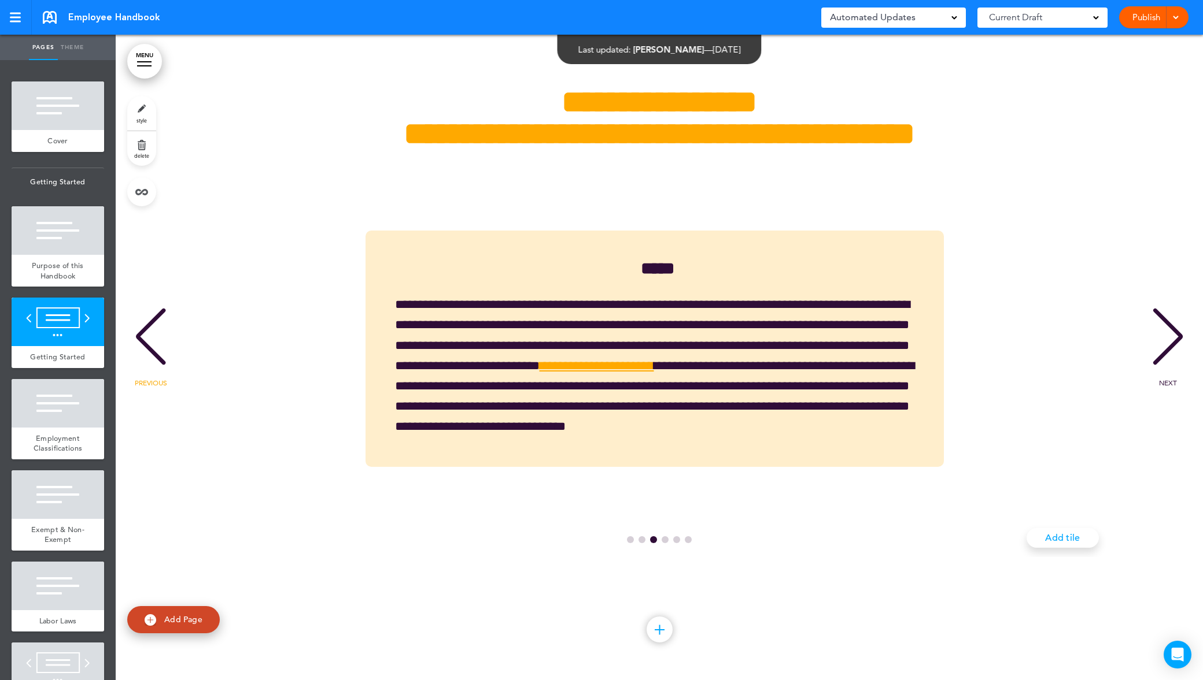
click at [1165, 369] on div "NEXT" at bounding box center [1167, 348] width 35 height 58
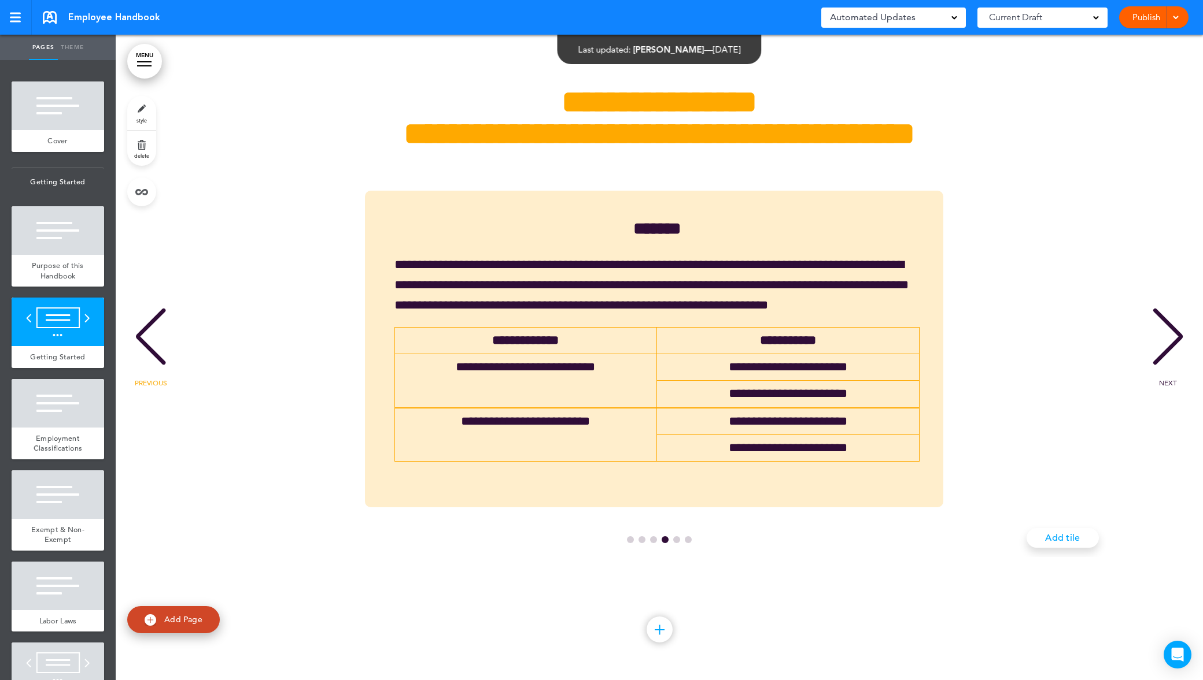
click at [1165, 369] on div "NEXT" at bounding box center [1167, 348] width 35 height 58
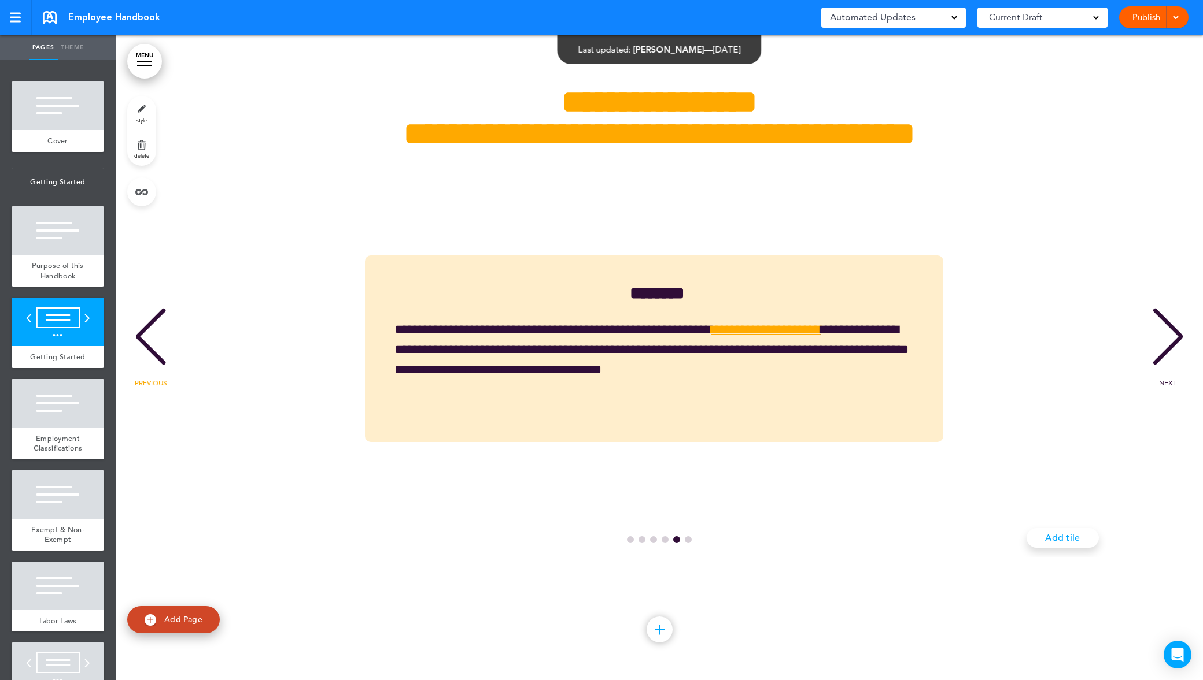
click at [1165, 369] on div "NEXT" at bounding box center [1167, 348] width 35 height 58
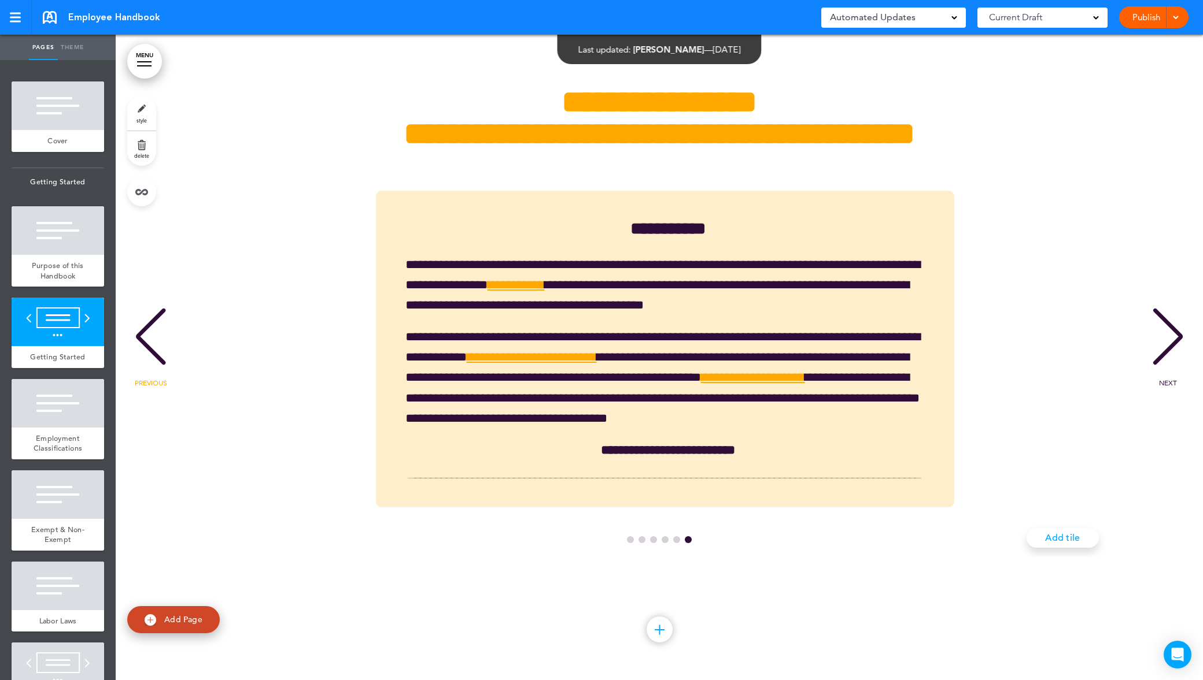
scroll to position [0, 5293]
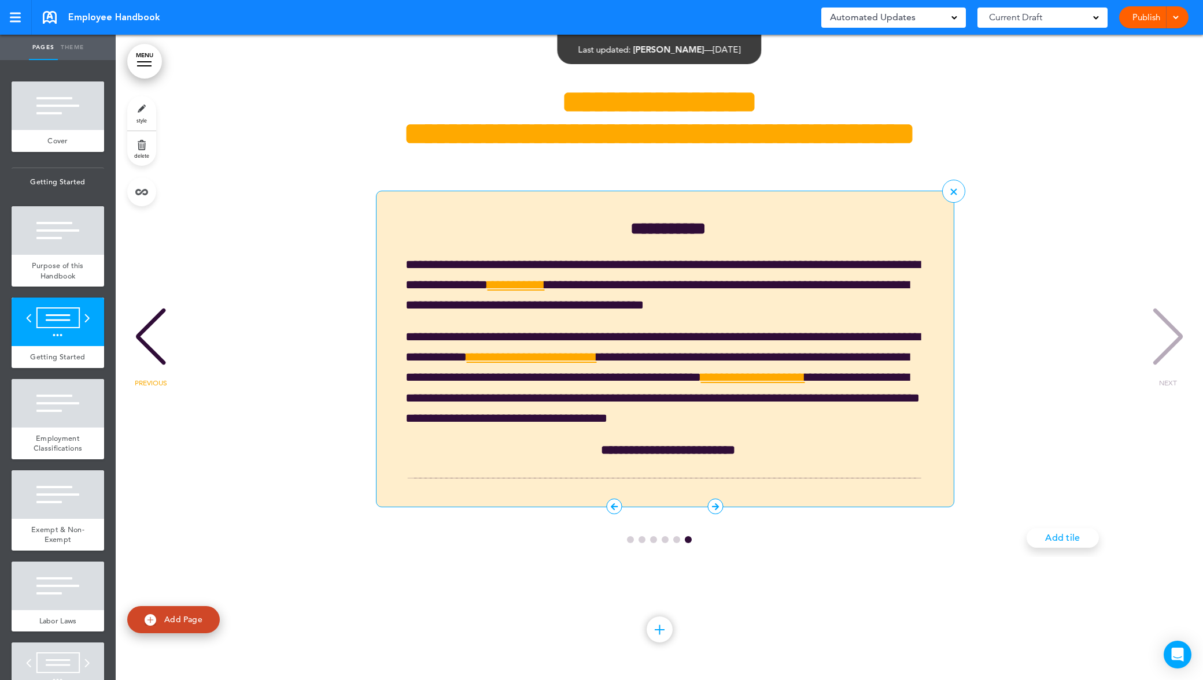
click at [606, 515] on icon "6 / 6" at bounding box center [614, 507] width 16 height 16
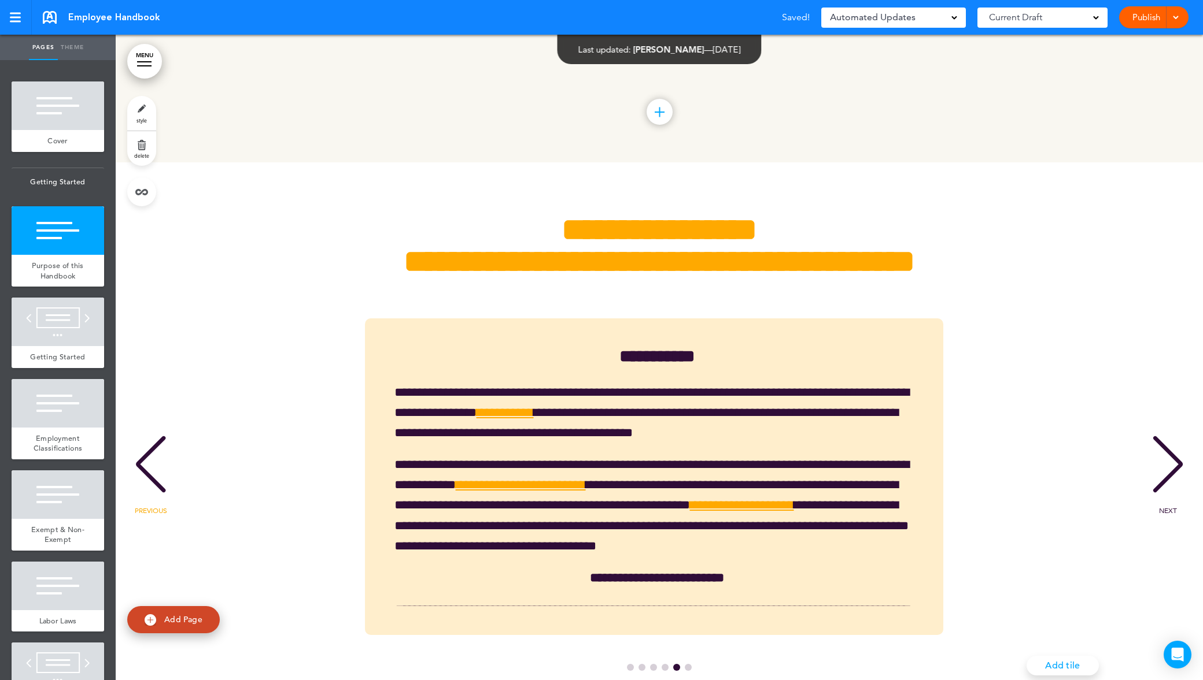
scroll to position [1003, 0]
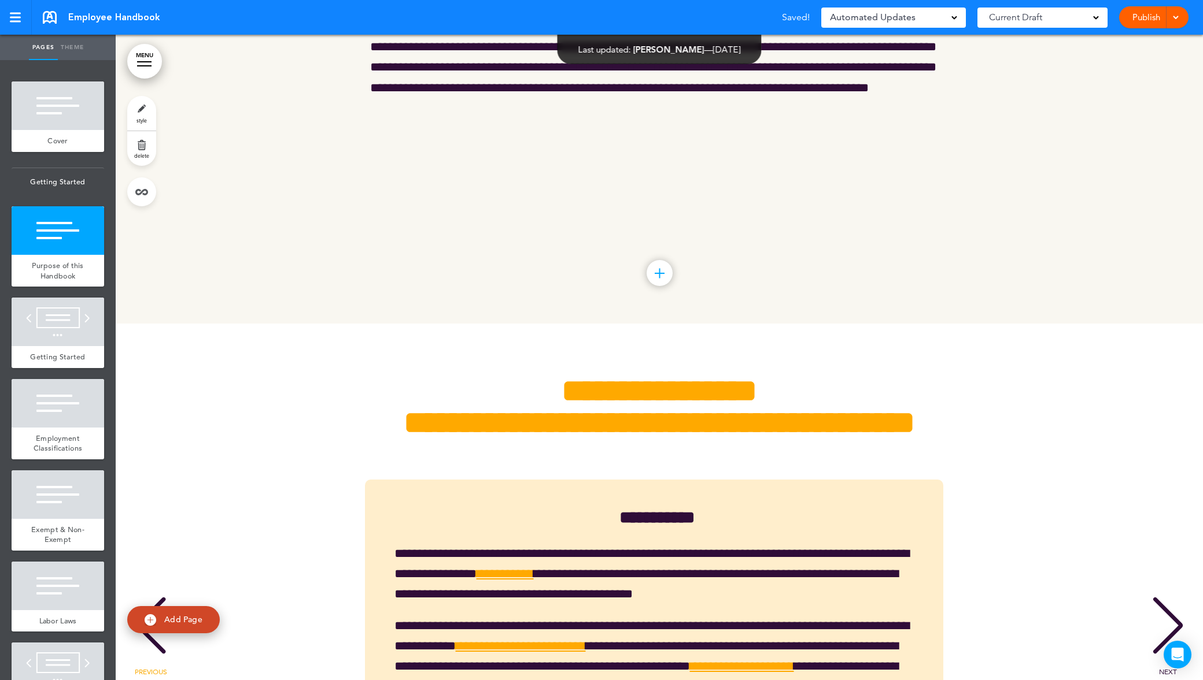
click at [1145, 24] on link "Publish" at bounding box center [1145, 17] width 36 height 22
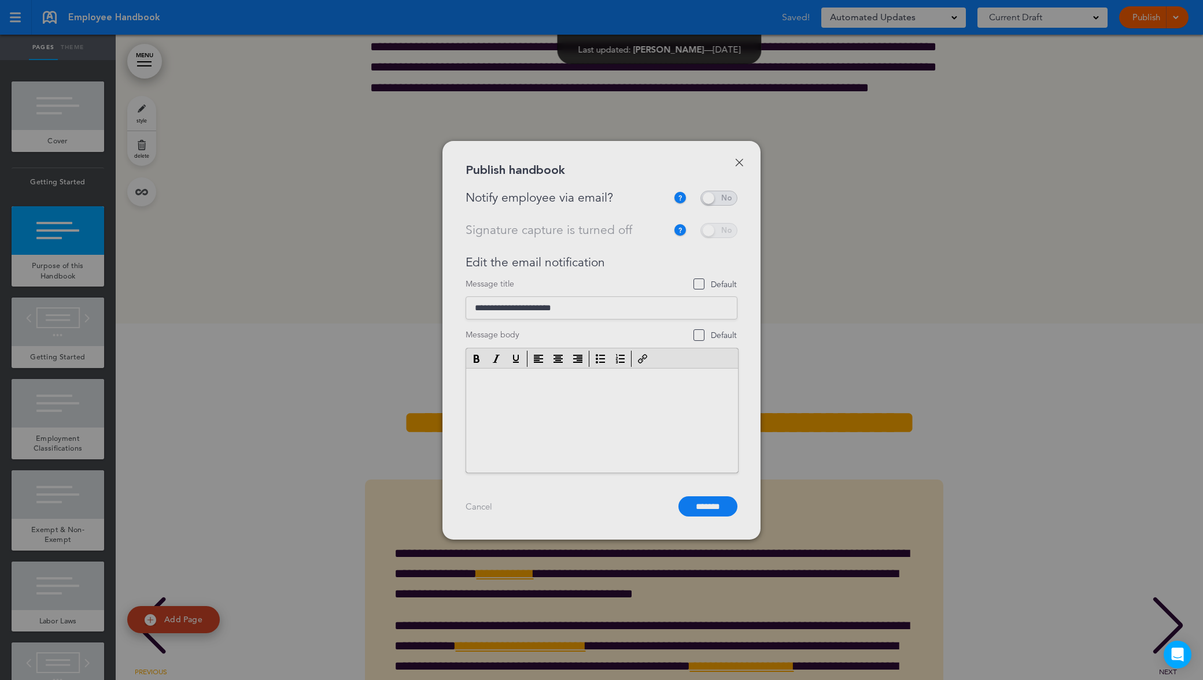
scroll to position [0, 0]
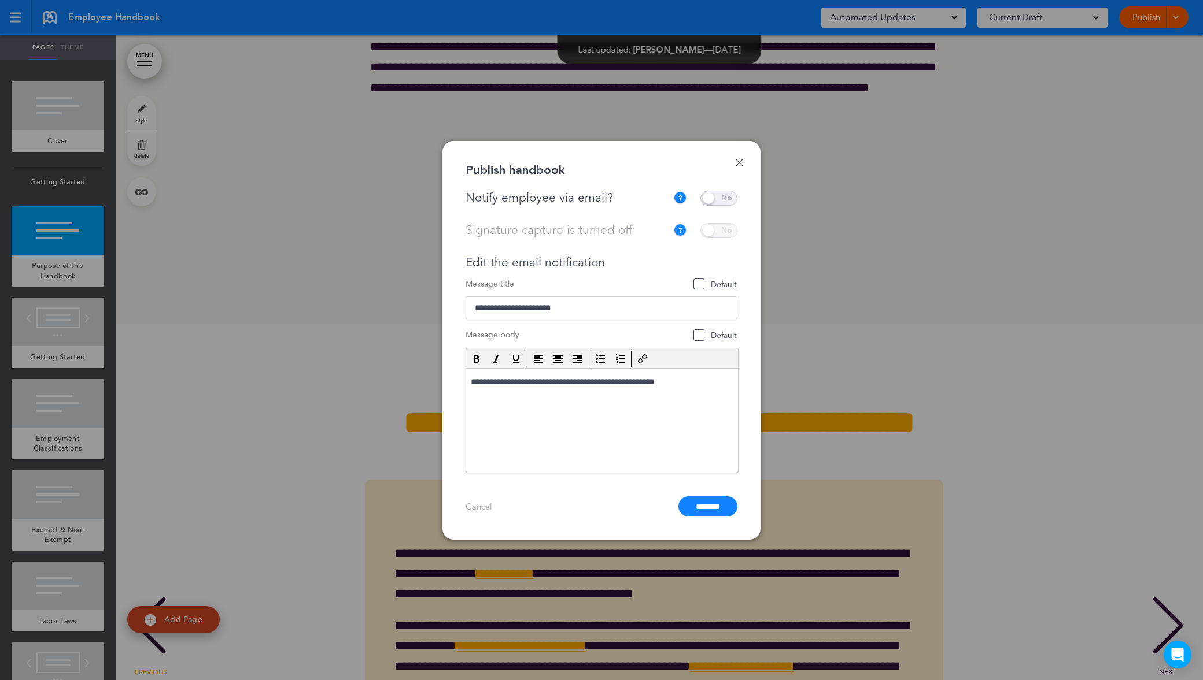
click at [712, 198] on span at bounding box center [718, 198] width 37 height 15
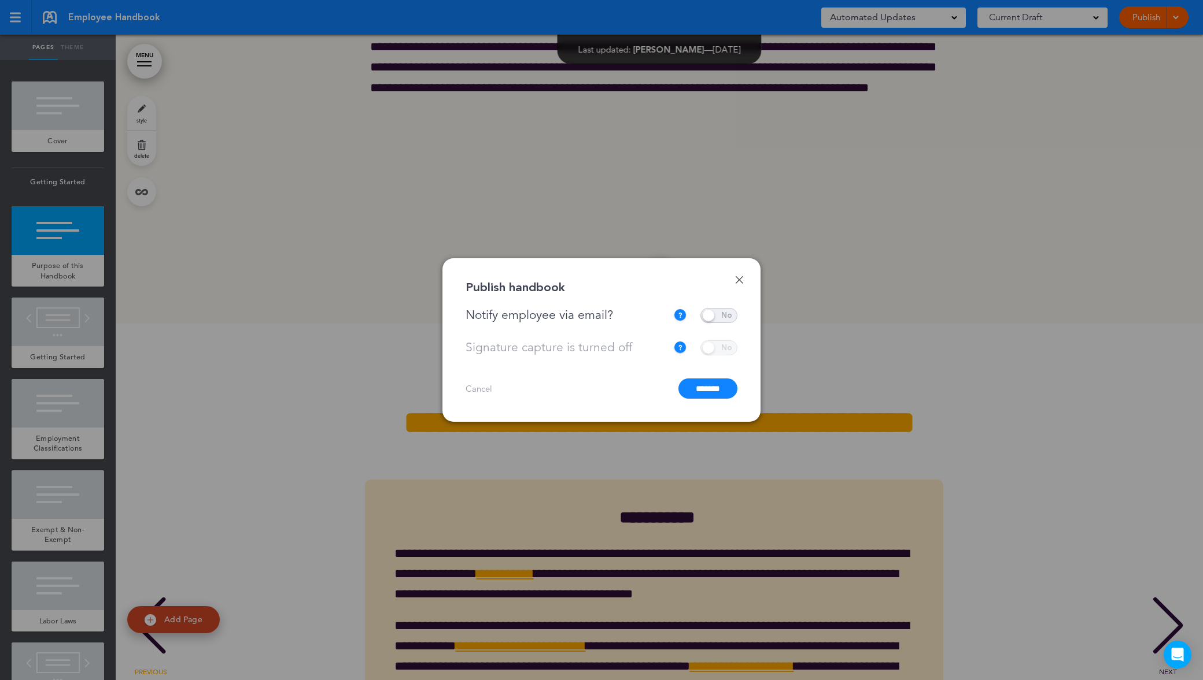
click at [708, 393] on input "*******" at bounding box center [707, 389] width 59 height 20
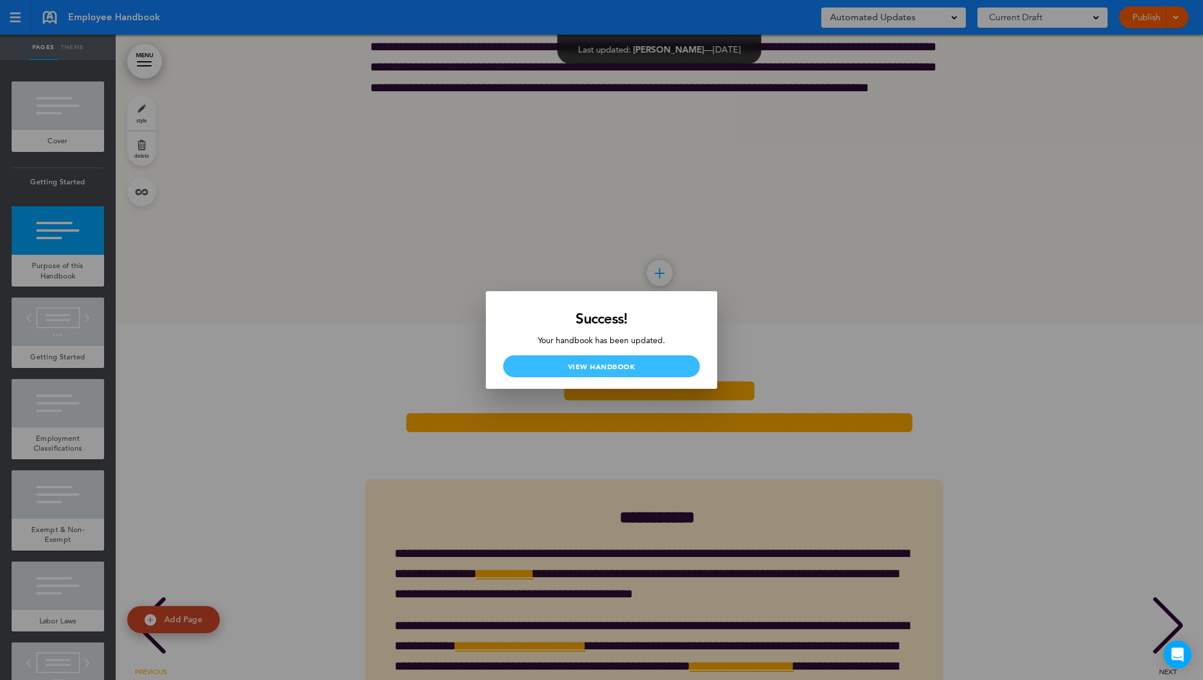
click at [608, 368] on link "View Handbook" at bounding box center [601, 367] width 197 height 22
